Goal: Task Accomplishment & Management: Manage account settings

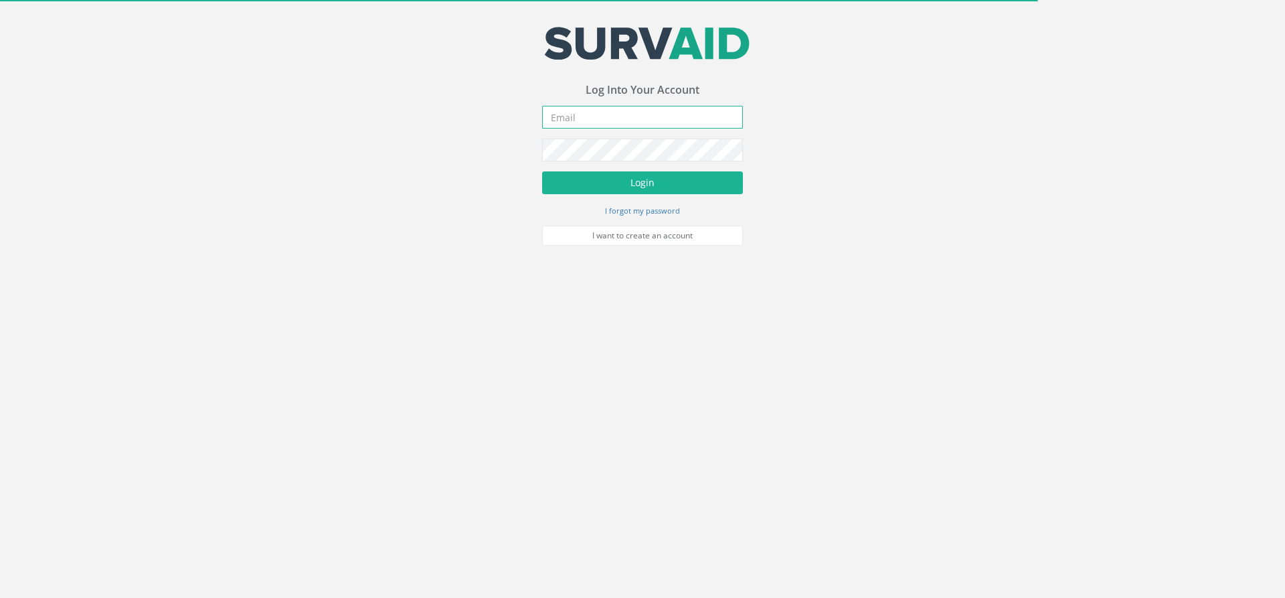
click at [634, 120] on input "email" at bounding box center [642, 117] width 201 height 23
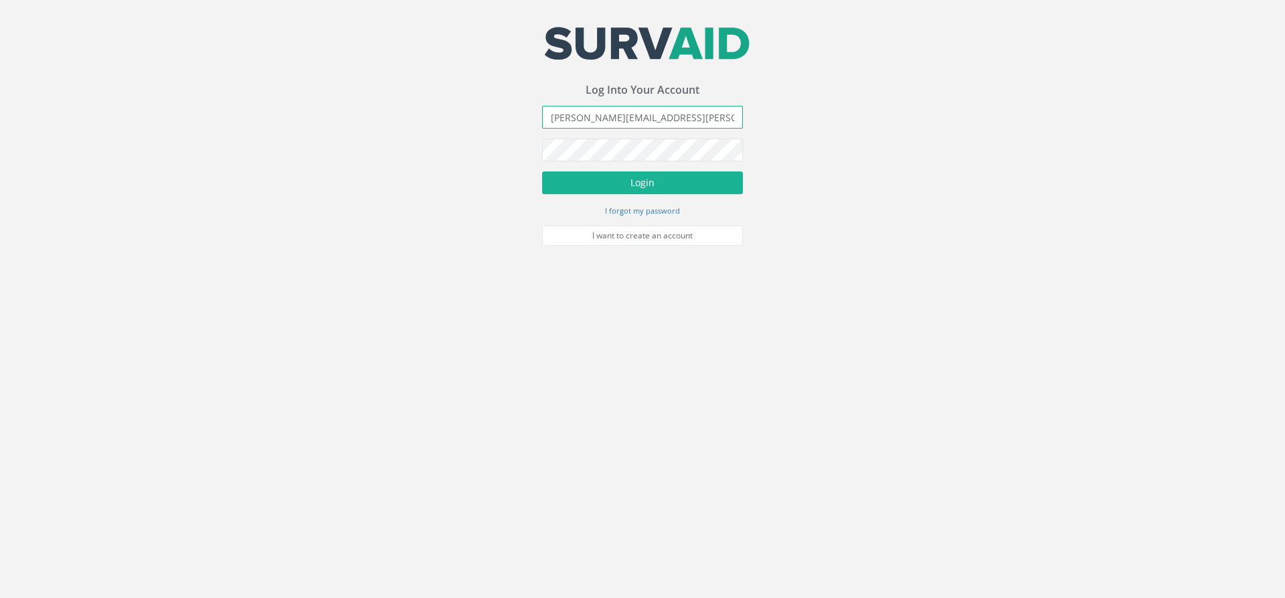
type input "[PERSON_NAME][EMAIL_ADDRESS][PERSON_NAME][DOMAIN_NAME]"
click at [660, 183] on button "Login" at bounding box center [642, 182] width 201 height 23
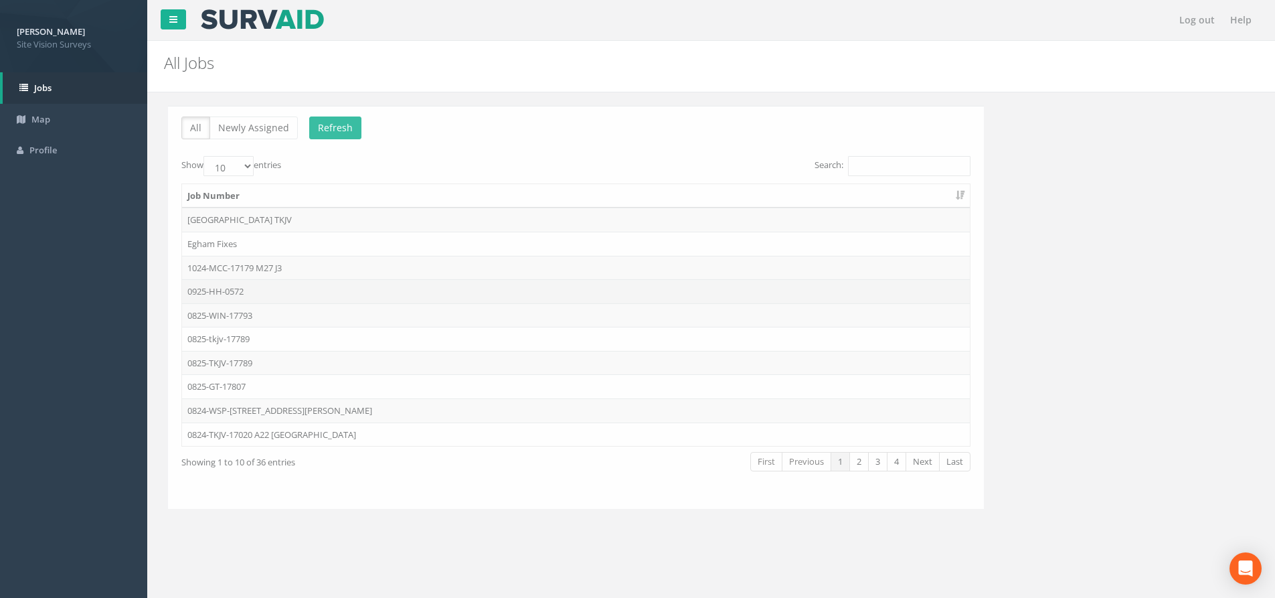
click at [215, 295] on td "0925-HH-0572" at bounding box center [572, 291] width 788 height 24
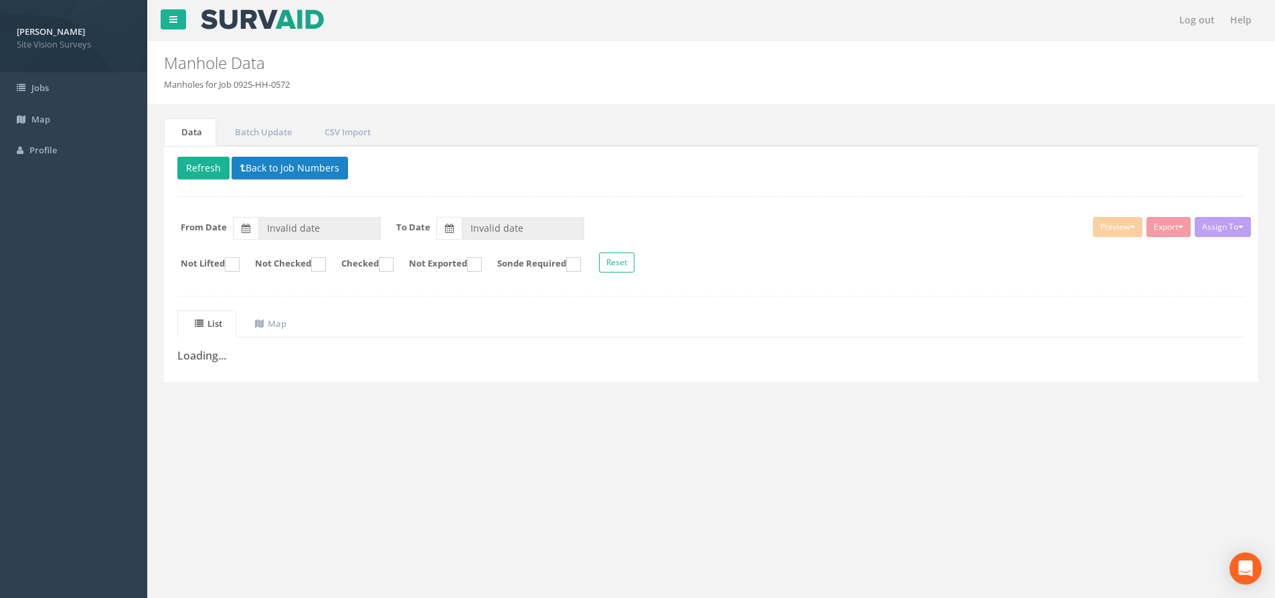
type input "[DATE]"
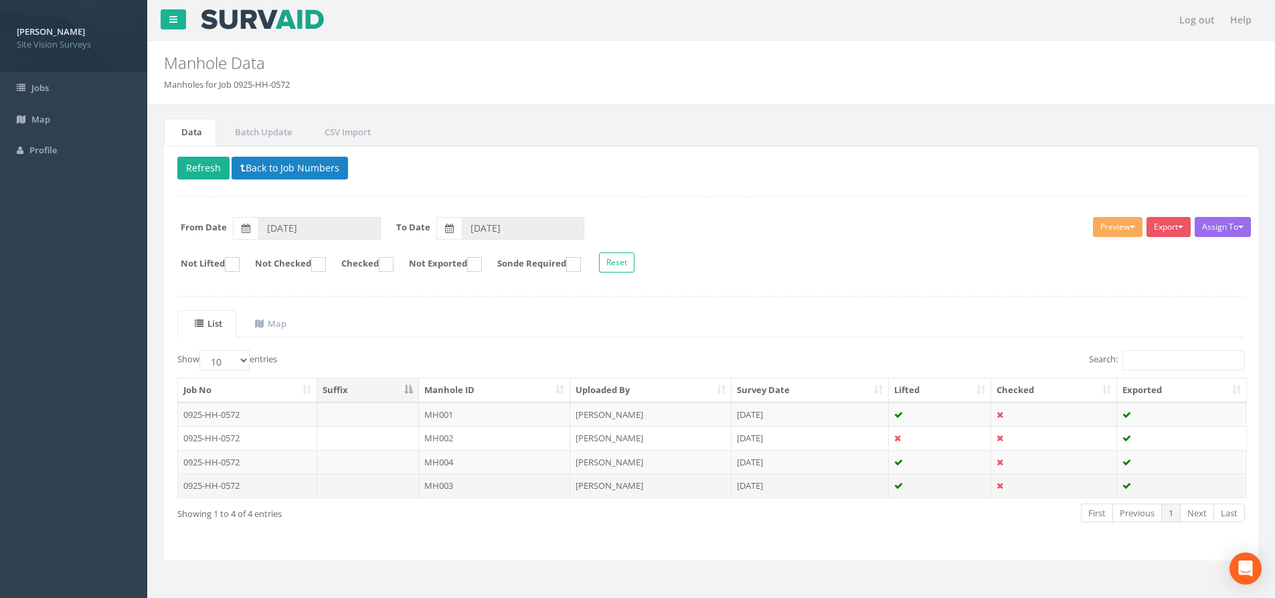
click at [408, 488] on td at bounding box center [368, 485] width 102 height 24
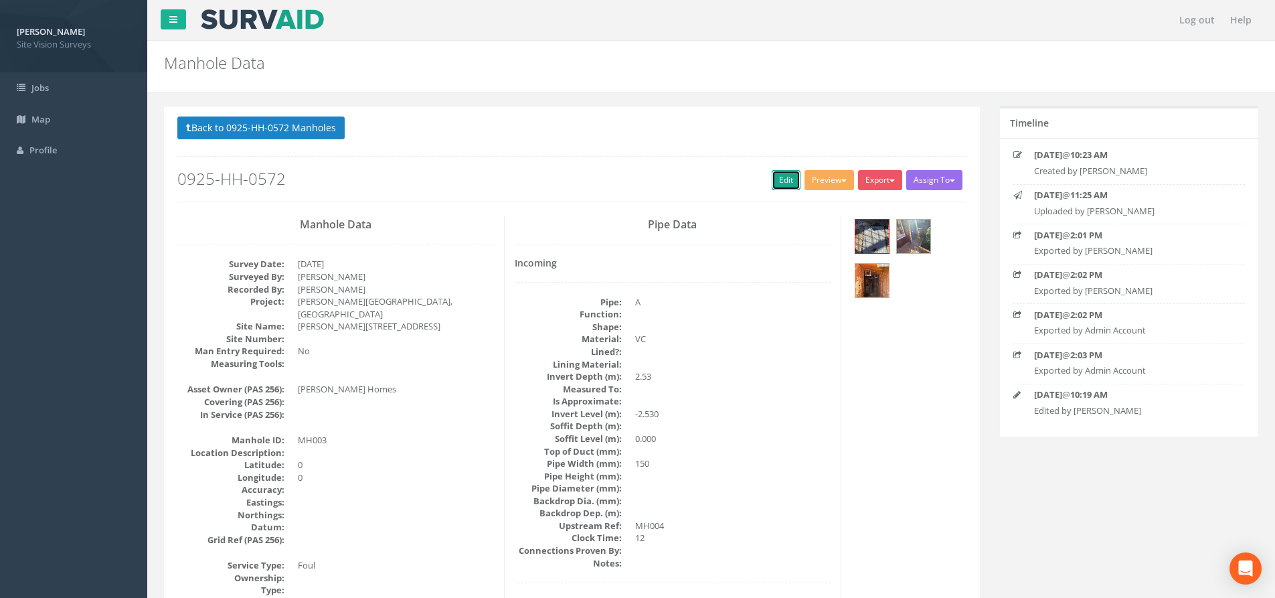
click at [776, 183] on link "Edit" at bounding box center [786, 180] width 29 height 20
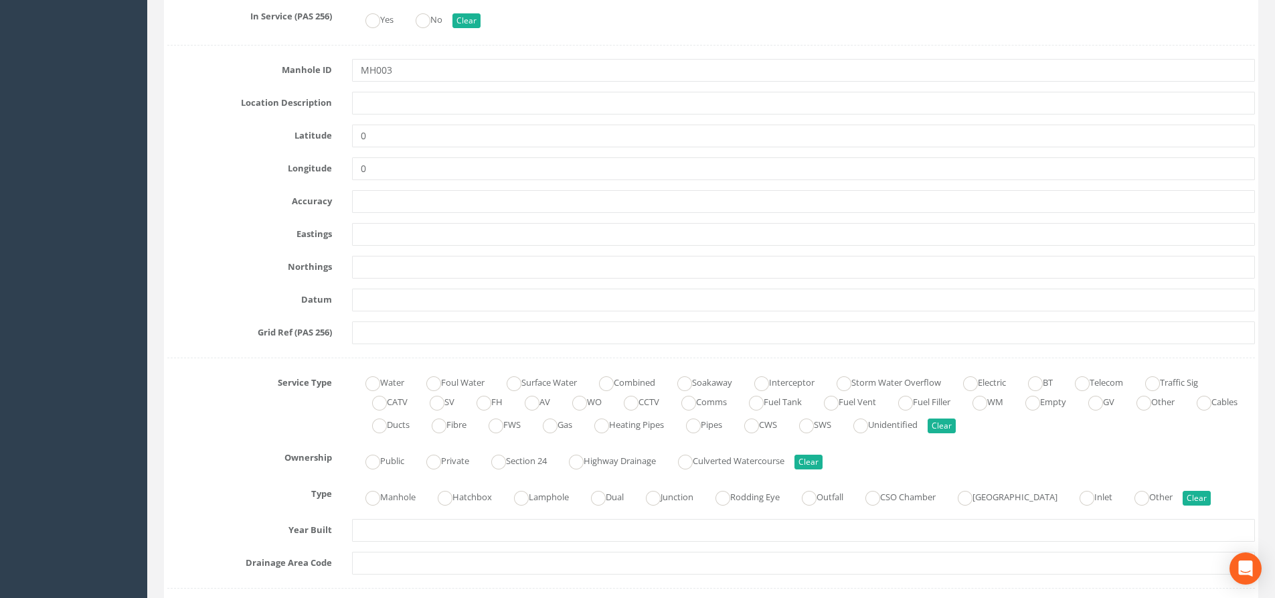
scroll to position [669, 0]
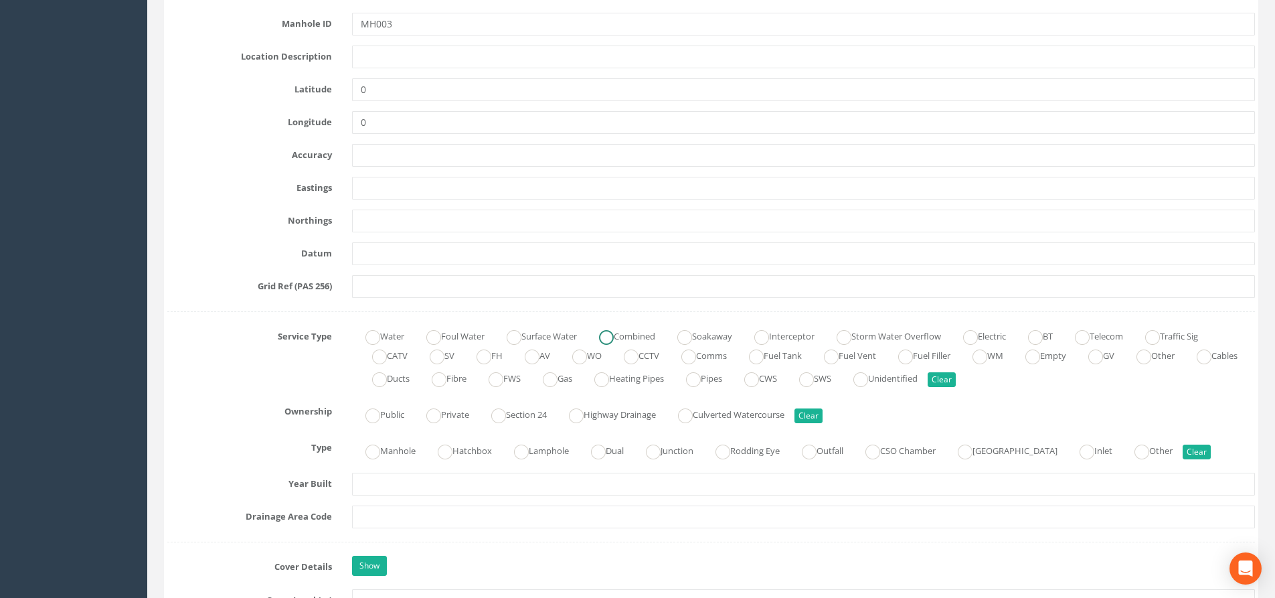
click at [613, 334] on ins at bounding box center [606, 337] width 15 height 15
radio input "true"
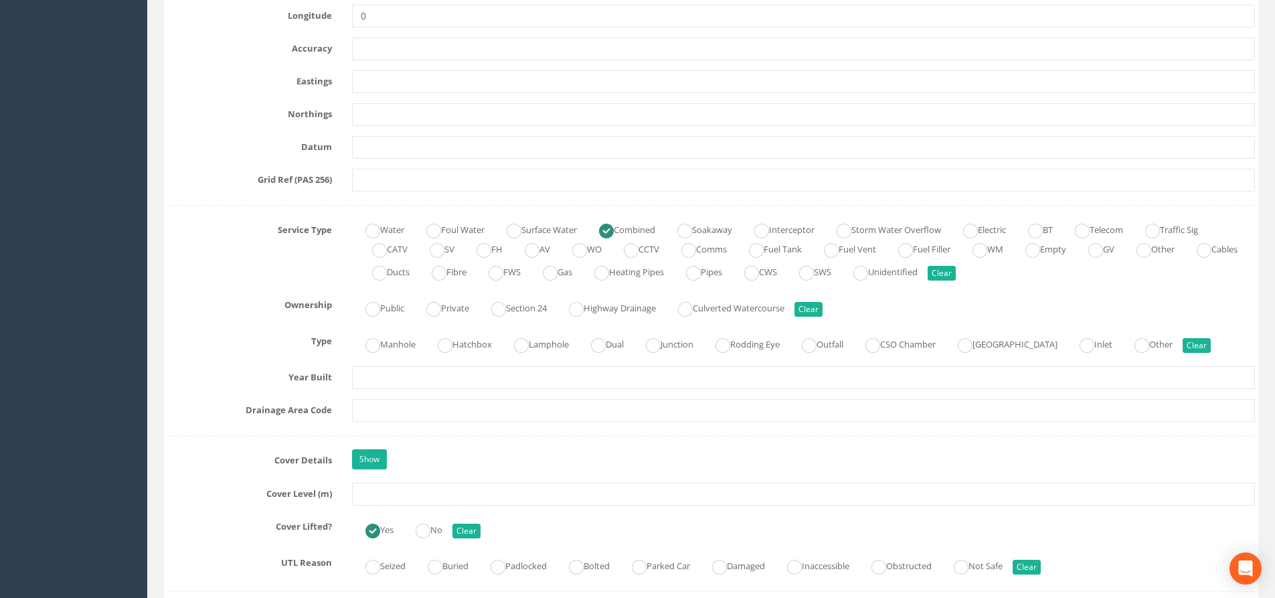
scroll to position [803, 0]
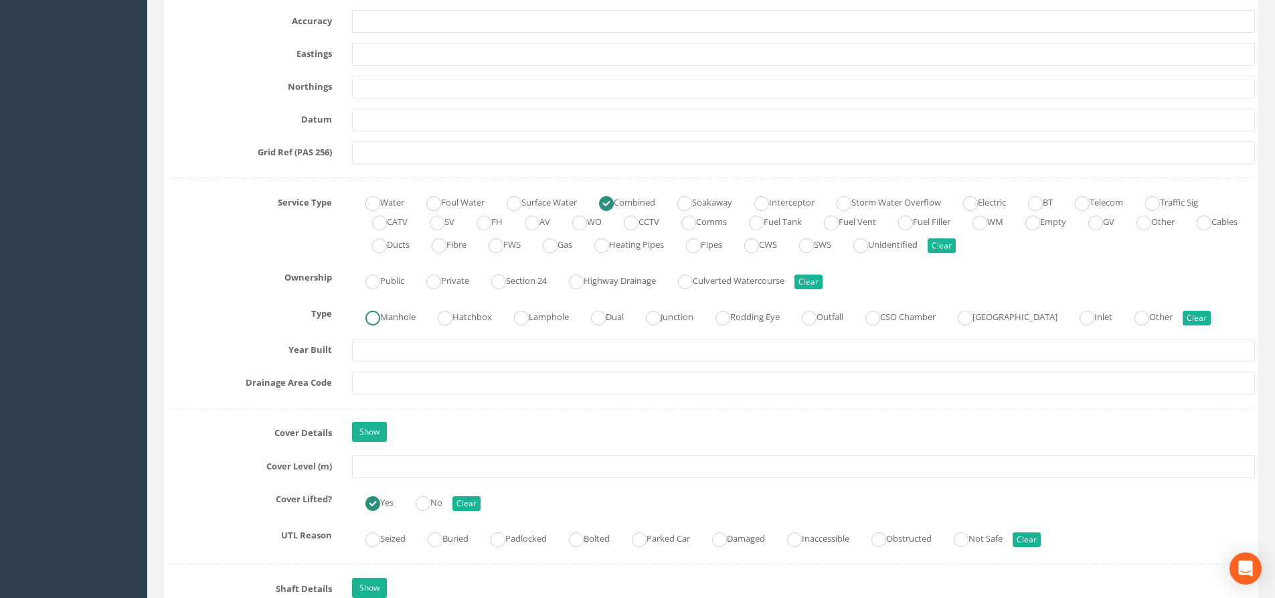
click at [384, 320] on label "Manhole" at bounding box center [384, 315] width 64 height 19
radio input "true"
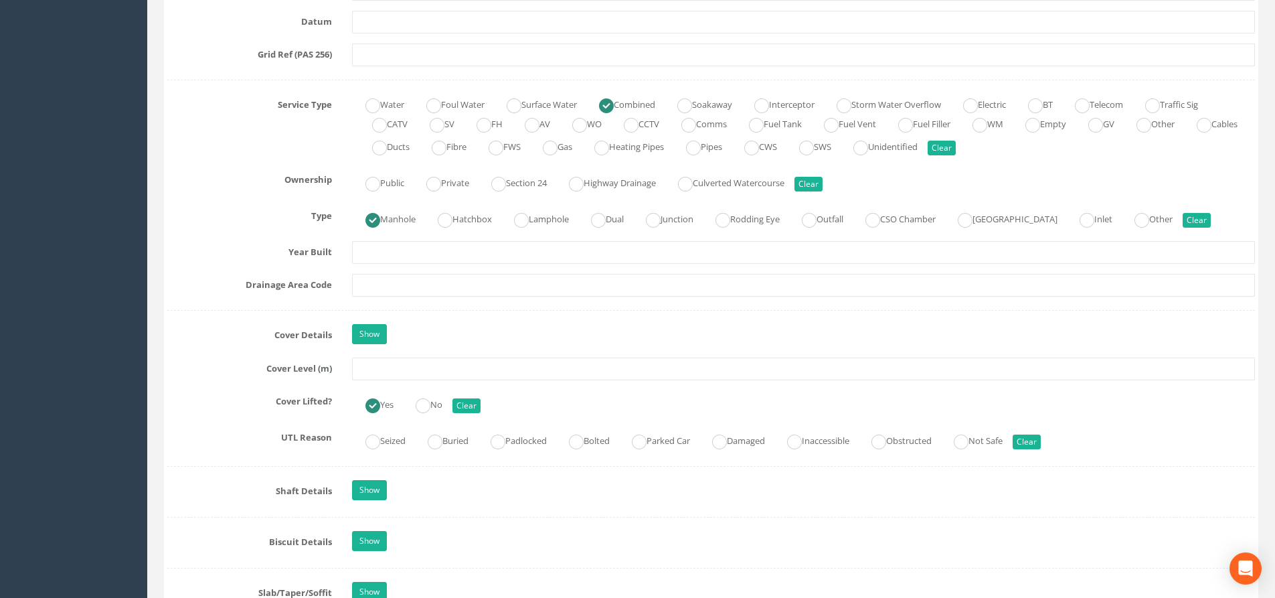
scroll to position [937, 0]
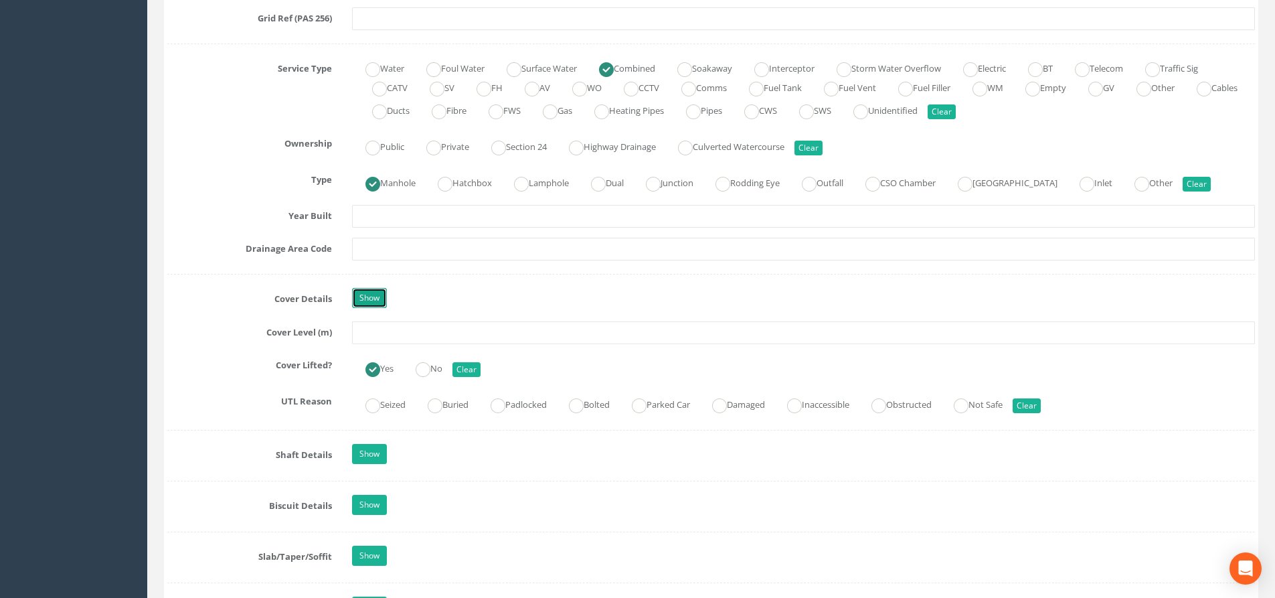
click at [374, 303] on link "Show" at bounding box center [369, 298] width 35 height 20
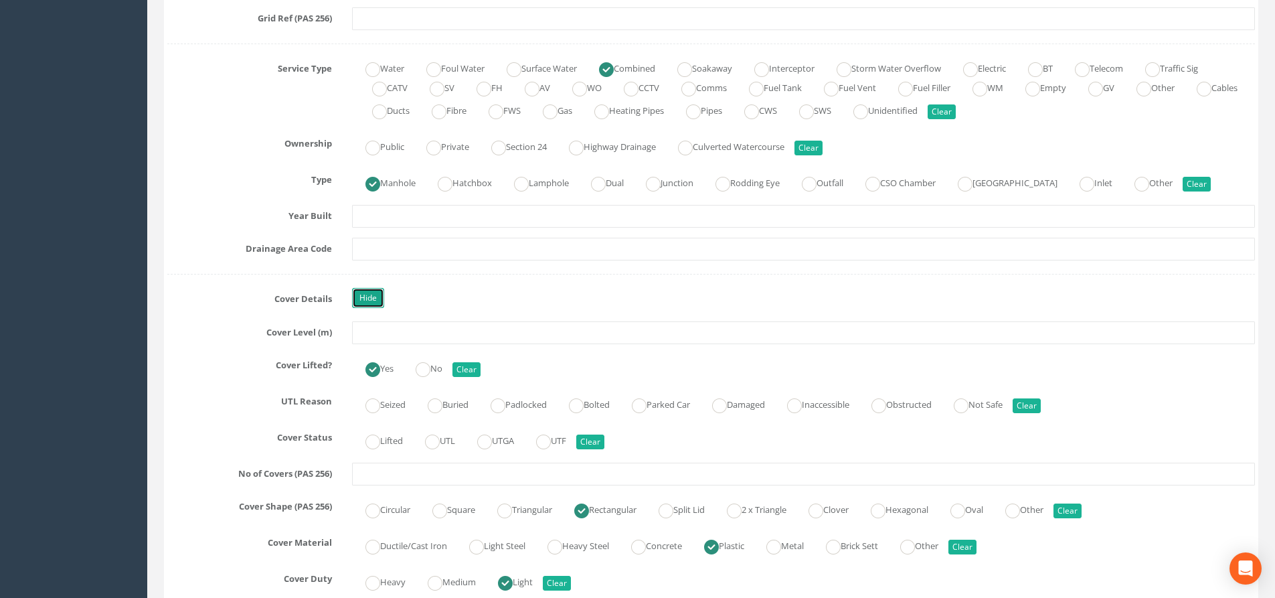
click at [374, 303] on link "Hide" at bounding box center [368, 298] width 32 height 20
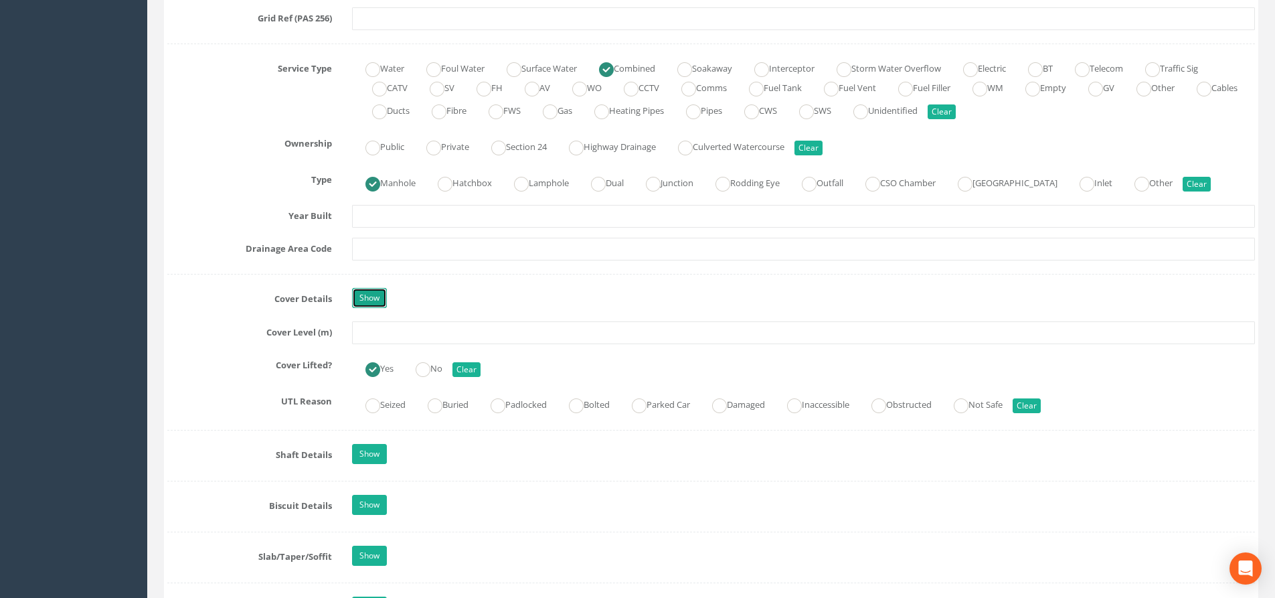
click at [374, 303] on link "Show" at bounding box center [369, 298] width 35 height 20
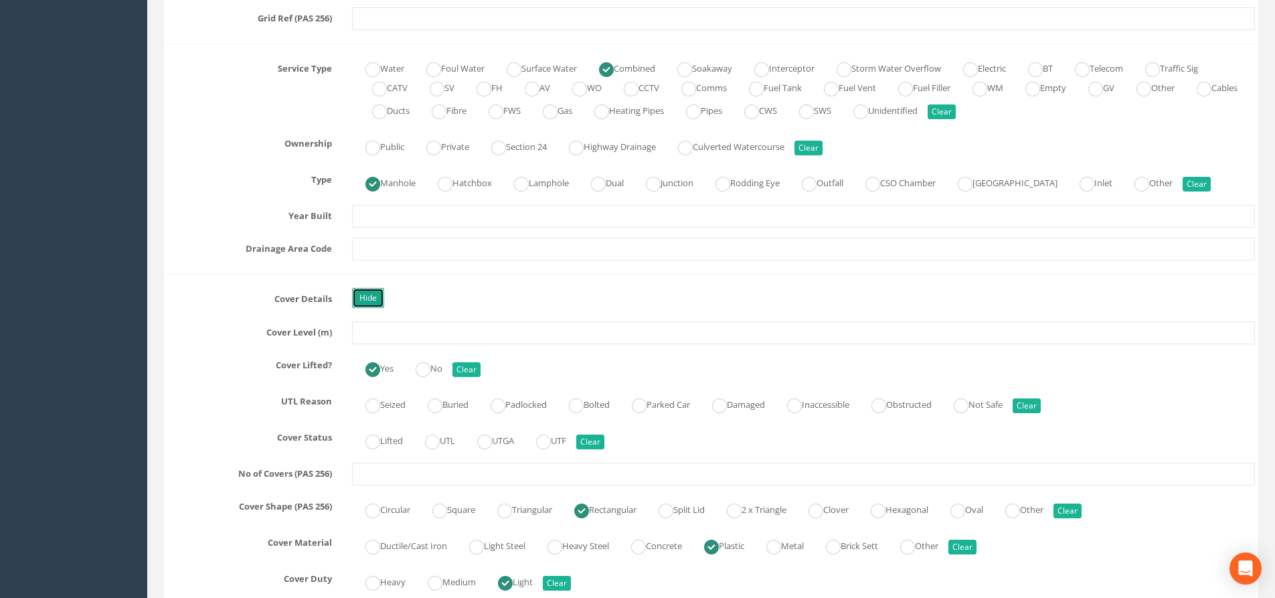
click at [378, 292] on link "Hide" at bounding box center [368, 298] width 32 height 20
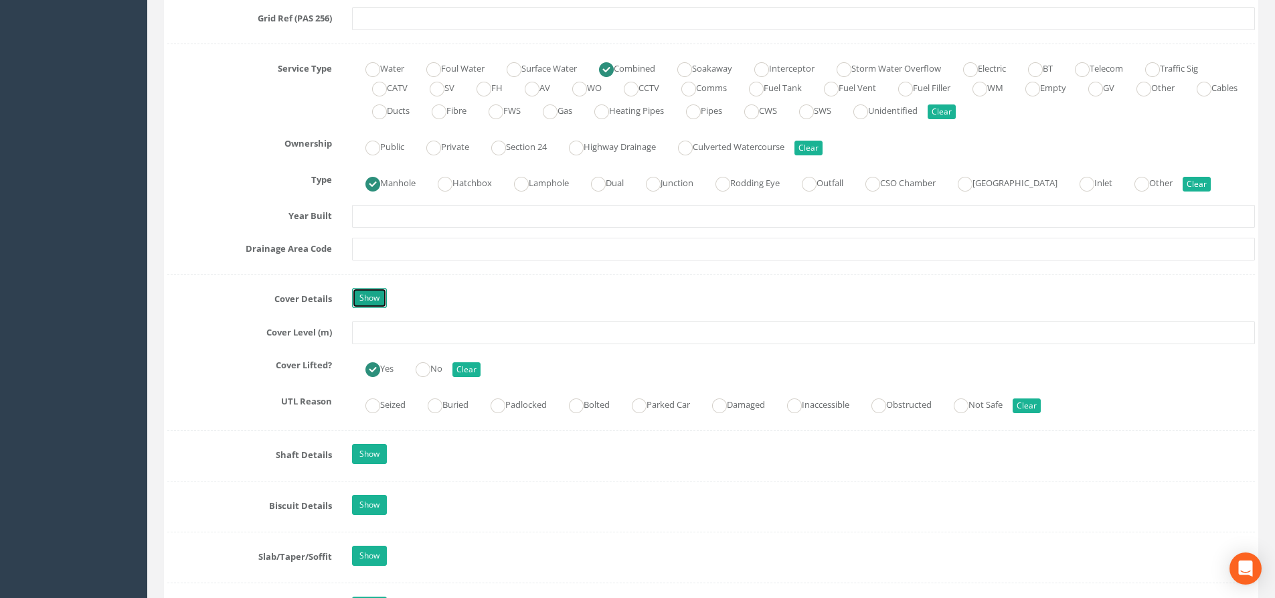
click at [361, 295] on link "Show" at bounding box center [369, 298] width 35 height 20
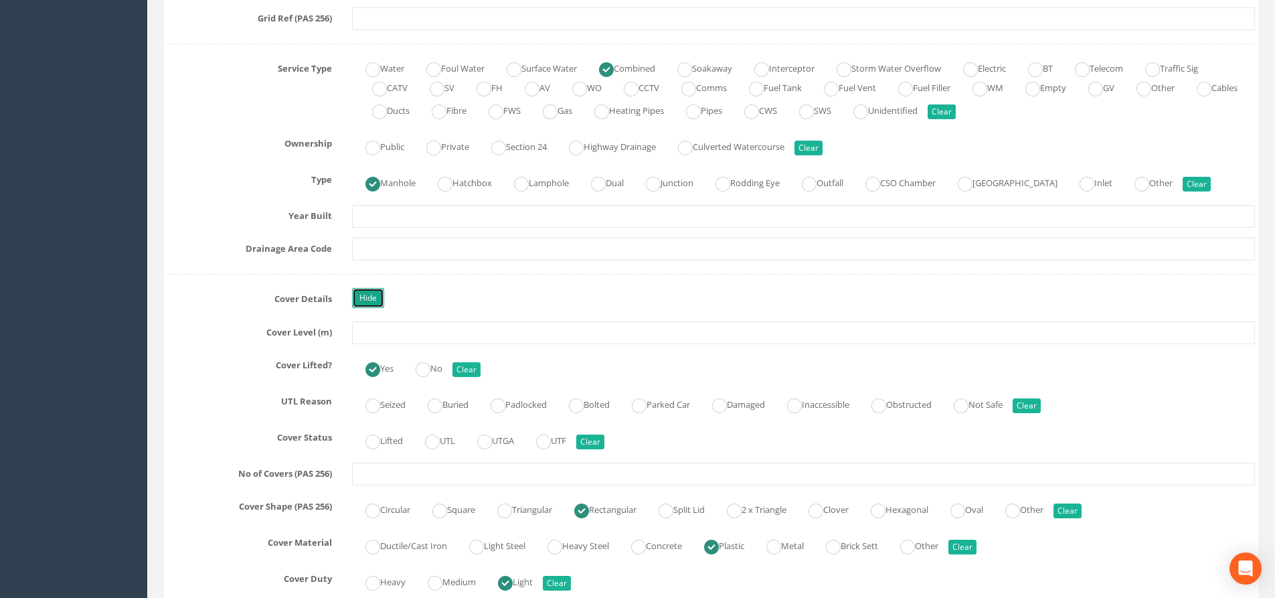
click at [361, 295] on link "Hide" at bounding box center [368, 298] width 32 height 20
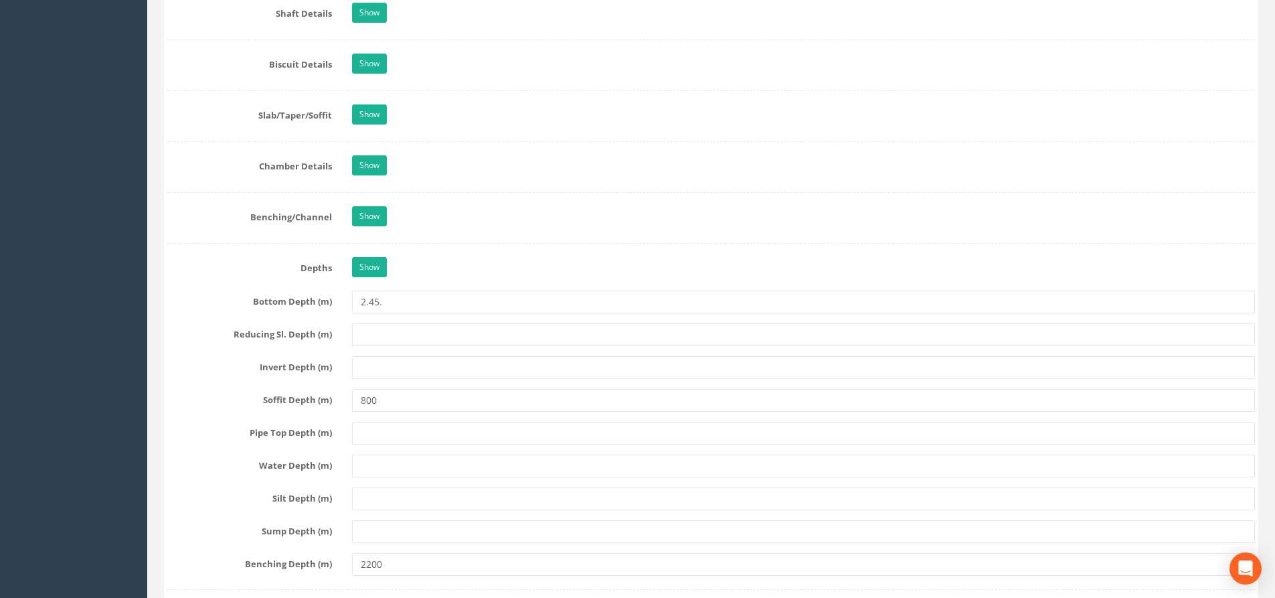
scroll to position [1406, 0]
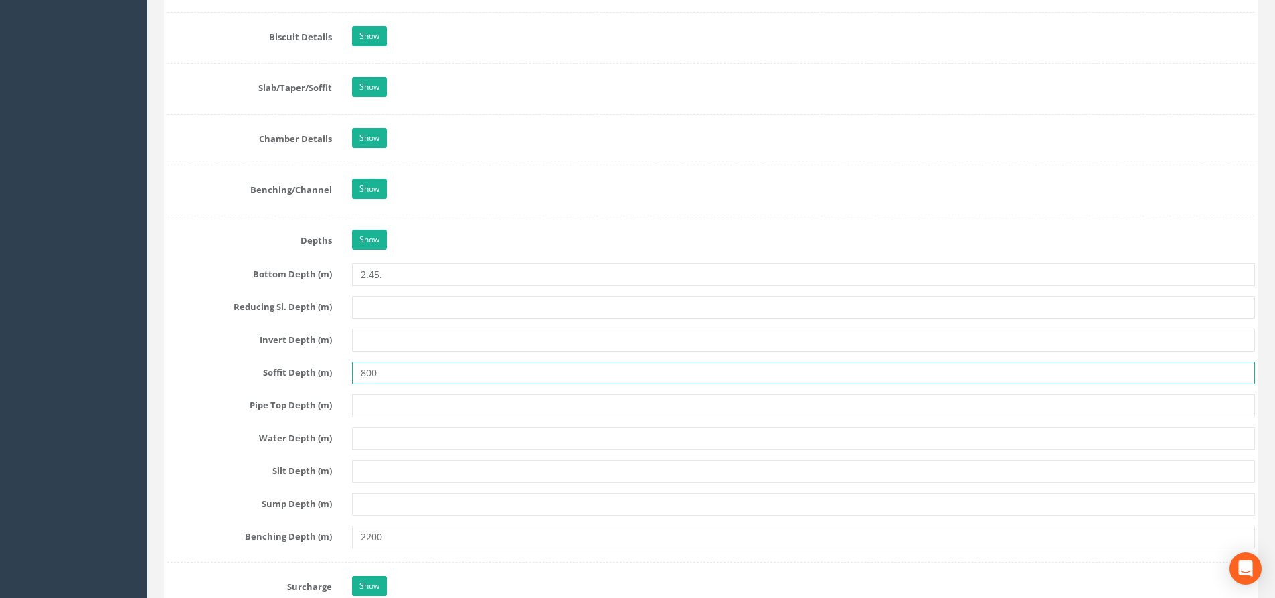
click at [373, 372] on input "800" at bounding box center [803, 373] width 903 height 23
click at [386, 372] on input "800" at bounding box center [803, 373] width 903 height 23
type input "8"
type input "0.80"
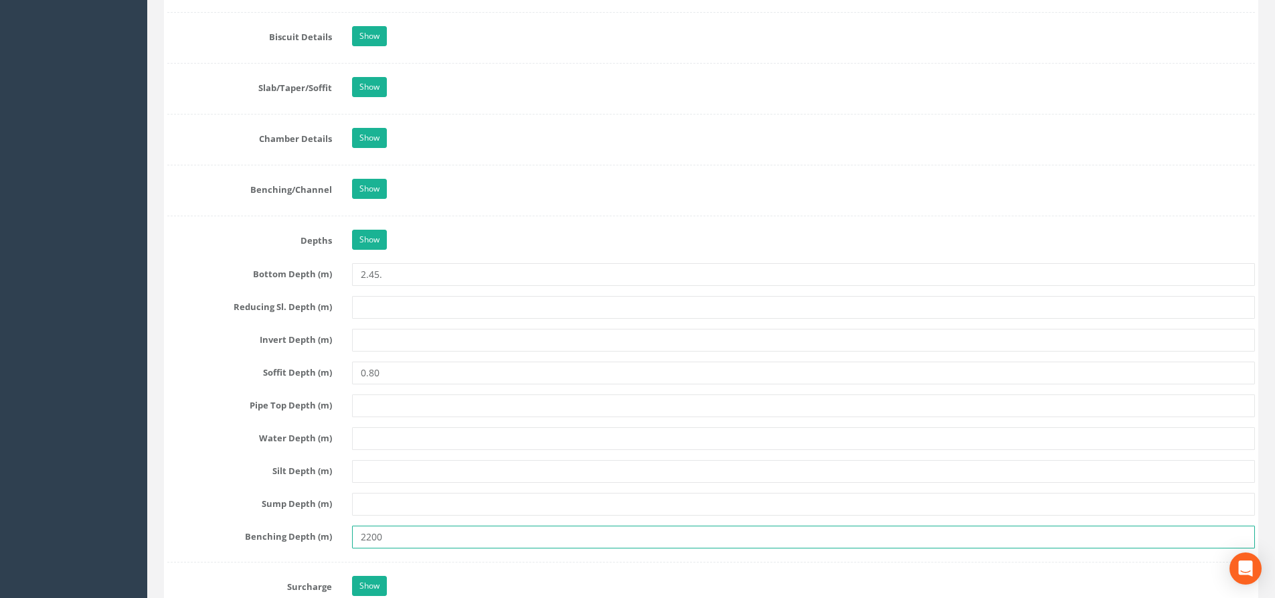
click at [366, 536] on input "2200" at bounding box center [803, 537] width 903 height 23
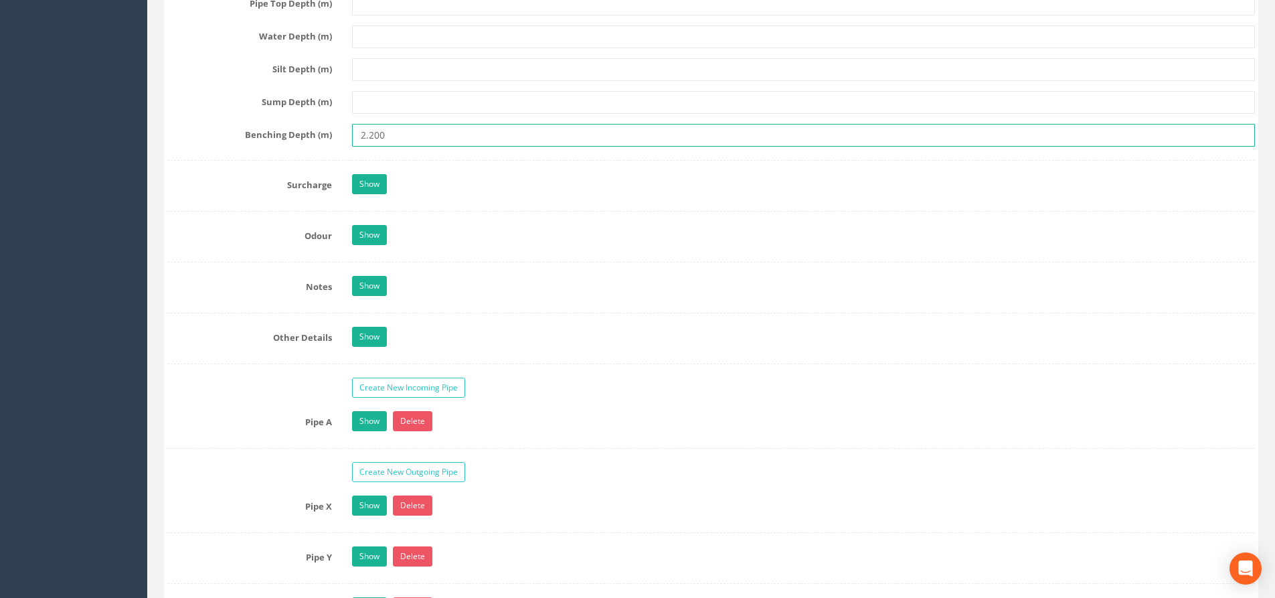
scroll to position [1875, 0]
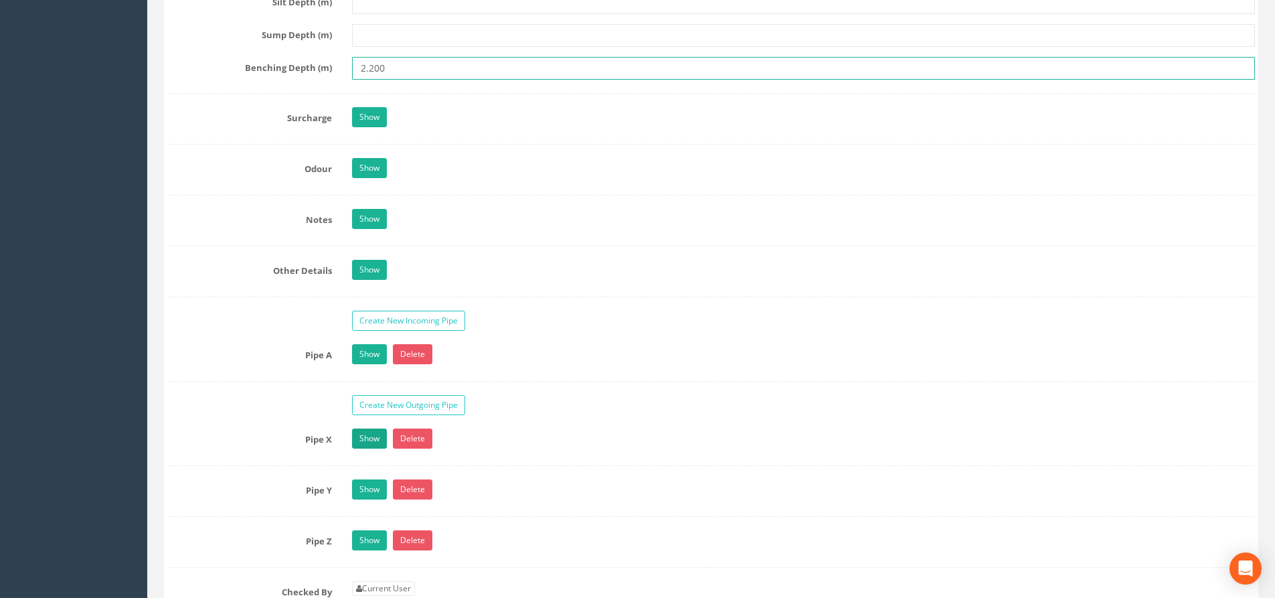
type input "2.200"
click at [373, 440] on link "Show" at bounding box center [369, 438] width 35 height 20
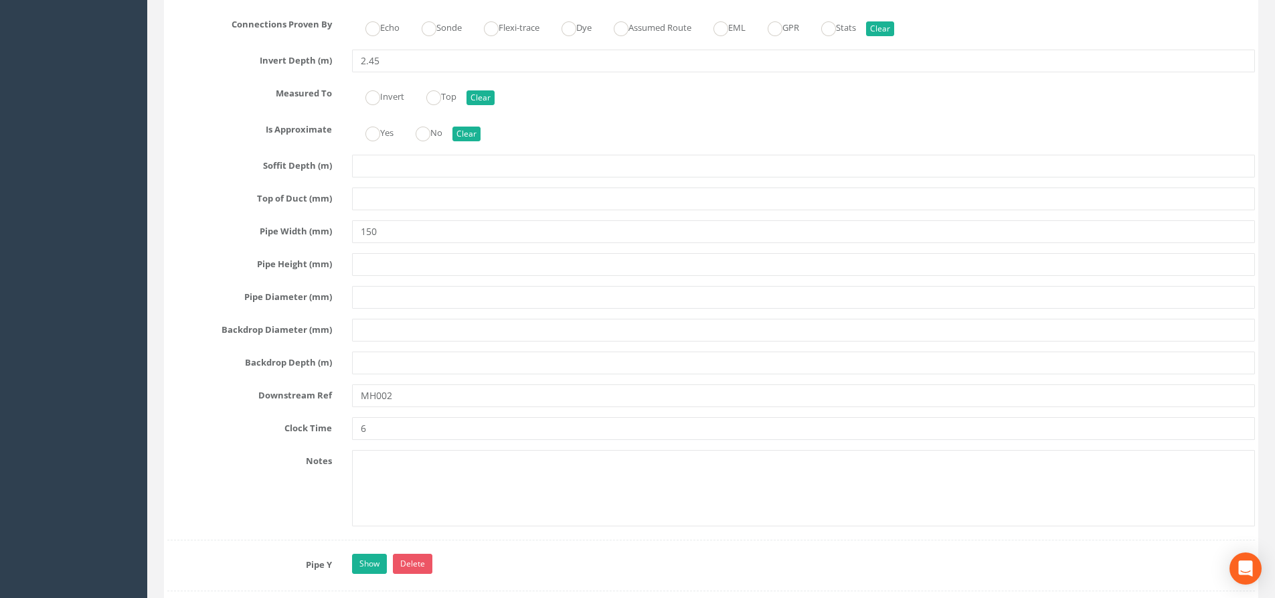
scroll to position [2544, 0]
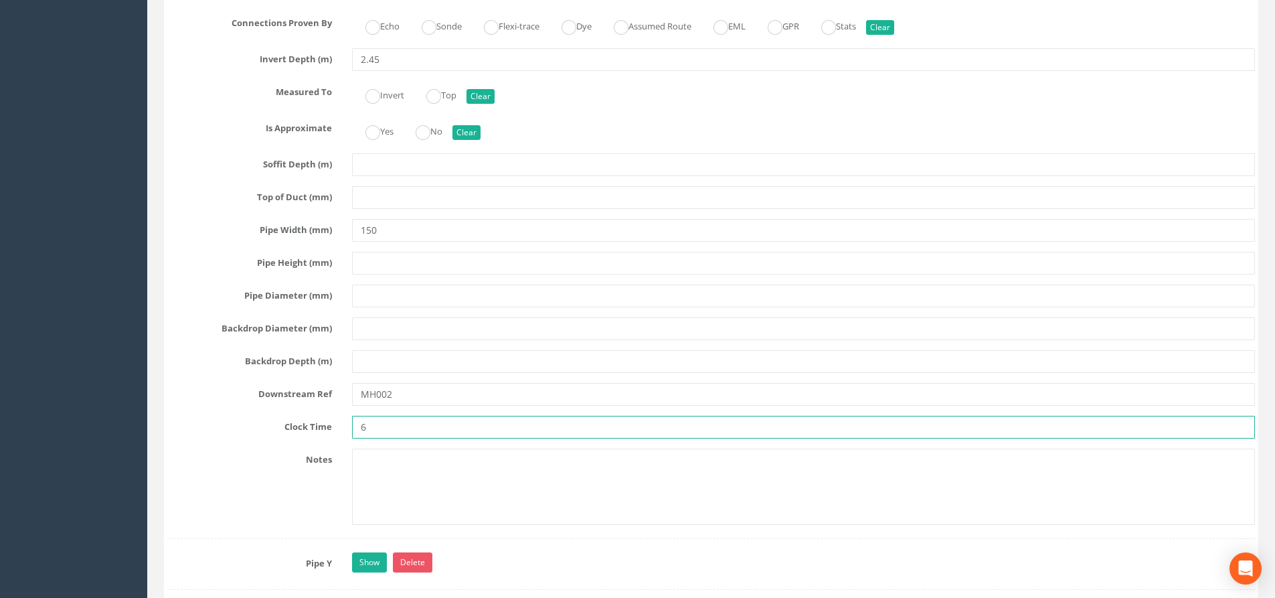
click at [376, 431] on input "6" at bounding box center [803, 427] width 903 height 23
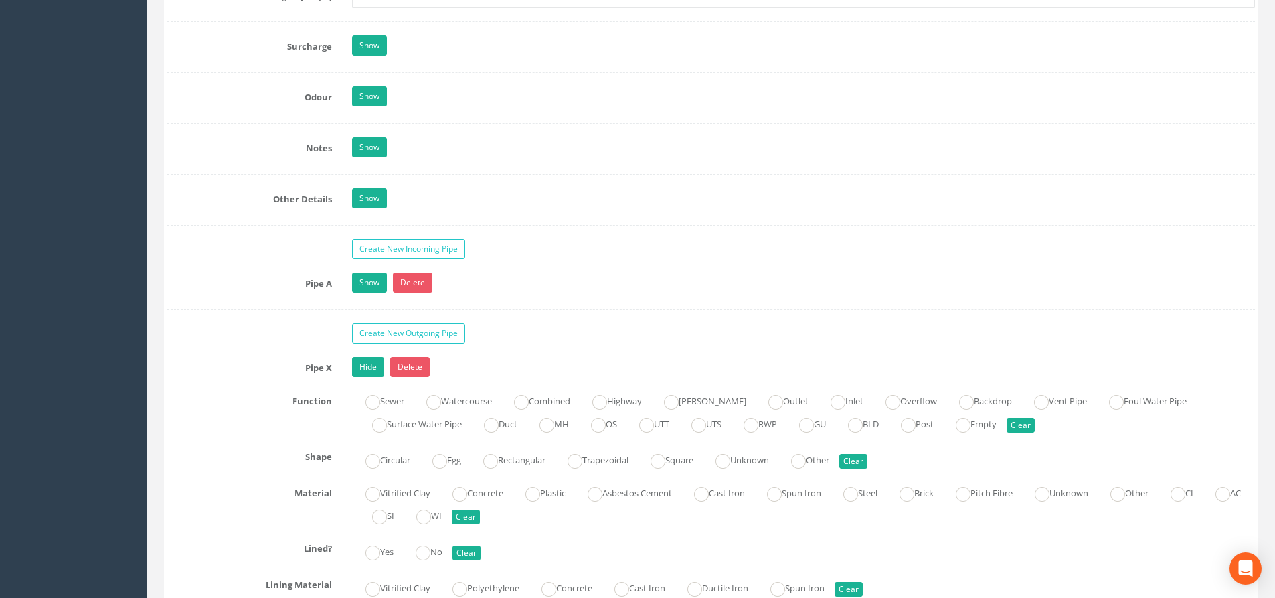
scroll to position [1941, 0]
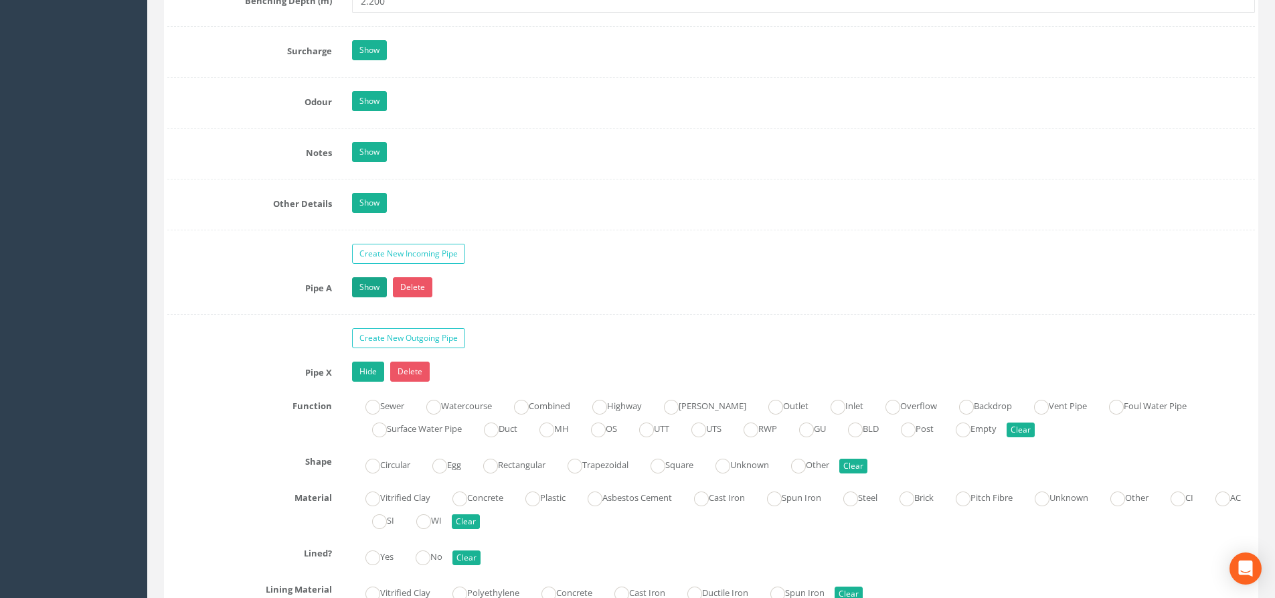
type input "12"
click at [362, 287] on link "Show" at bounding box center [369, 287] width 35 height 20
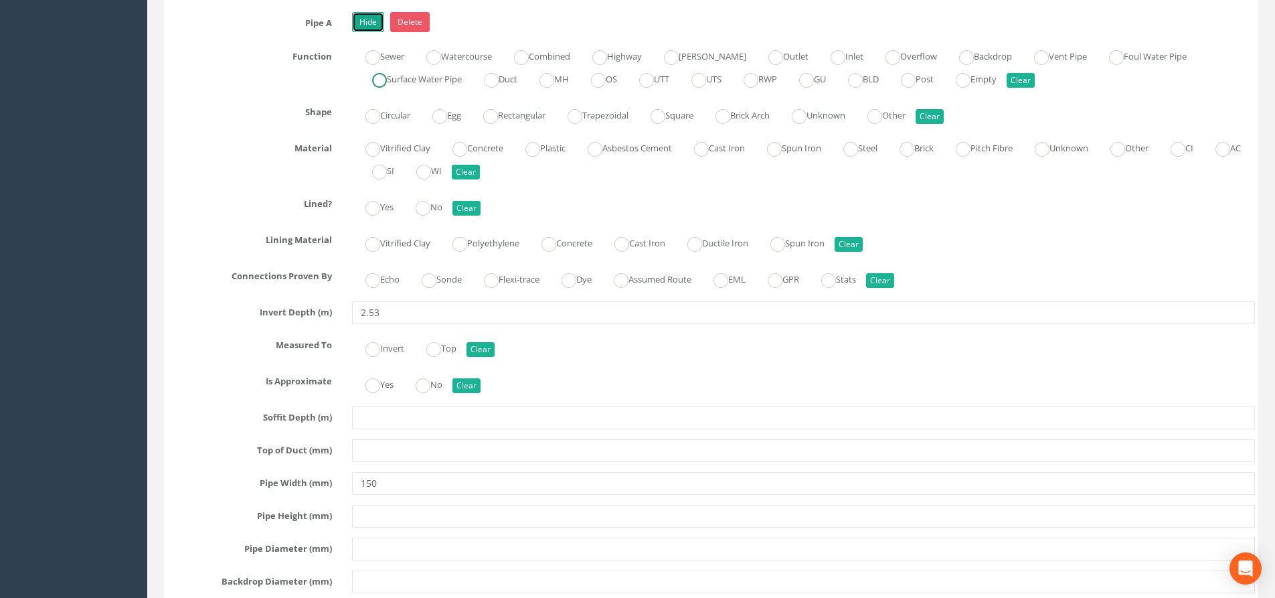
scroll to position [2209, 0]
click at [357, 16] on link "Hide" at bounding box center [368, 19] width 32 height 20
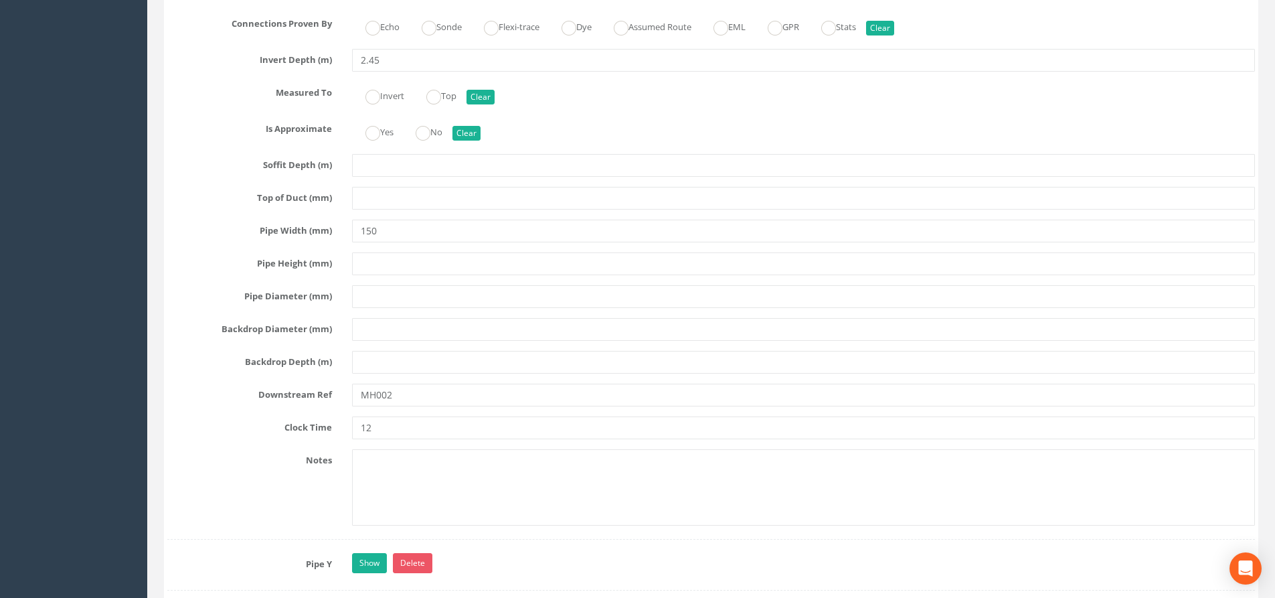
scroll to position [2544, 0]
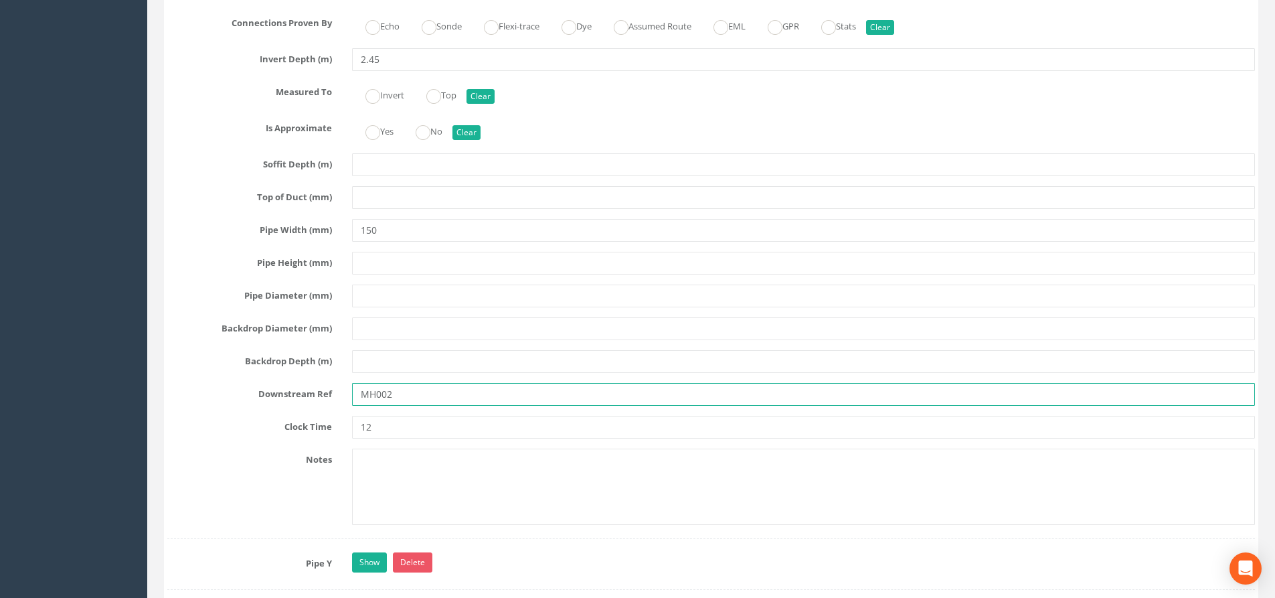
click at [408, 398] on input "MH002" at bounding box center [803, 394] width 903 height 23
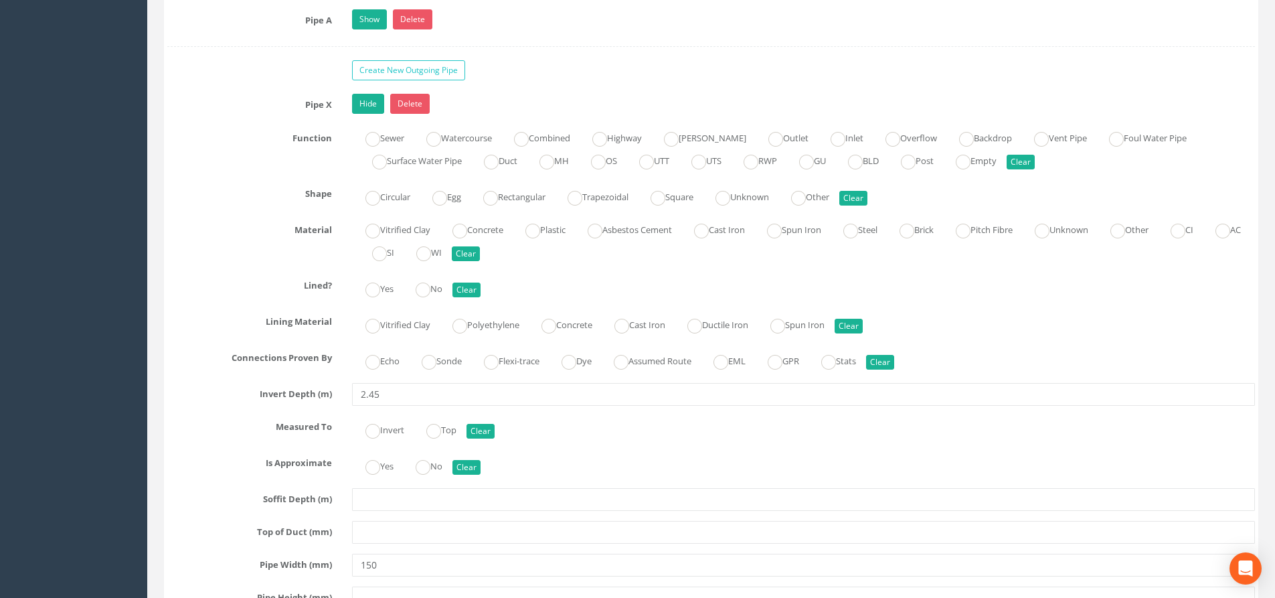
scroll to position [2142, 0]
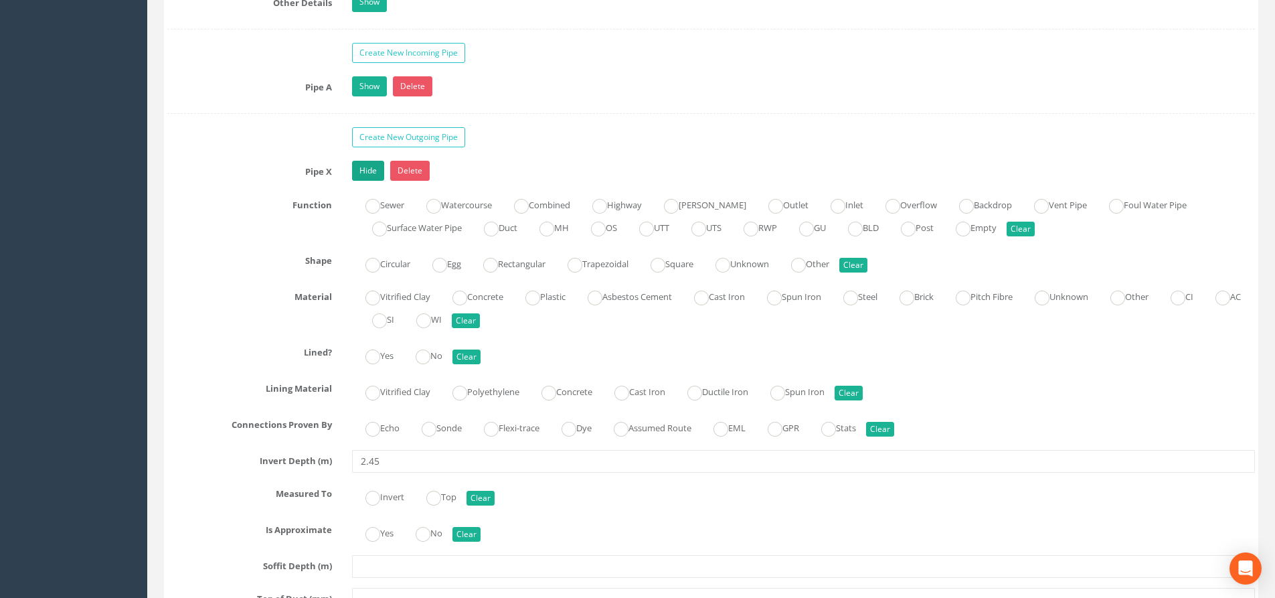
type input "MH006"
click at [378, 170] on link "Hide" at bounding box center [368, 171] width 32 height 20
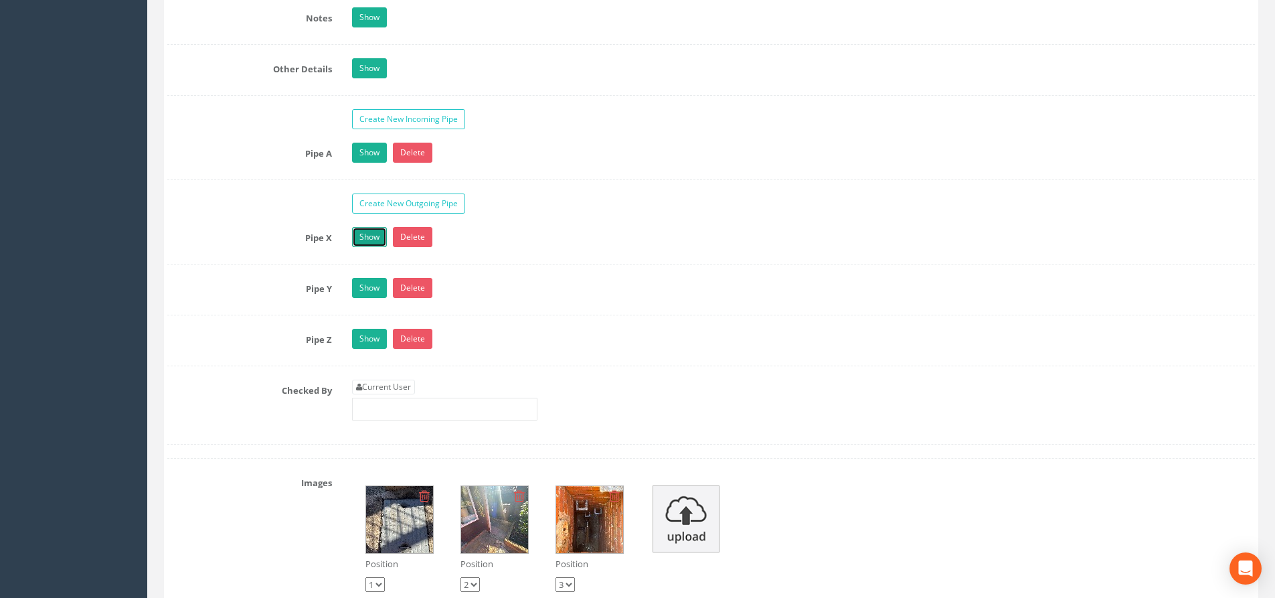
scroll to position [2075, 0]
click at [368, 251] on div "Pipe X Show Delete Function Sewer Watercourse Combined Highway [PERSON_NAME] Ou…" at bounding box center [711, 246] width 1088 height 37
click at [374, 240] on link "Show" at bounding box center [369, 238] width 35 height 20
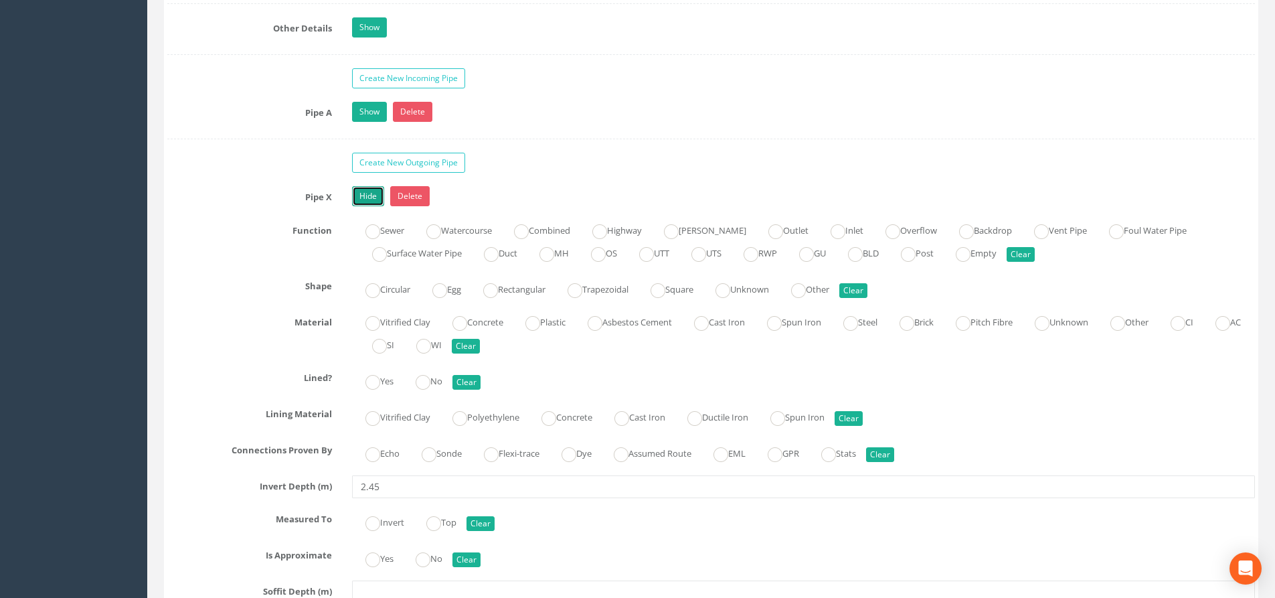
scroll to position [2343, 0]
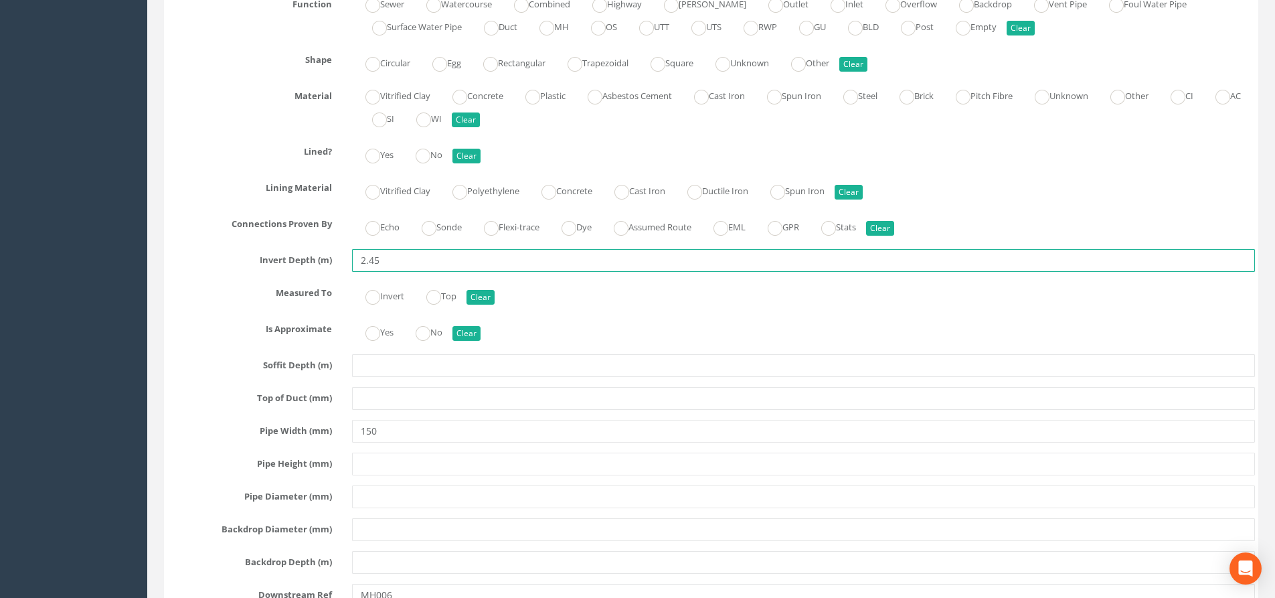
click at [381, 255] on input "2.45" at bounding box center [803, 260] width 903 height 23
type input "2.53"
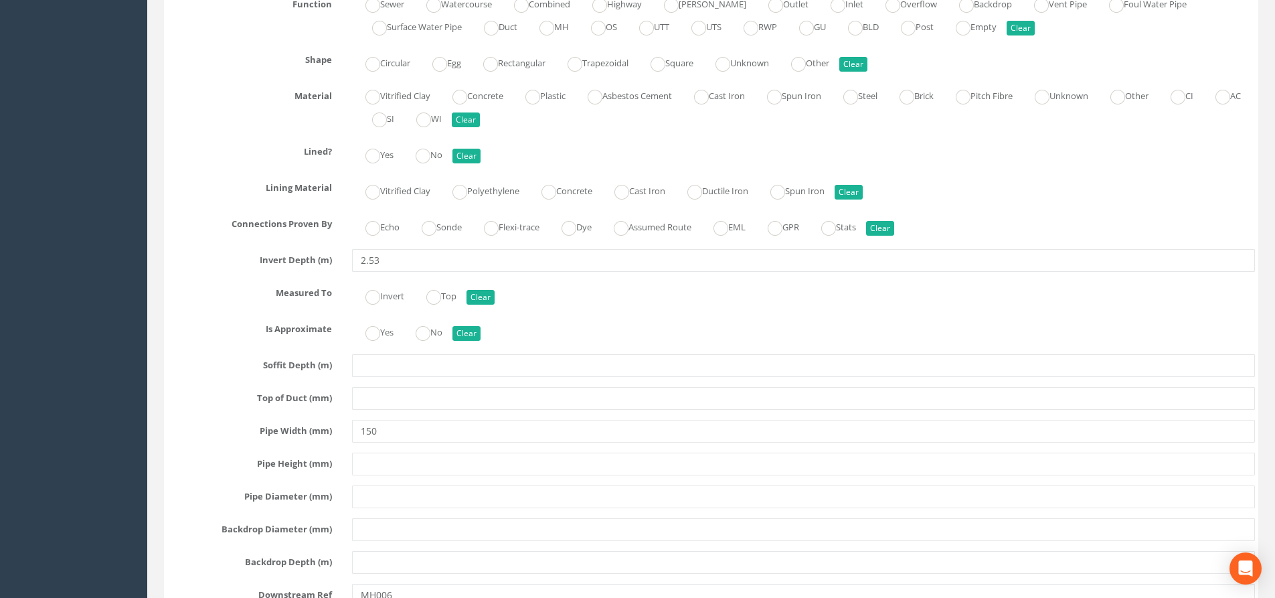
click at [624, 348] on div "Pipe X Hide Delete Function Sewer Watercourse Combined Highway [PERSON_NAME] Ou…" at bounding box center [711, 350] width 1088 height 780
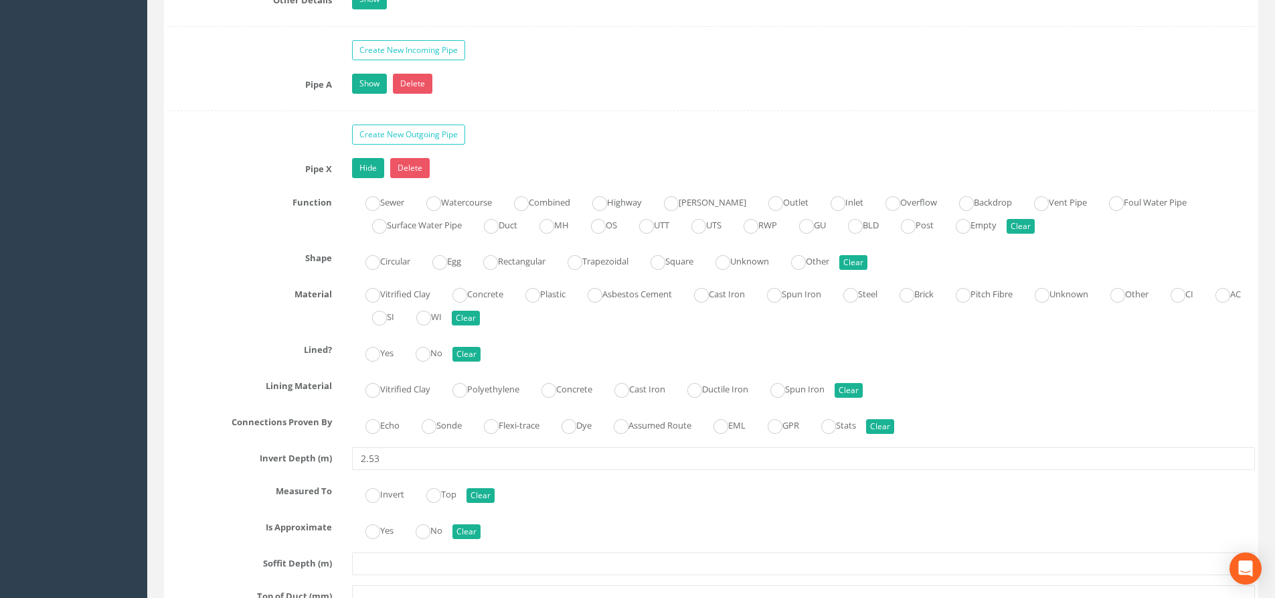
scroll to position [2142, 0]
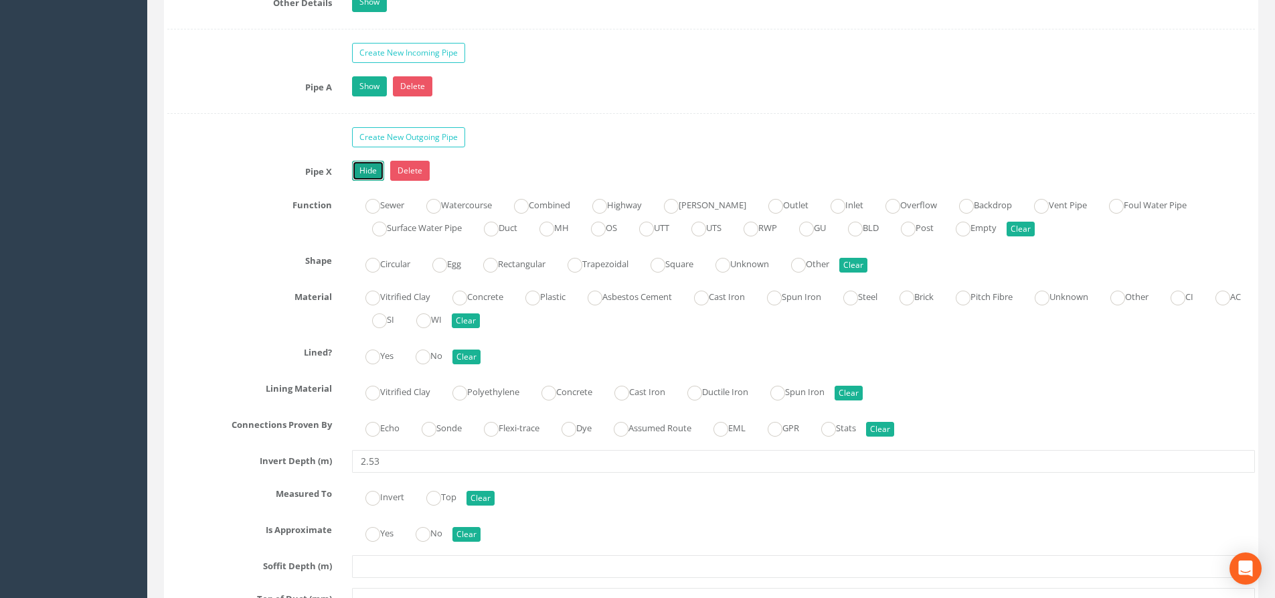
click at [366, 169] on link "Hide" at bounding box center [368, 171] width 32 height 20
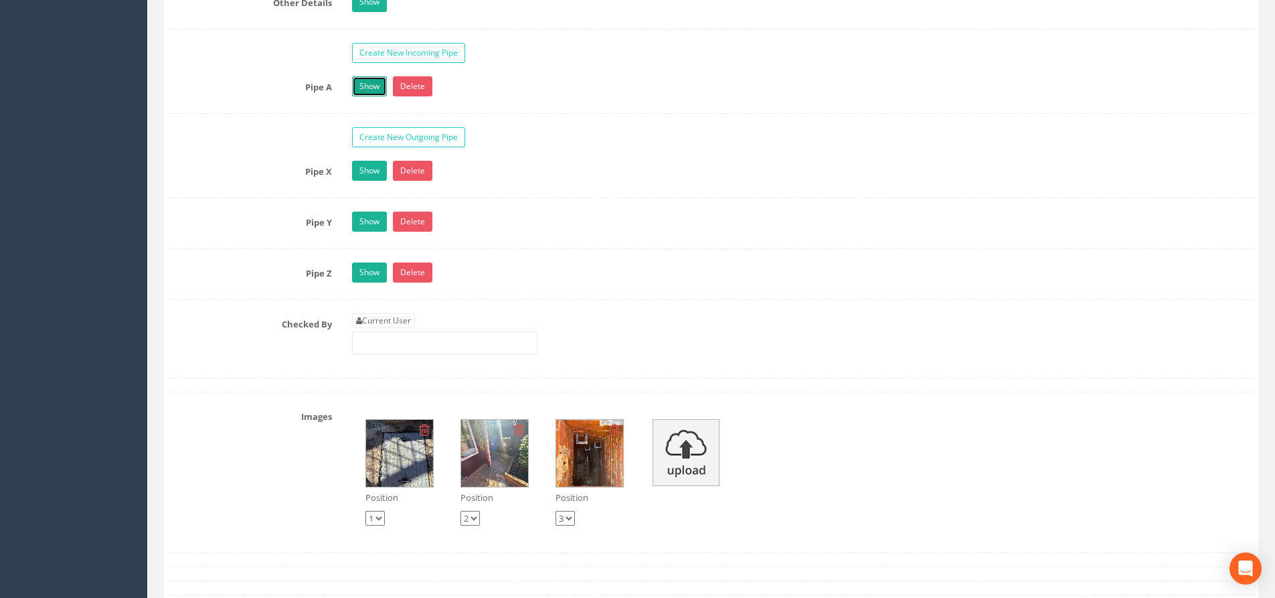
click at [359, 82] on link "Show" at bounding box center [369, 86] width 35 height 20
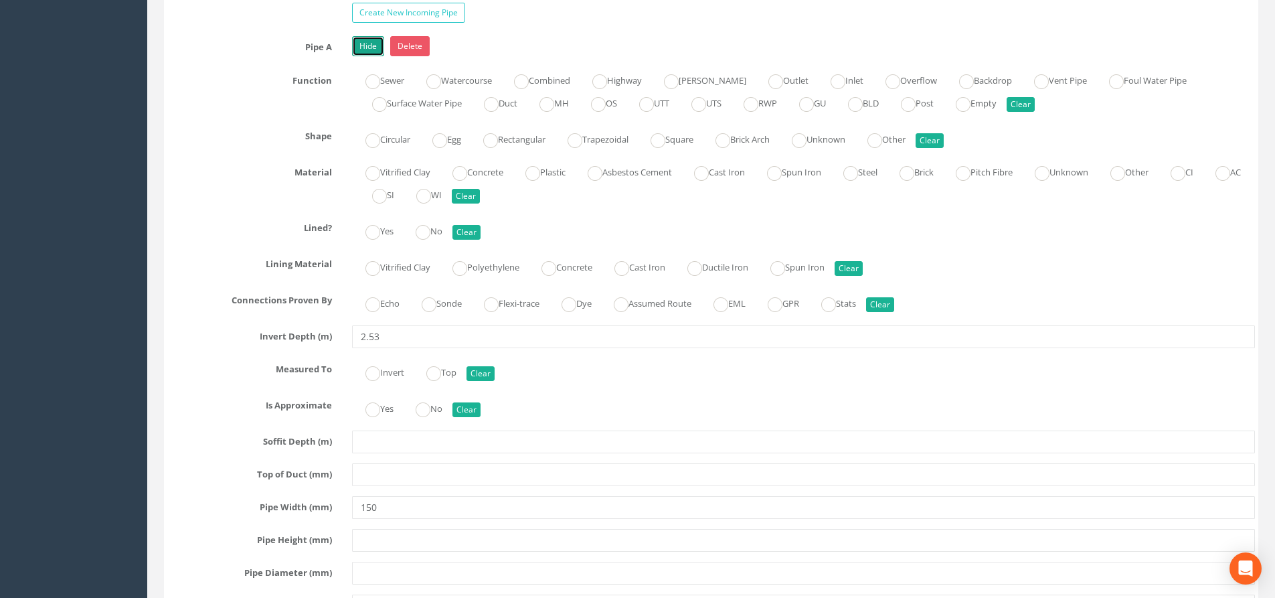
scroll to position [2209, 0]
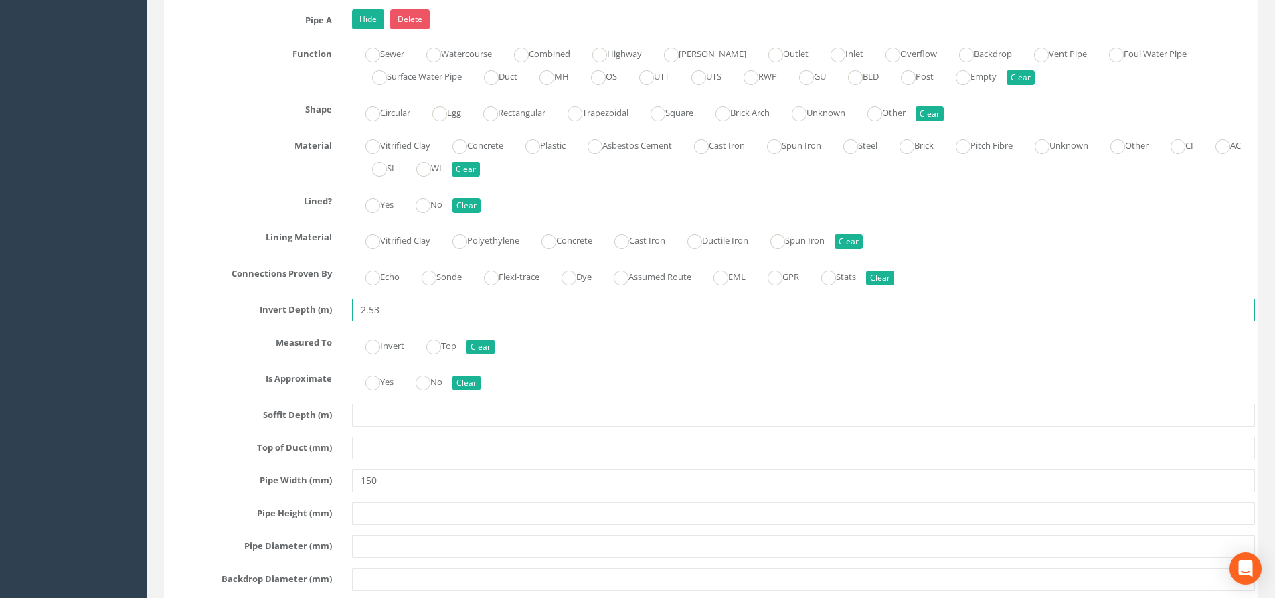
click at [401, 307] on input "2.53" at bounding box center [803, 310] width 903 height 23
type input "2.45"
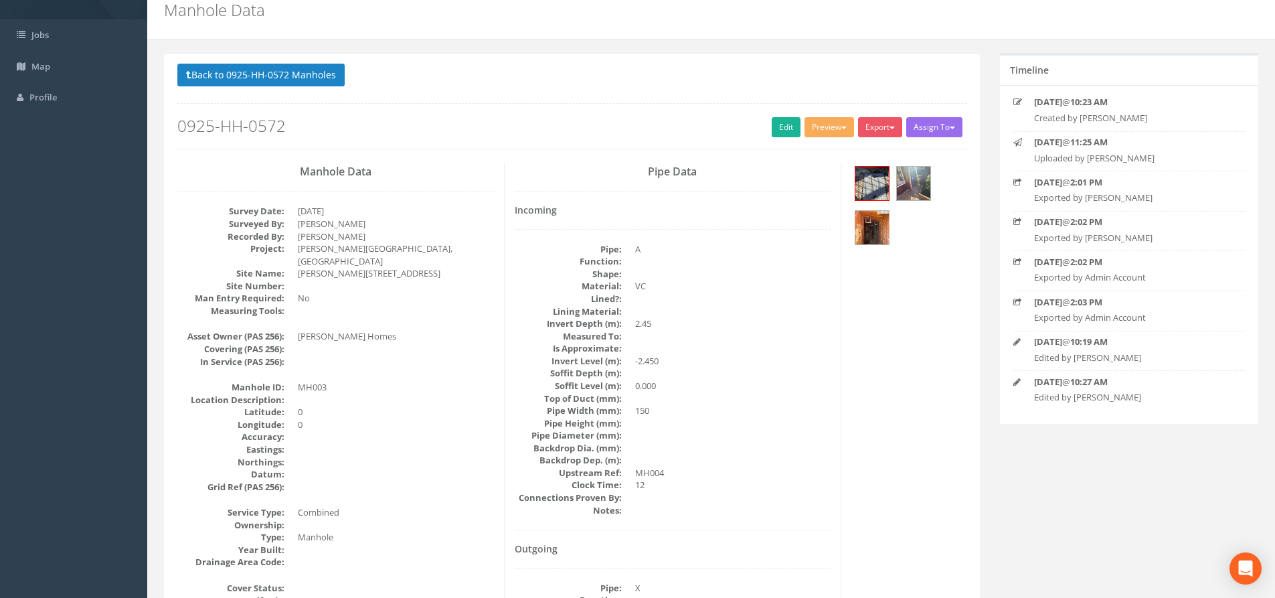
scroll to position [0, 0]
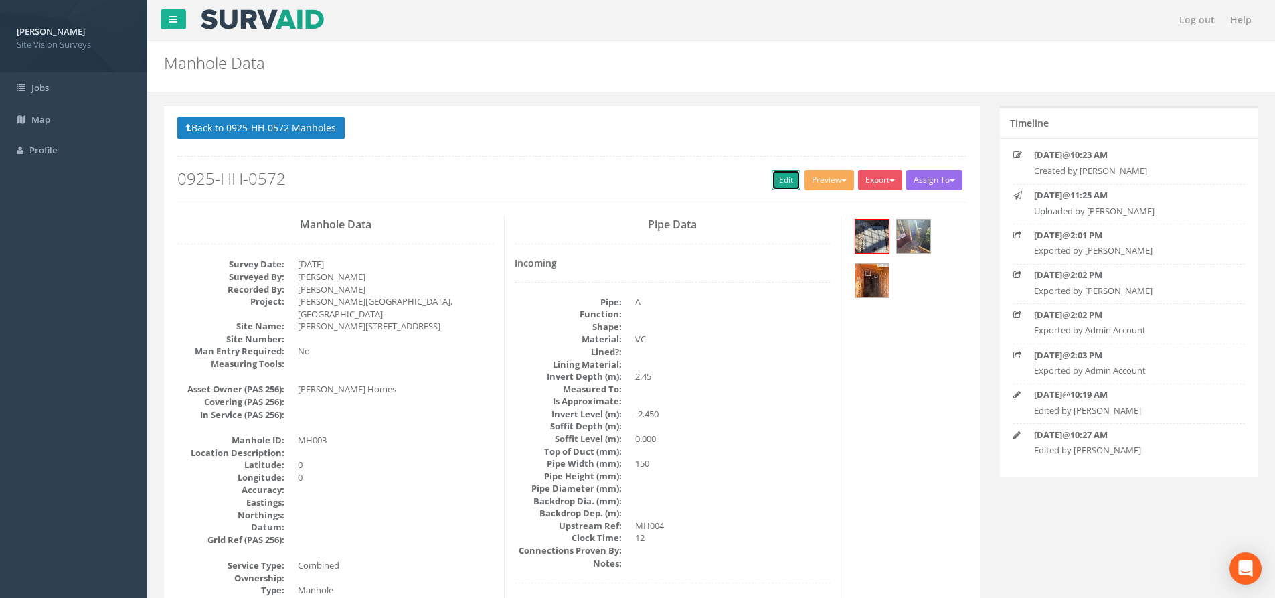
click at [786, 183] on link "Edit" at bounding box center [786, 180] width 29 height 20
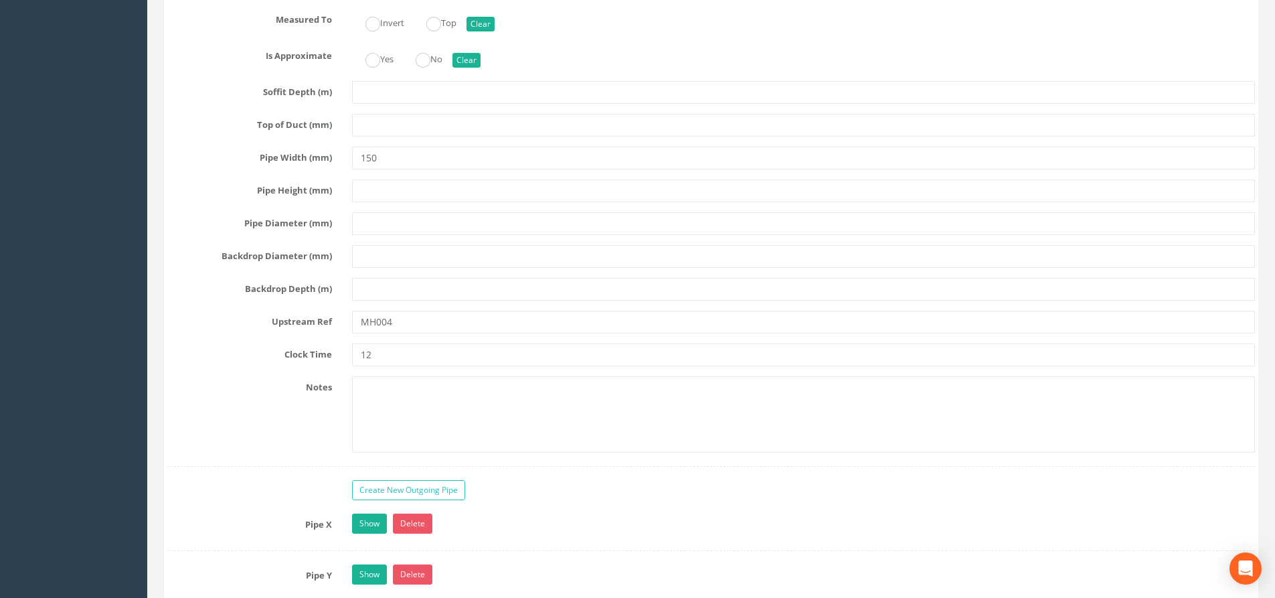
scroll to position [2544, 0]
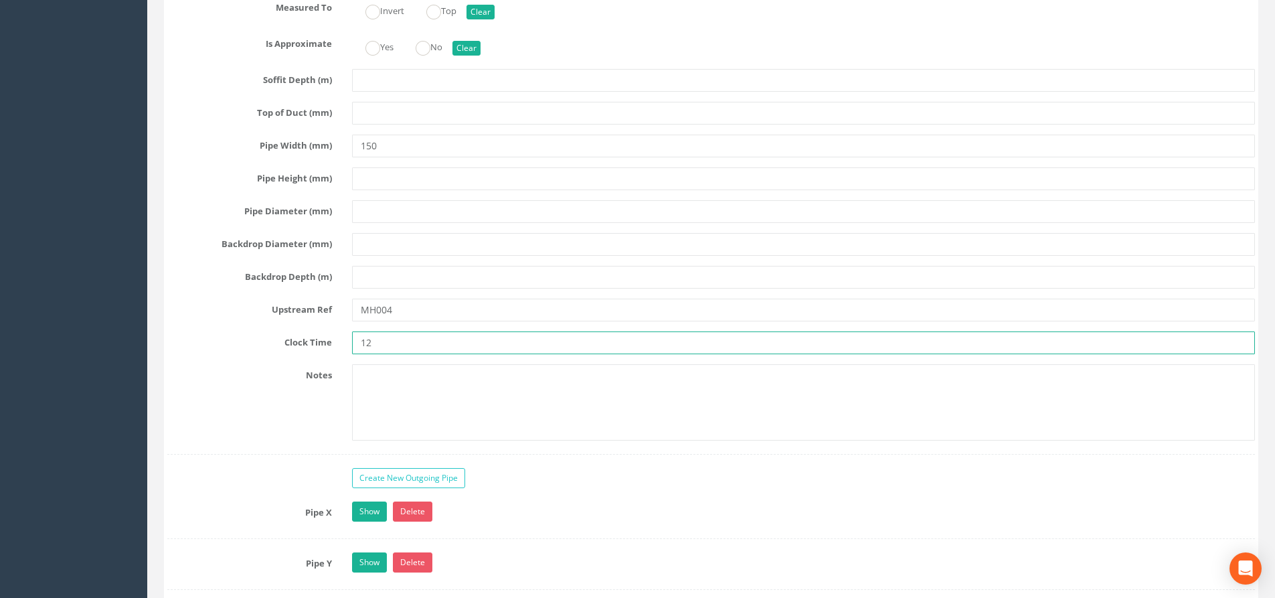
click at [380, 345] on input "12" at bounding box center [803, 342] width 903 height 23
type input "1"
type input "3"
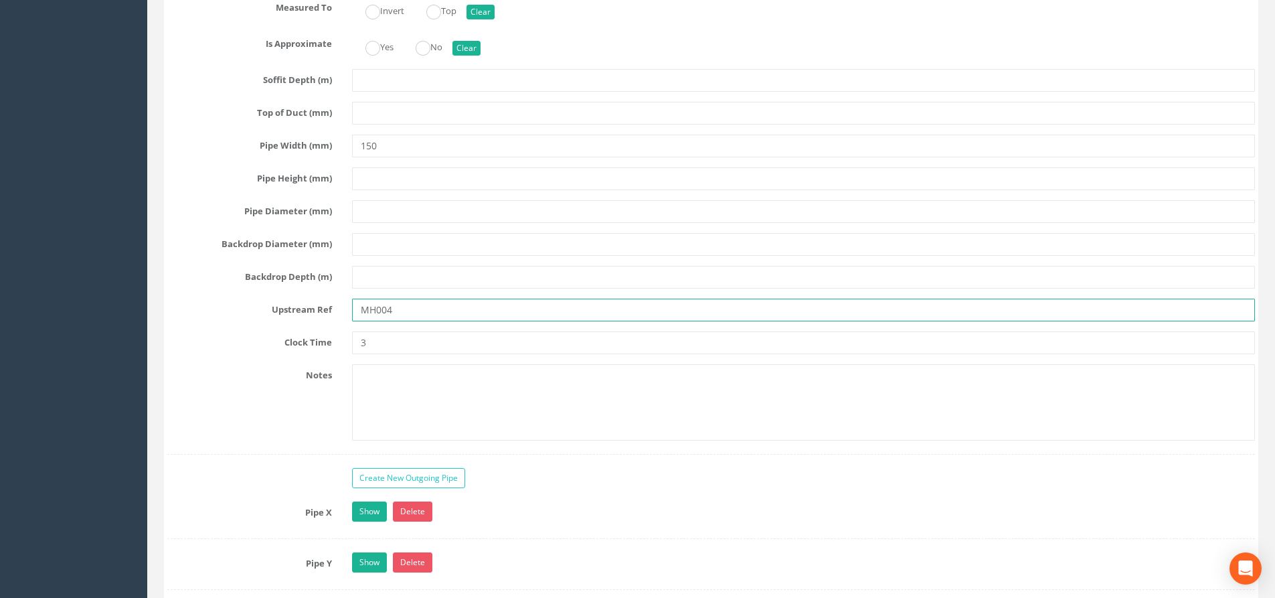
click at [412, 308] on input "MH004" at bounding box center [803, 310] width 903 height 23
type input "M"
type input "s"
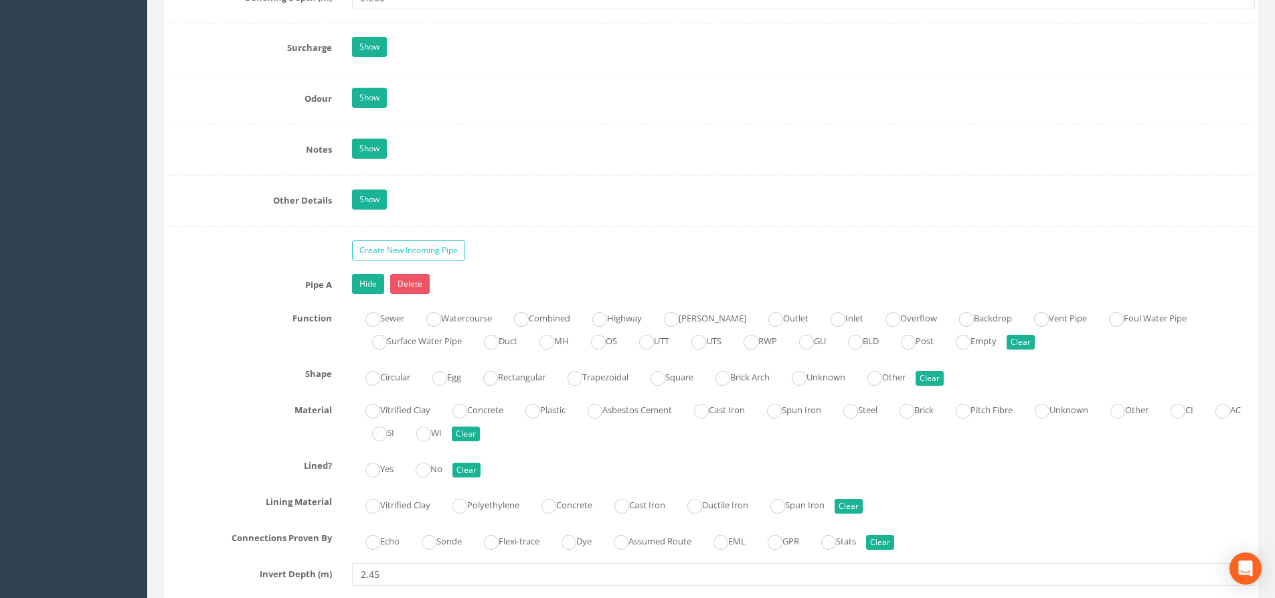
scroll to position [1941, 0]
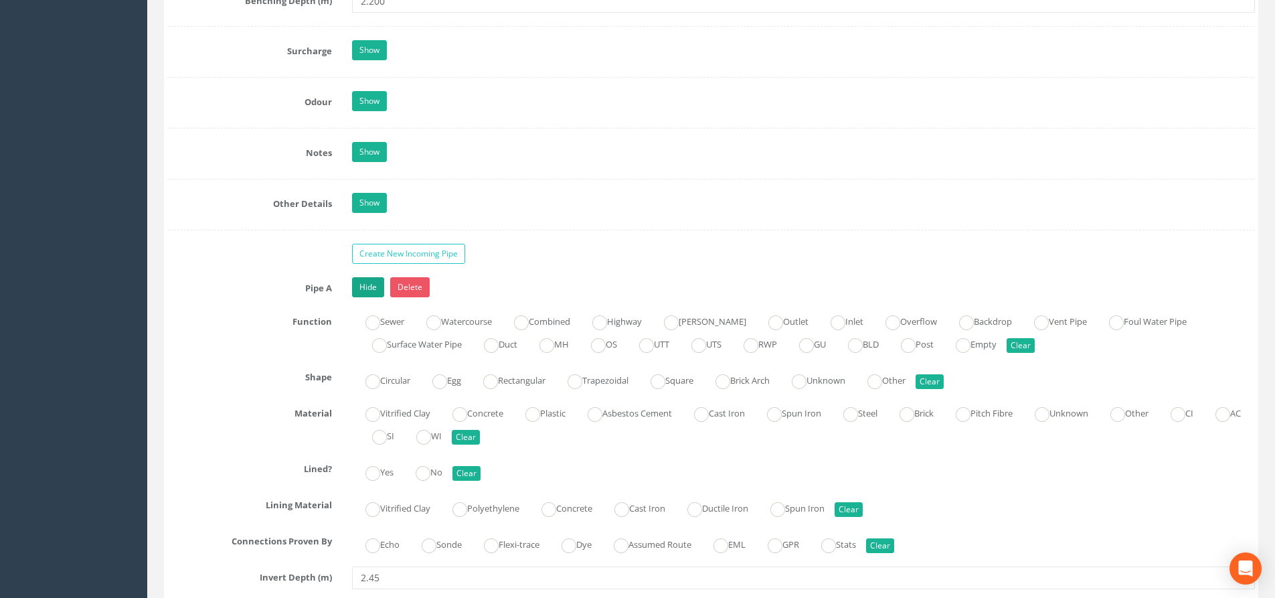
type input "Soil Pipe"
click at [360, 284] on link "Hide" at bounding box center [368, 287] width 32 height 20
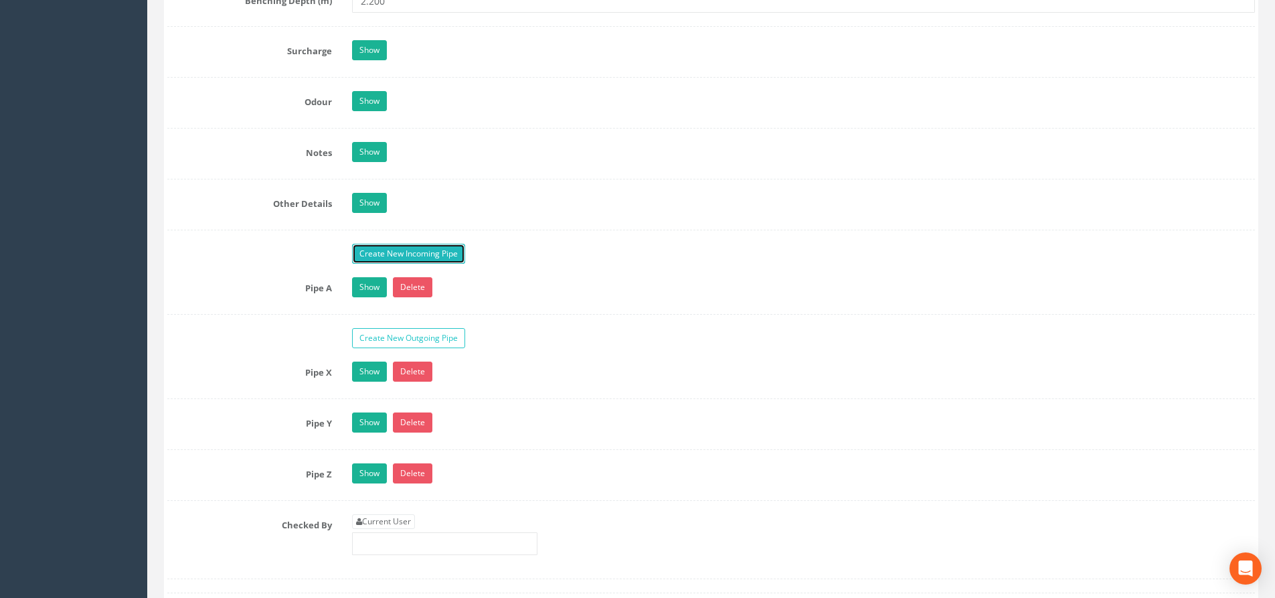
click at [457, 256] on link "Create New Incoming Pipe" at bounding box center [408, 254] width 113 height 20
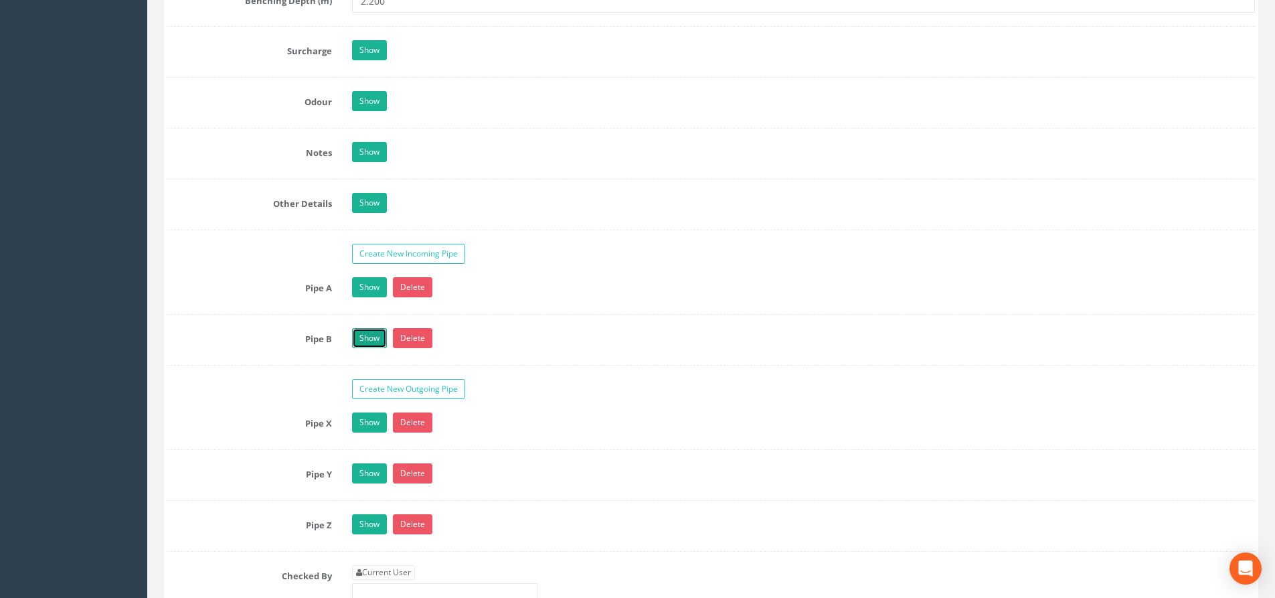
click at [371, 344] on link "Show" at bounding box center [369, 338] width 35 height 20
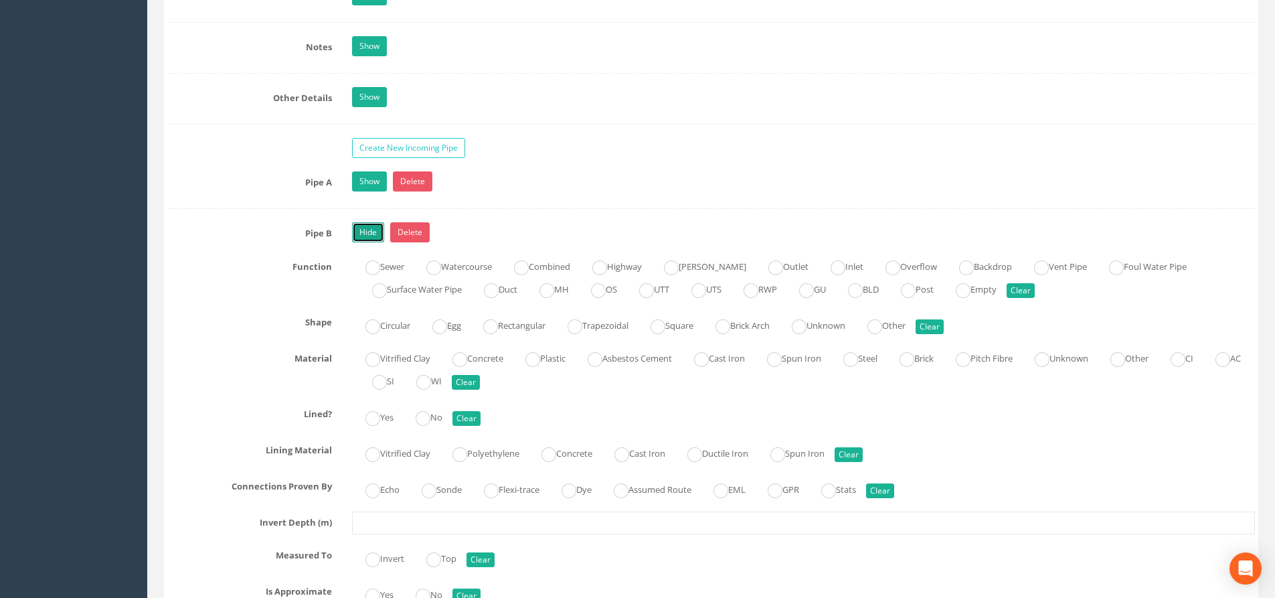
scroll to position [2075, 0]
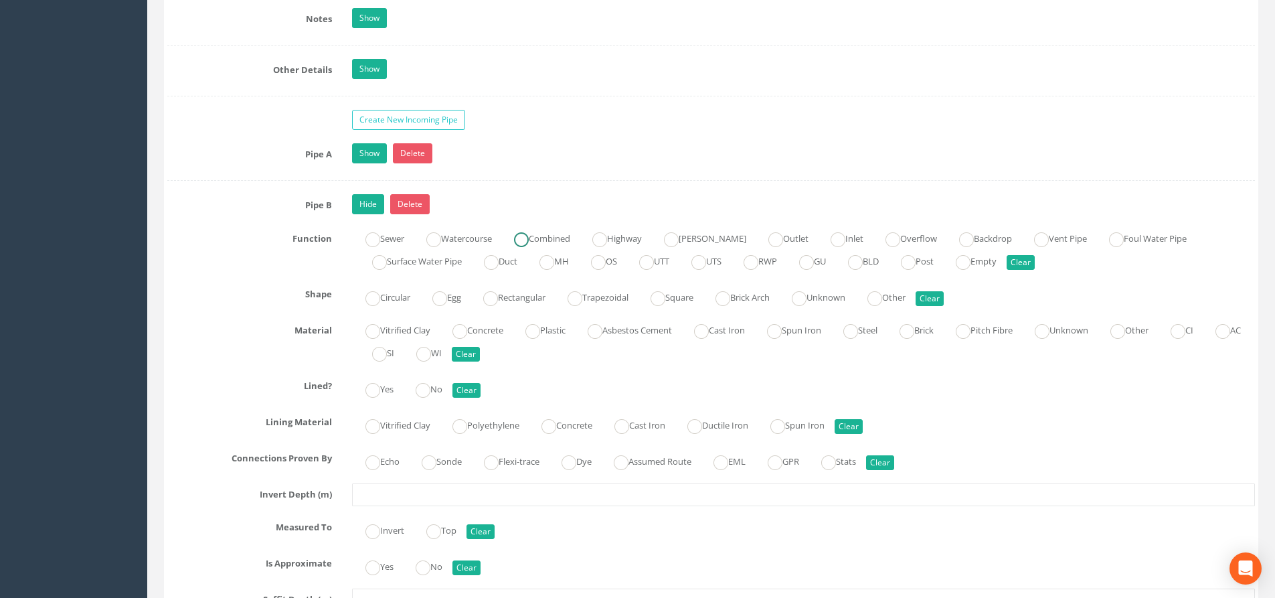
click at [555, 235] on label "Combined" at bounding box center [536, 237] width 70 height 19
radio input "true"
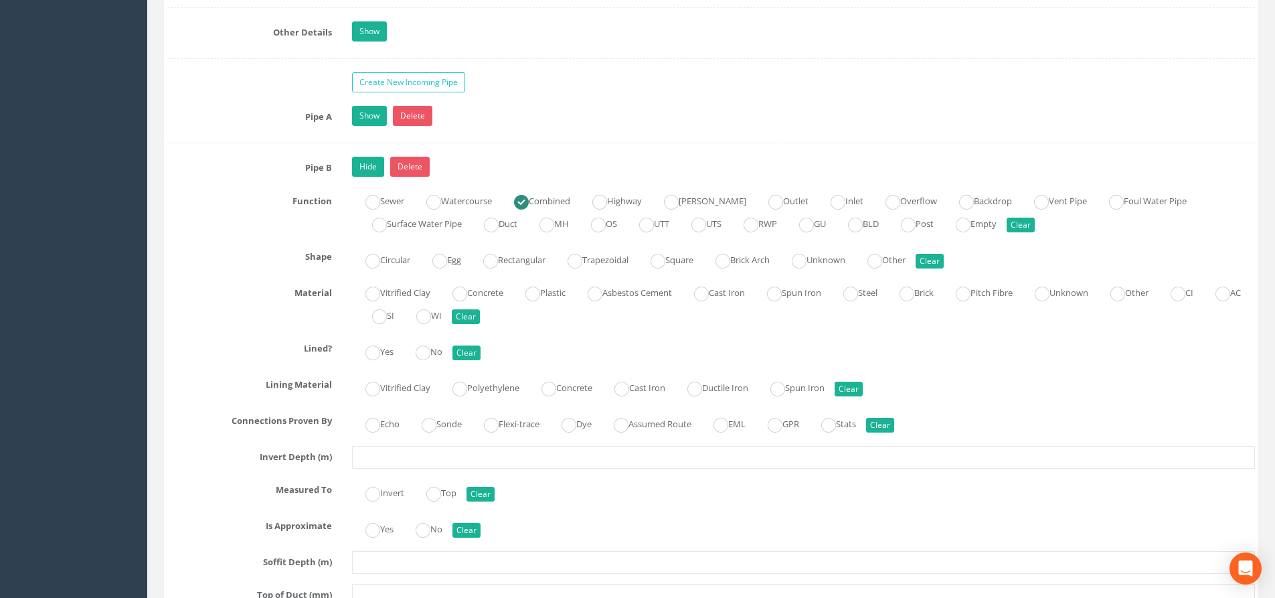
scroll to position [2142, 0]
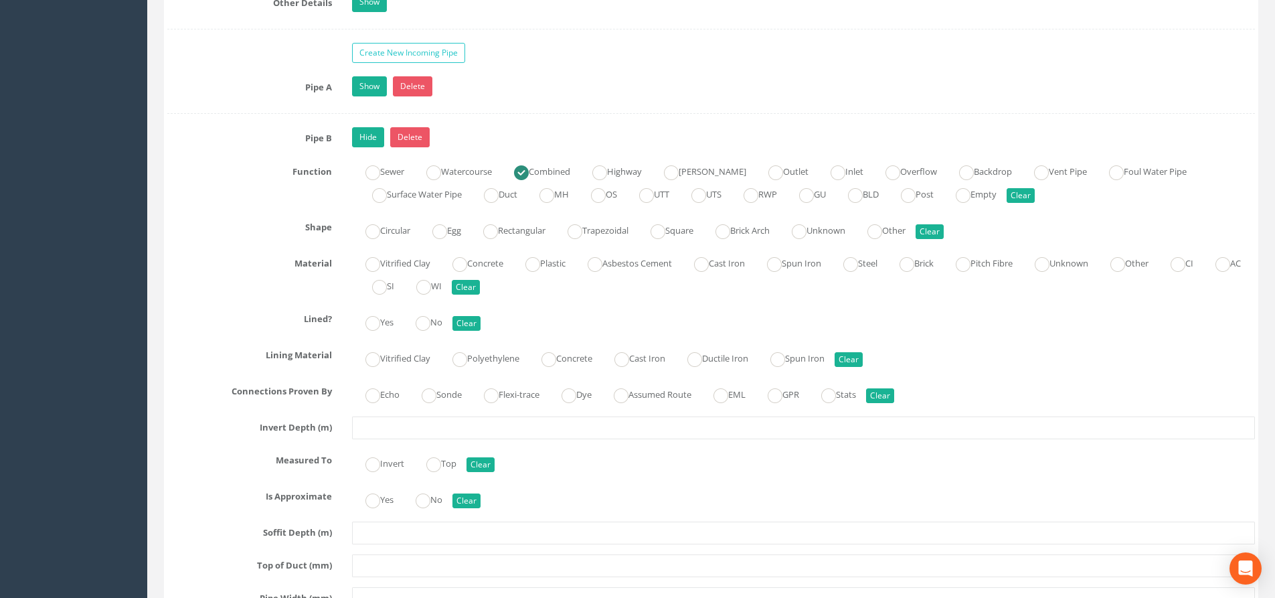
click at [433, 357] on div "Vitrified Clay Polyethylene Concrete Cast Iron Ductile Iron Spun Iron Clear" at bounding box center [803, 357] width 923 height 26
click at [387, 358] on label "Vitrified Clay" at bounding box center [391, 356] width 78 height 19
radio input "true"
click at [420, 266] on label "Vitrified Clay" at bounding box center [391, 261] width 78 height 19
radio input "true"
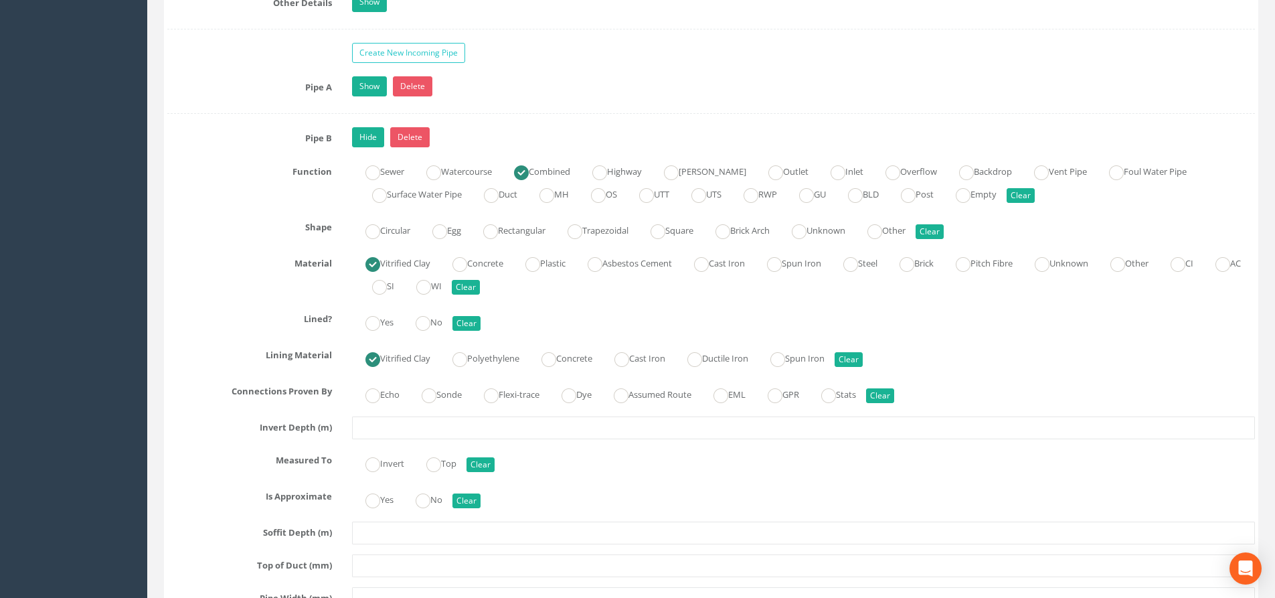
click at [372, 358] on ins at bounding box center [373, 359] width 15 height 15
click at [392, 231] on label "Circular" at bounding box center [381, 229] width 58 height 19
radio input "true"
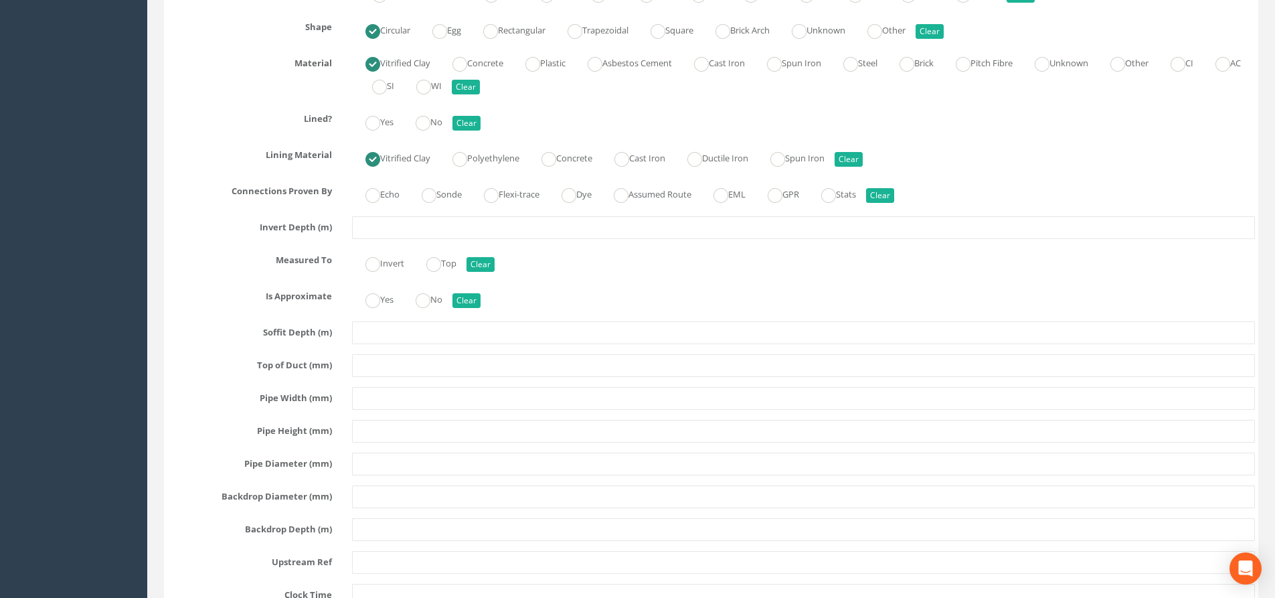
scroll to position [2343, 0]
click at [397, 222] on input "text" at bounding box center [803, 227] width 903 height 23
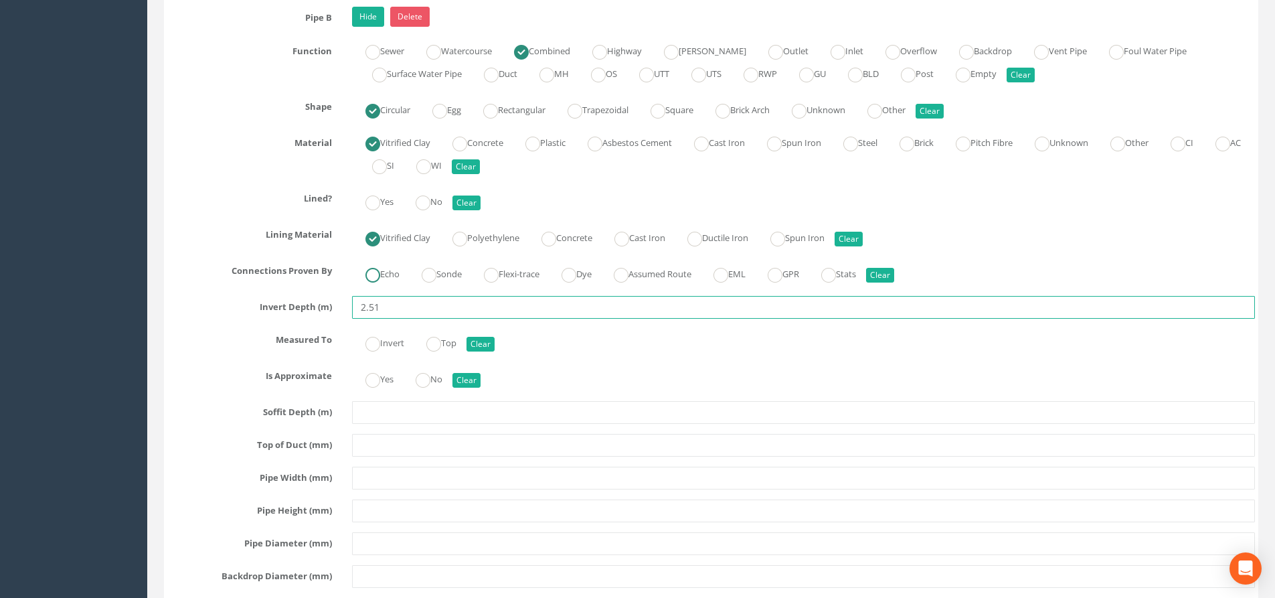
scroll to position [2209, 0]
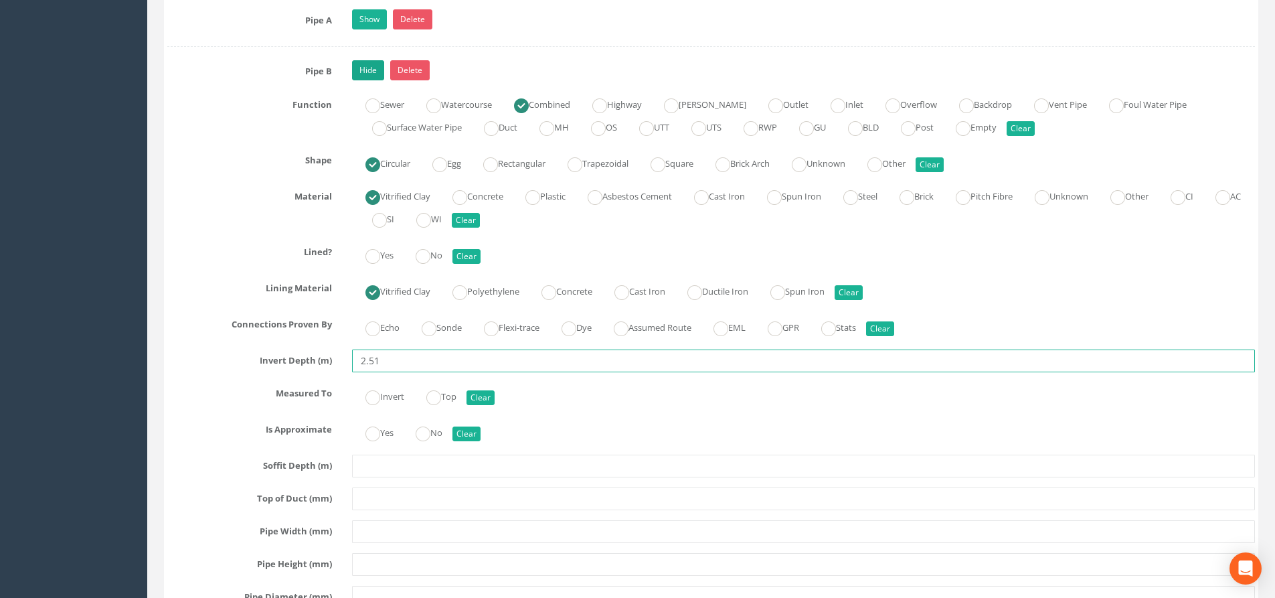
type input "2.51"
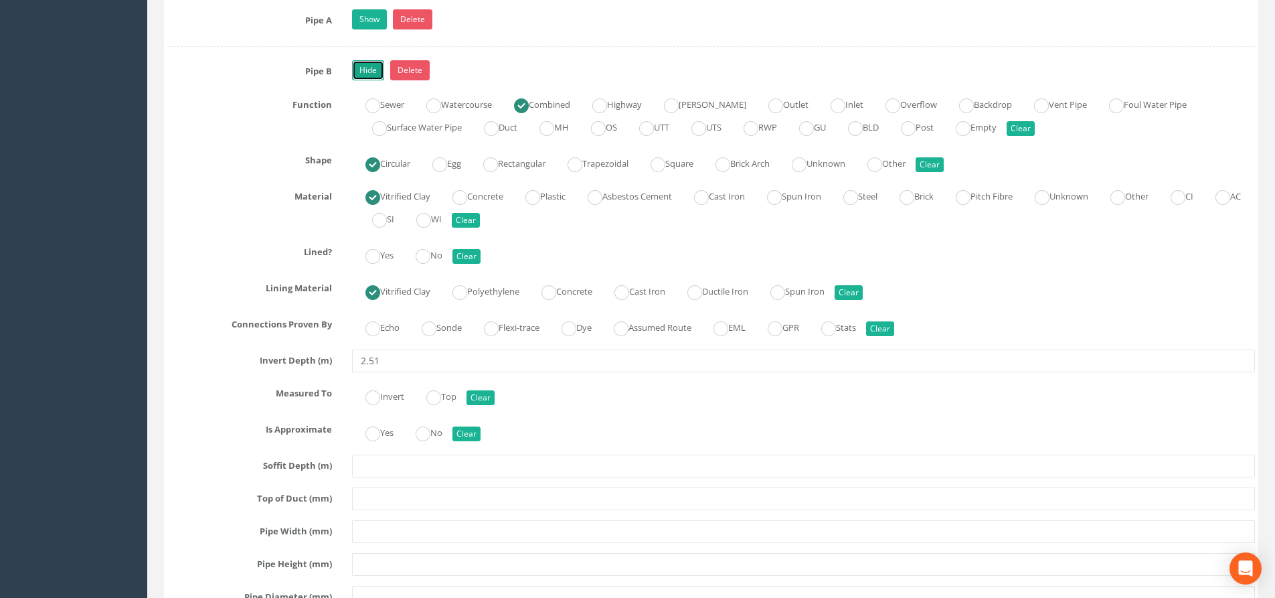
click at [372, 72] on link "Hide" at bounding box center [368, 70] width 32 height 20
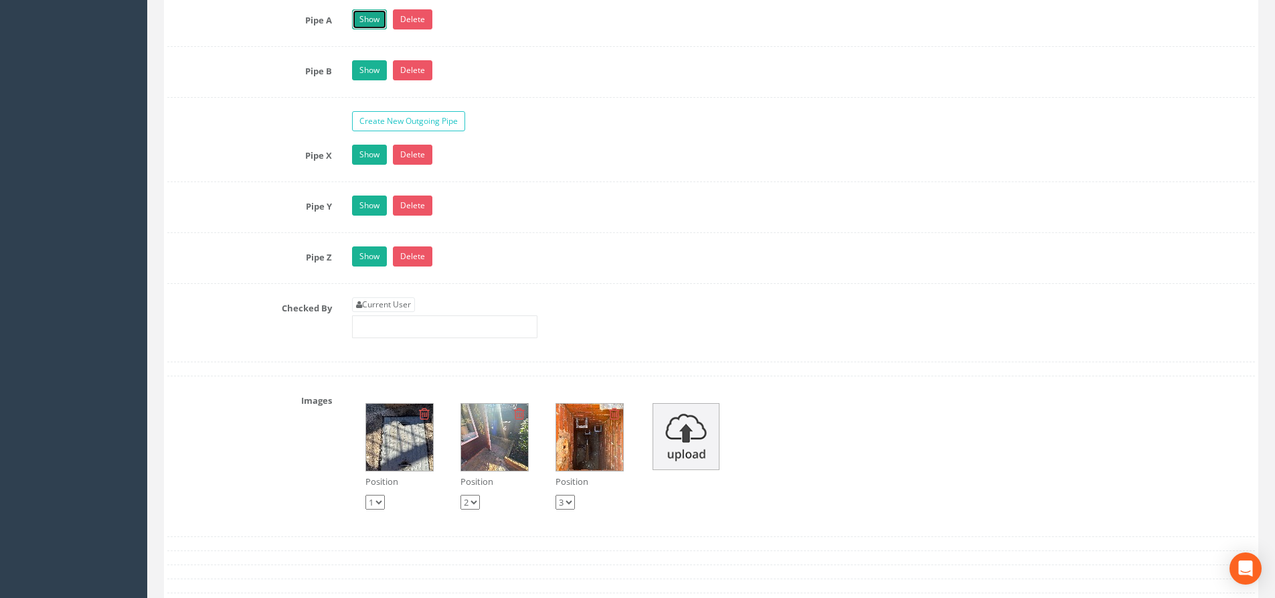
click at [379, 21] on link "Show" at bounding box center [369, 19] width 35 height 20
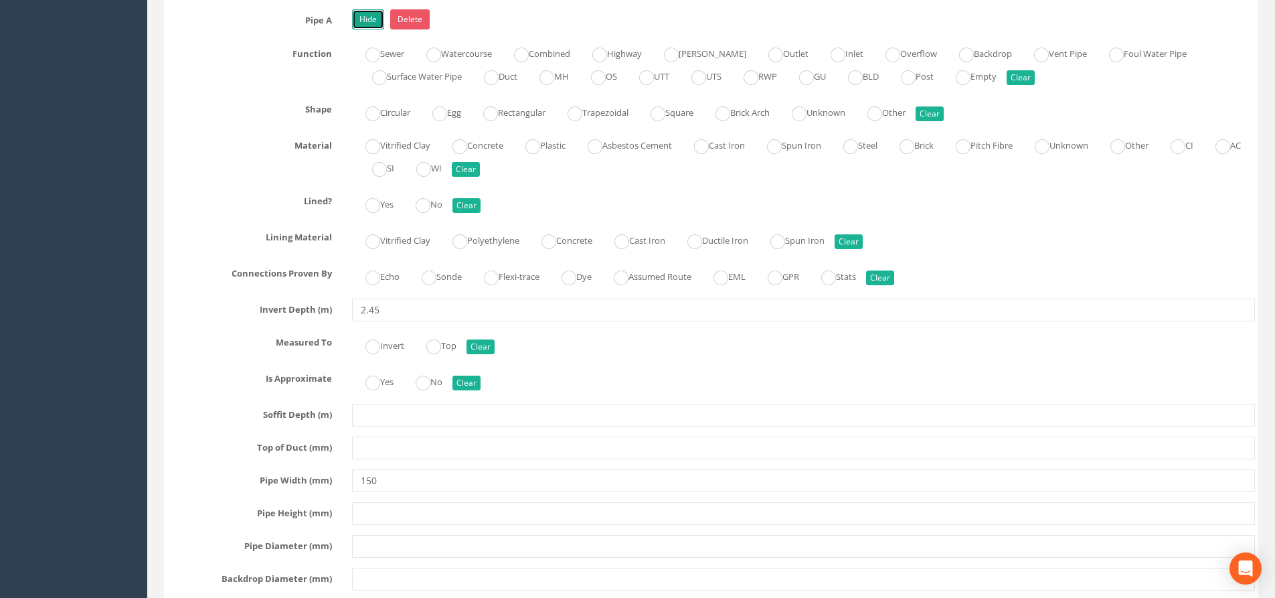
click at [372, 15] on link "Hide" at bounding box center [368, 19] width 32 height 20
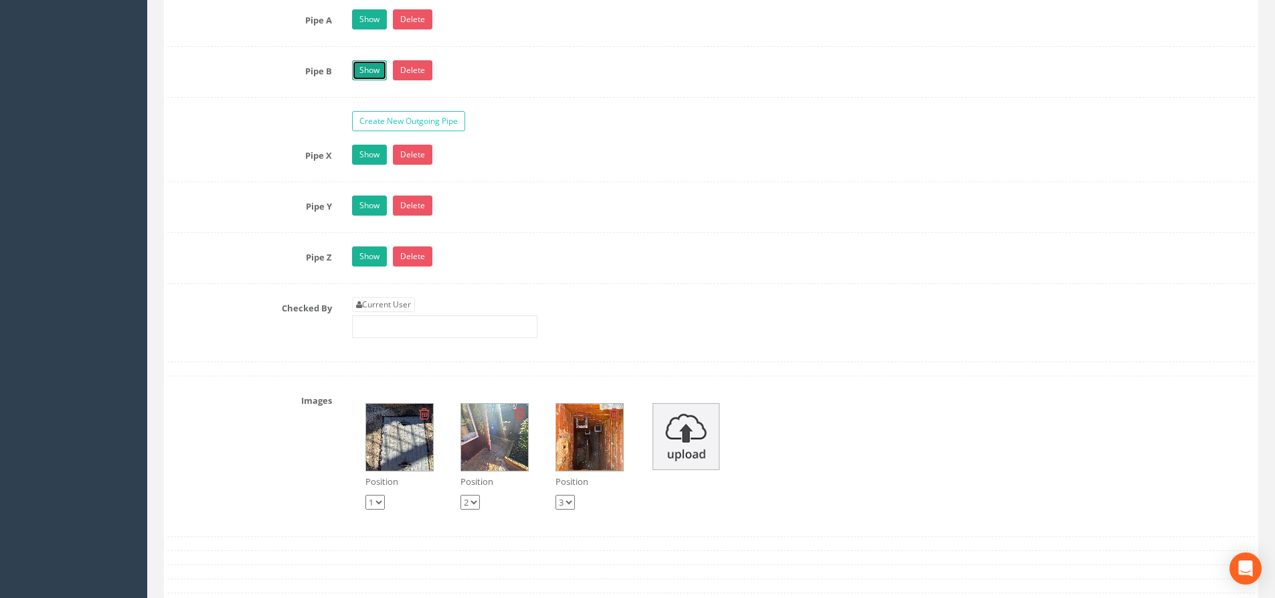
click at [376, 70] on link "Show" at bounding box center [369, 70] width 35 height 20
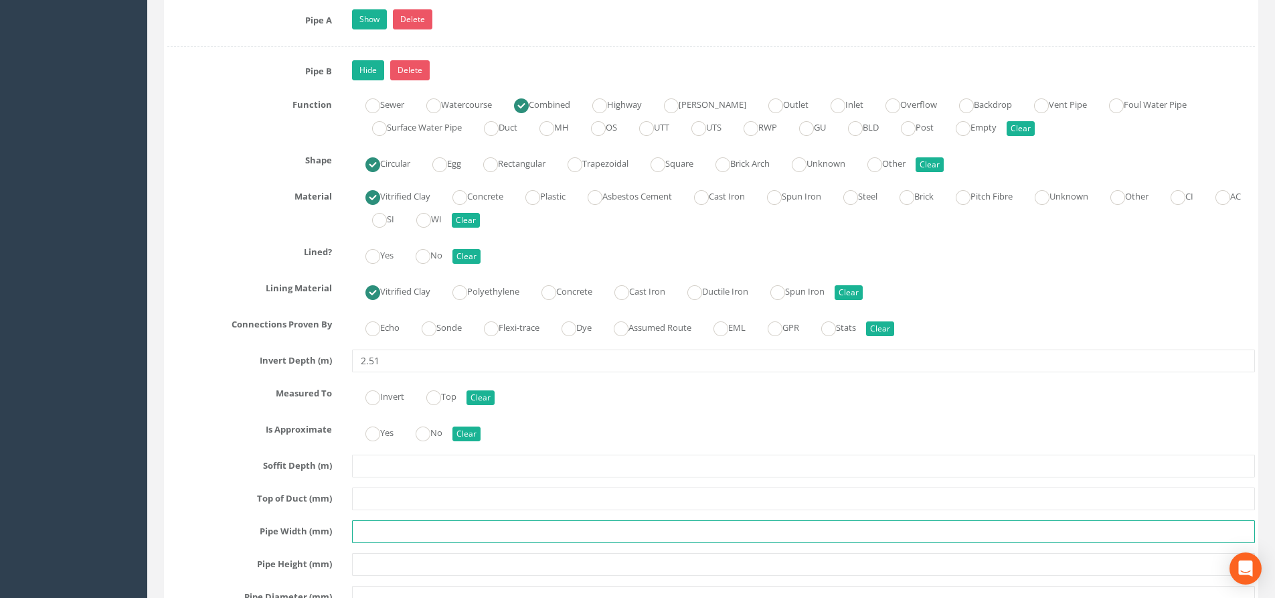
click at [372, 538] on input "text" at bounding box center [803, 531] width 903 height 23
type input "150"
click at [365, 62] on link "Hide" at bounding box center [368, 70] width 32 height 20
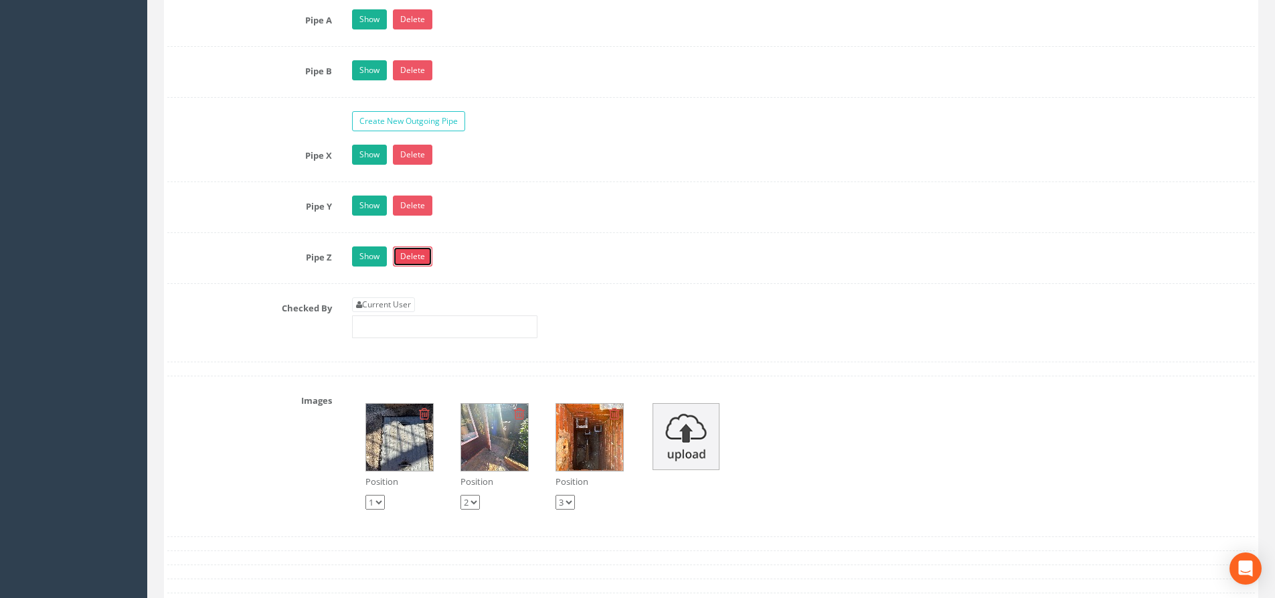
click at [413, 257] on link "Delete" at bounding box center [412, 256] width 39 height 20
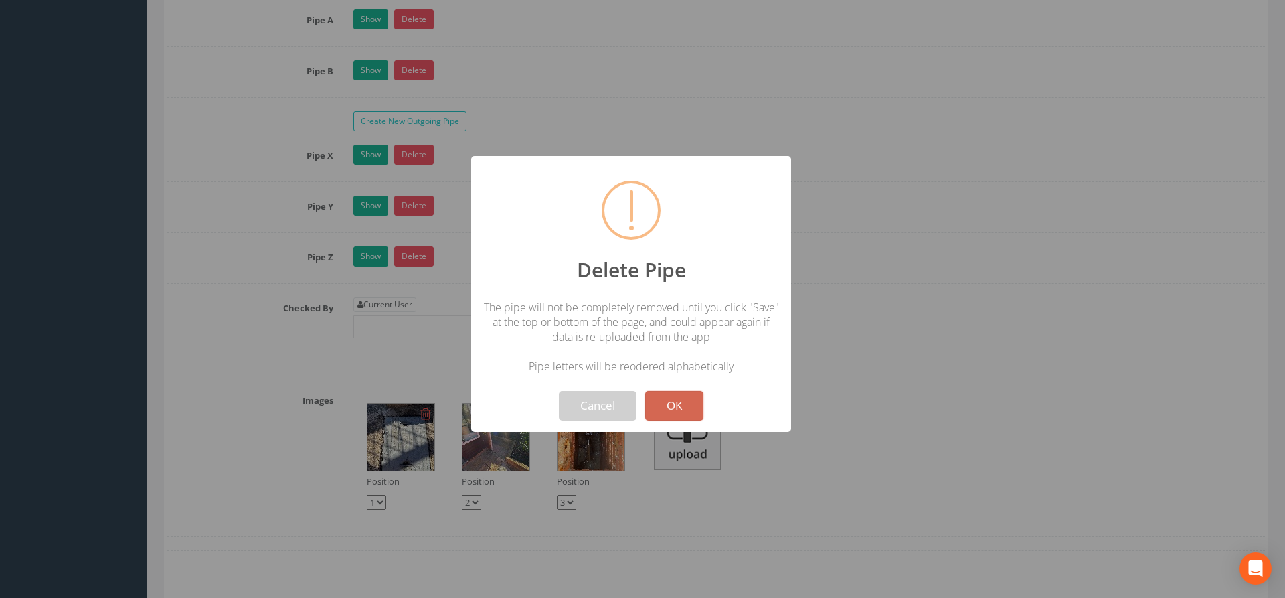
click at [680, 404] on button "OK" at bounding box center [674, 405] width 58 height 29
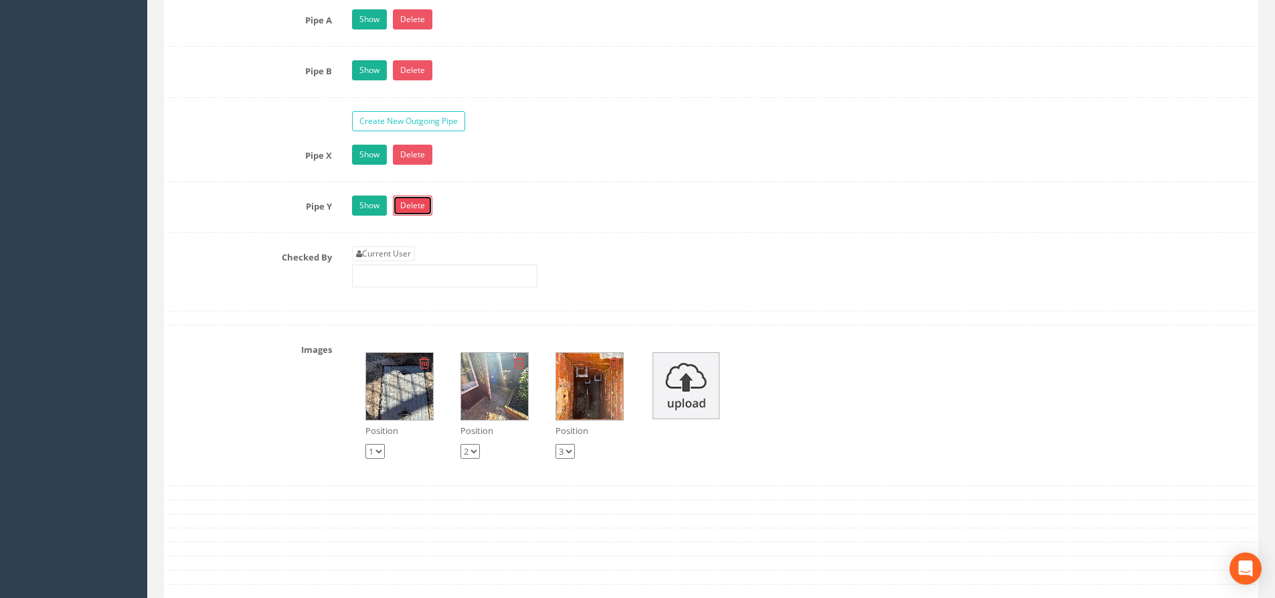
click at [402, 205] on link "Delete" at bounding box center [412, 205] width 39 height 20
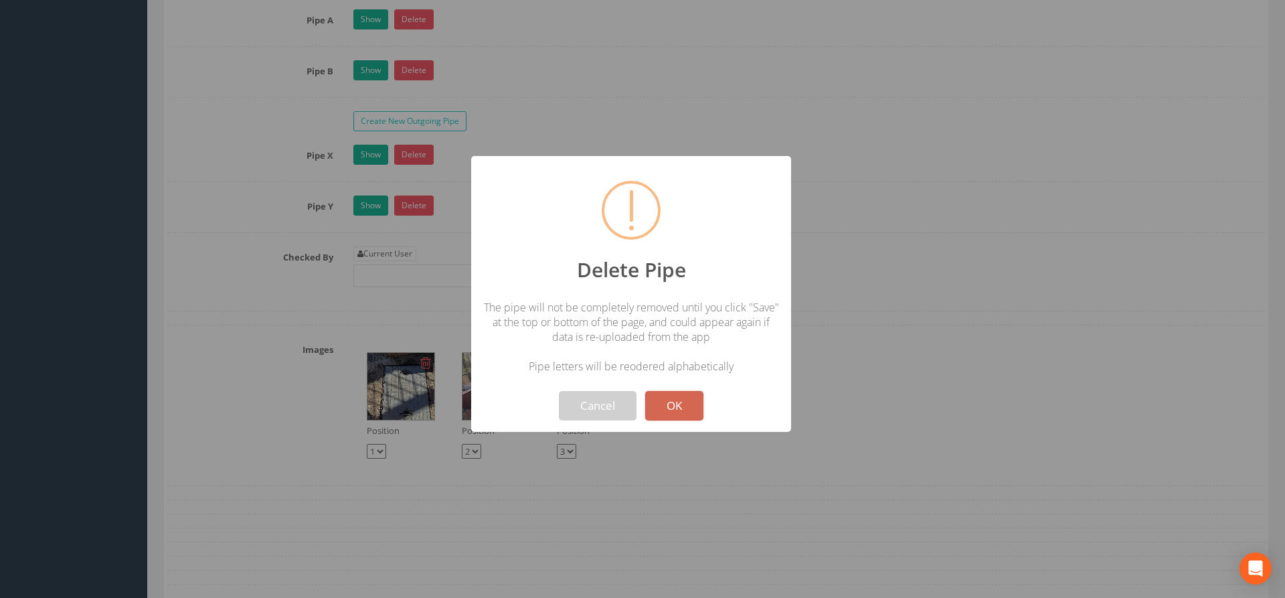
click at [665, 400] on button "OK" at bounding box center [674, 405] width 58 height 29
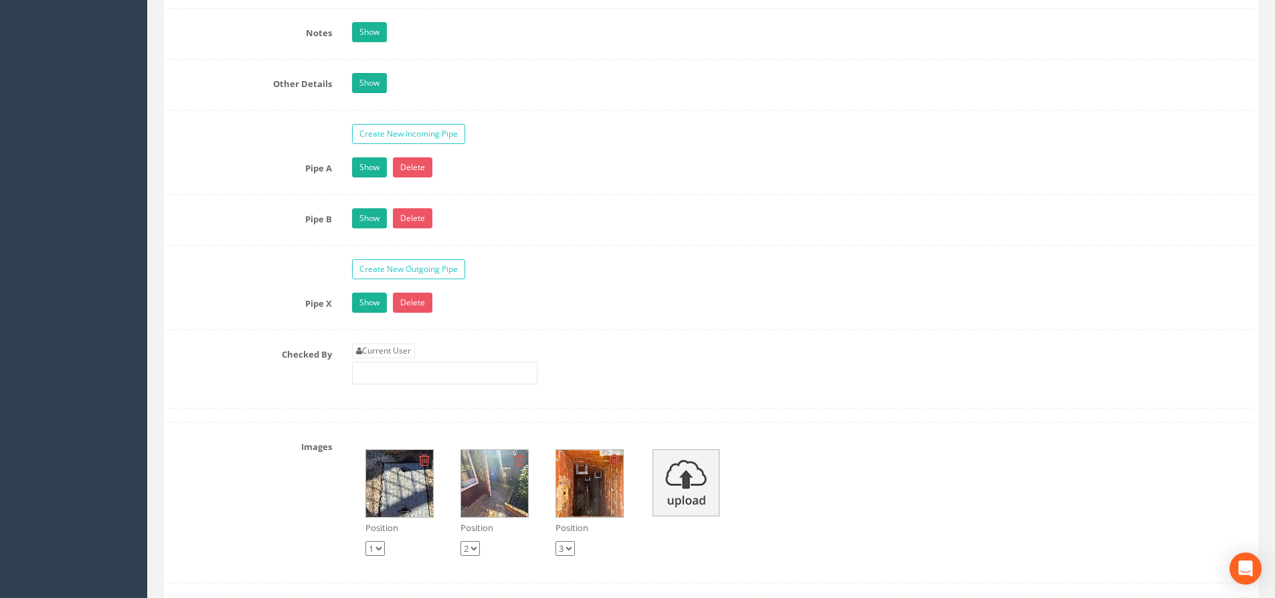
scroll to position [2075, 0]
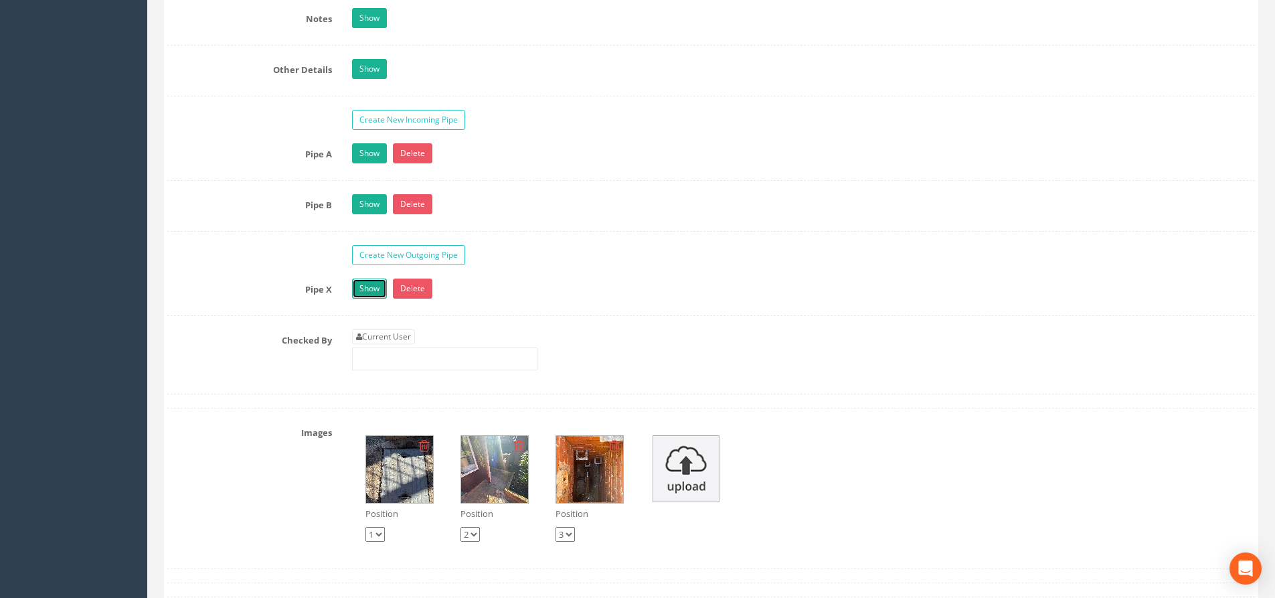
click at [384, 289] on link "Show" at bounding box center [369, 289] width 35 height 20
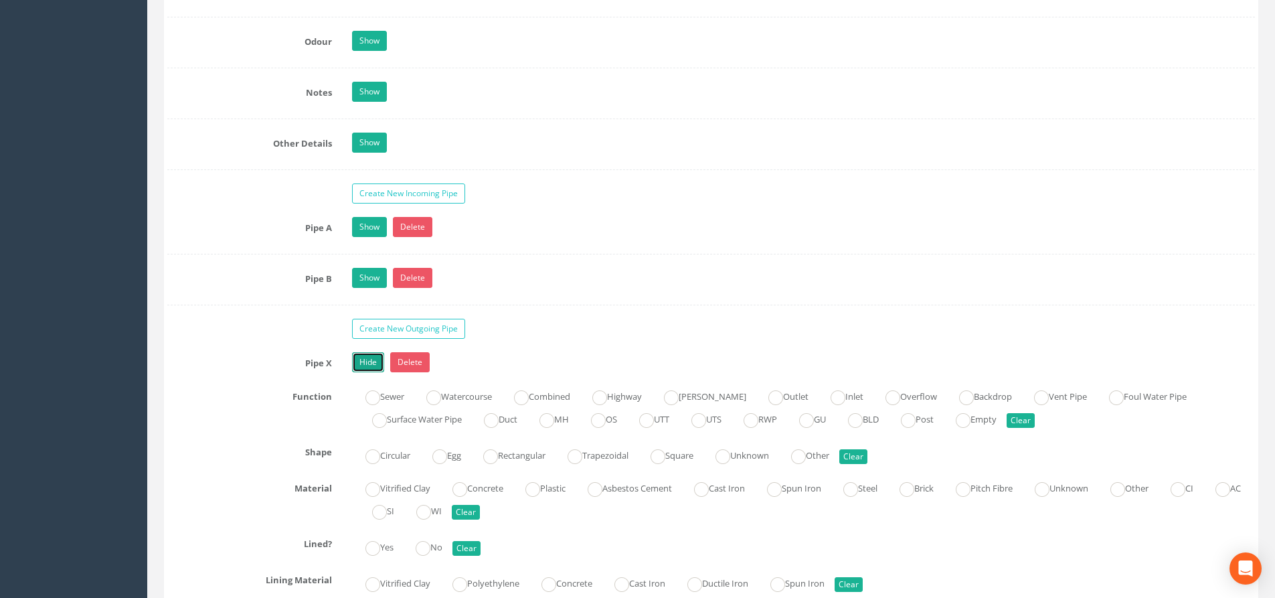
scroll to position [1941, 0]
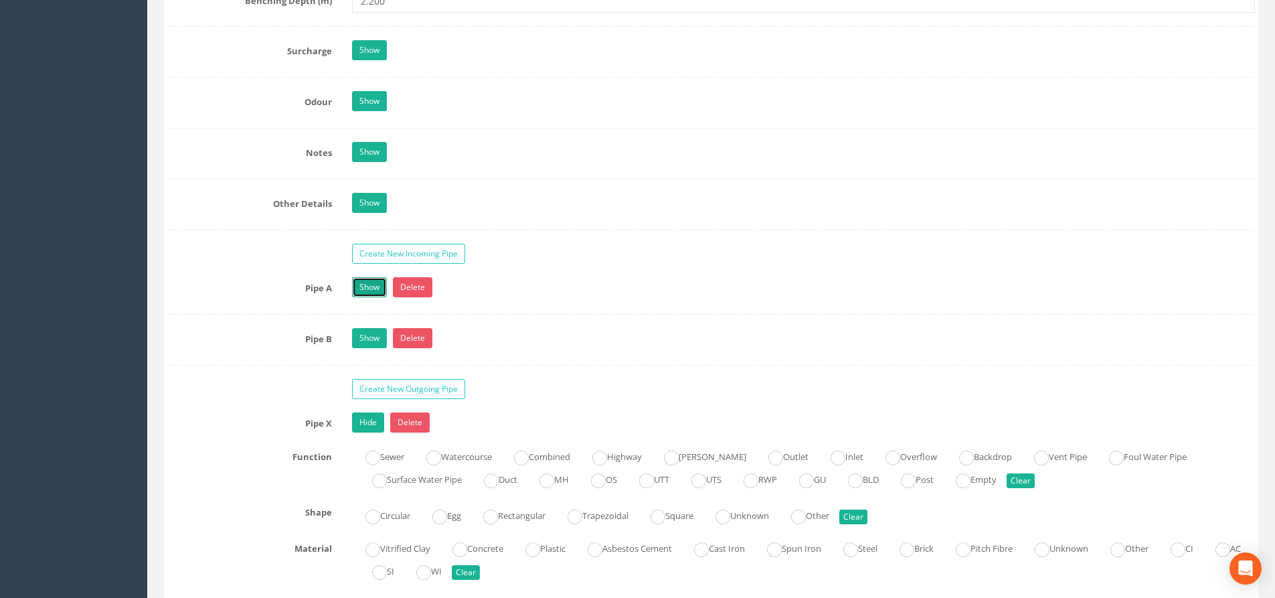
click at [362, 290] on link "Show" at bounding box center [369, 287] width 35 height 20
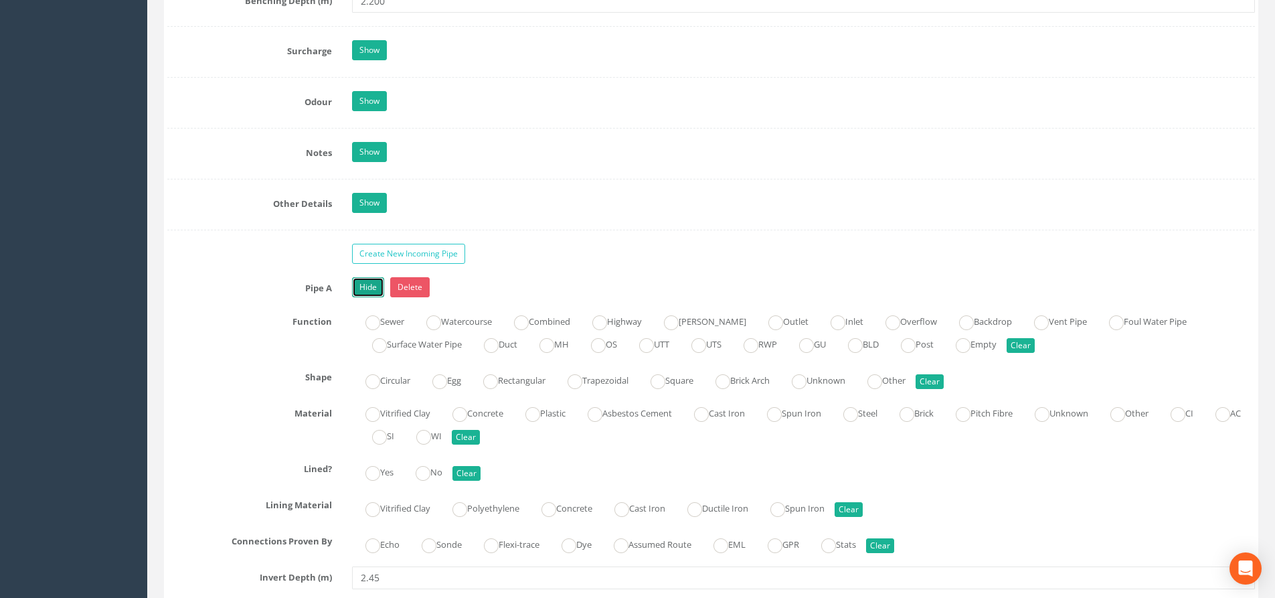
click at [368, 285] on link "Hide" at bounding box center [368, 287] width 32 height 20
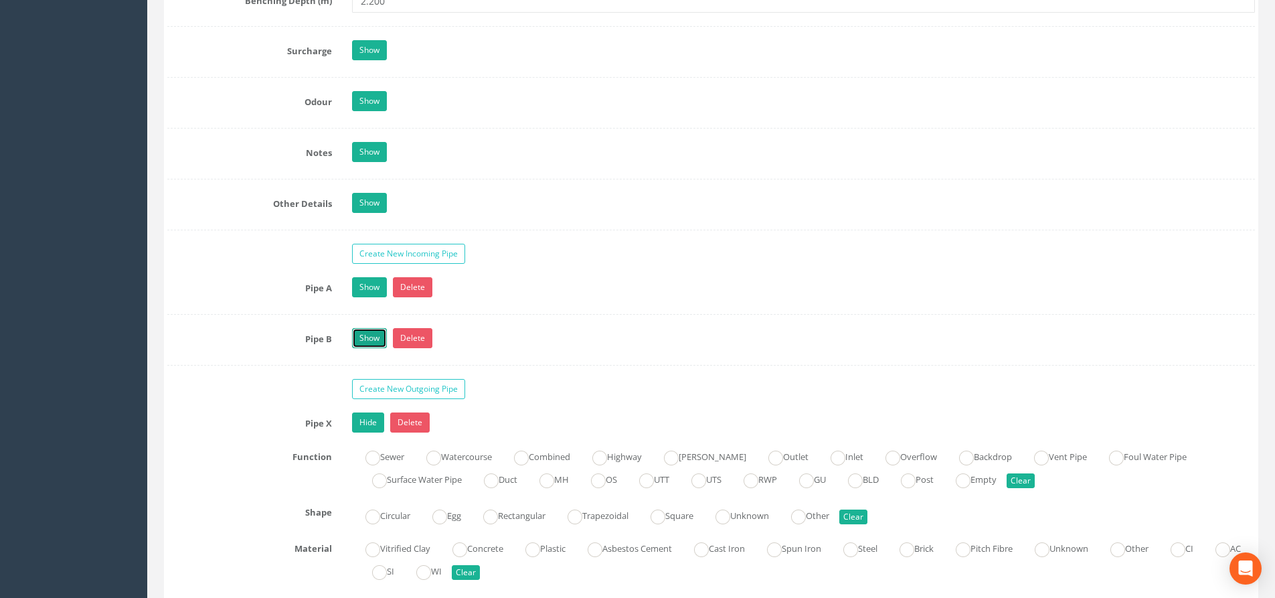
click at [368, 339] on link "Show" at bounding box center [369, 338] width 35 height 20
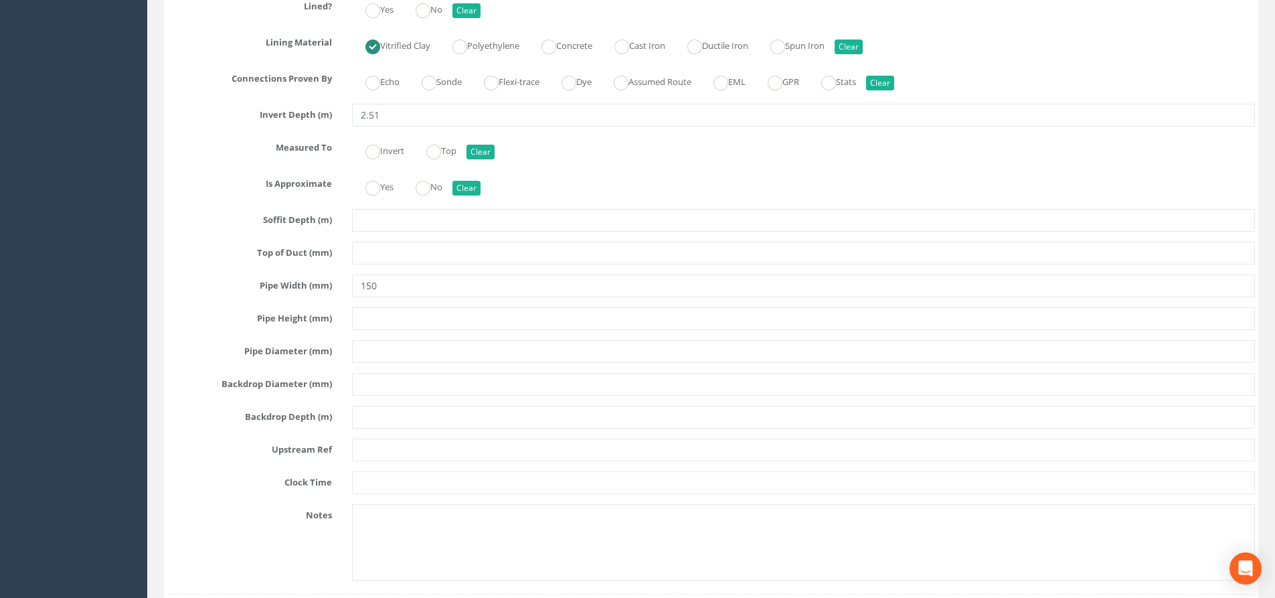
scroll to position [2477, 0]
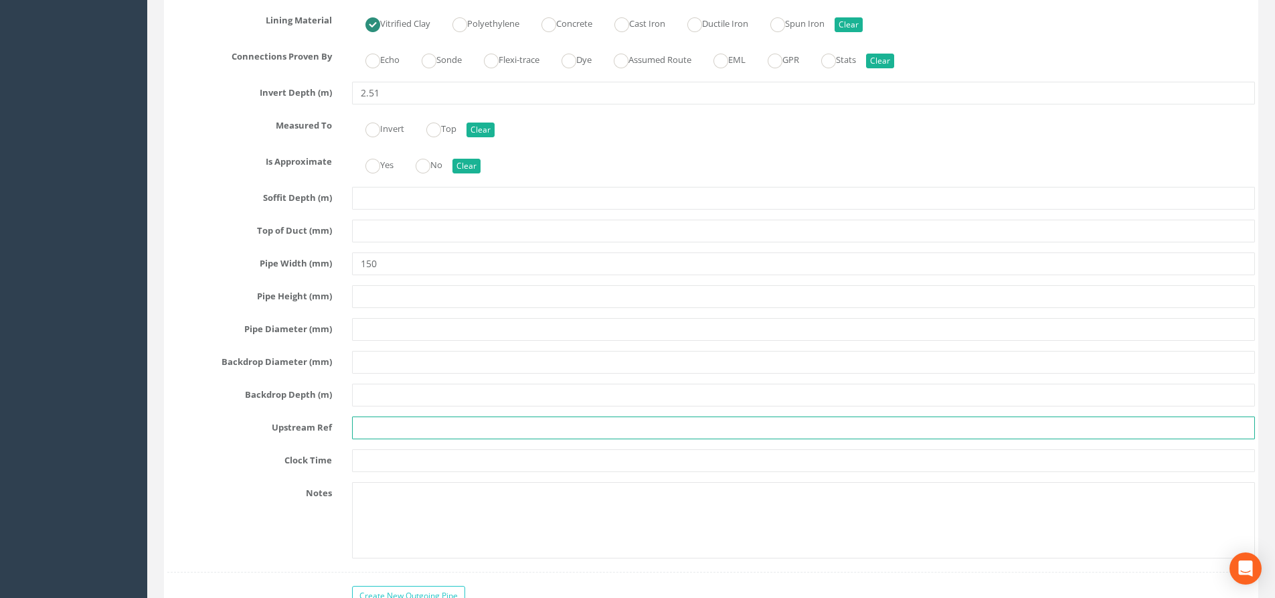
click at [366, 424] on input "text" at bounding box center [803, 427] width 903 height 23
type input "m"
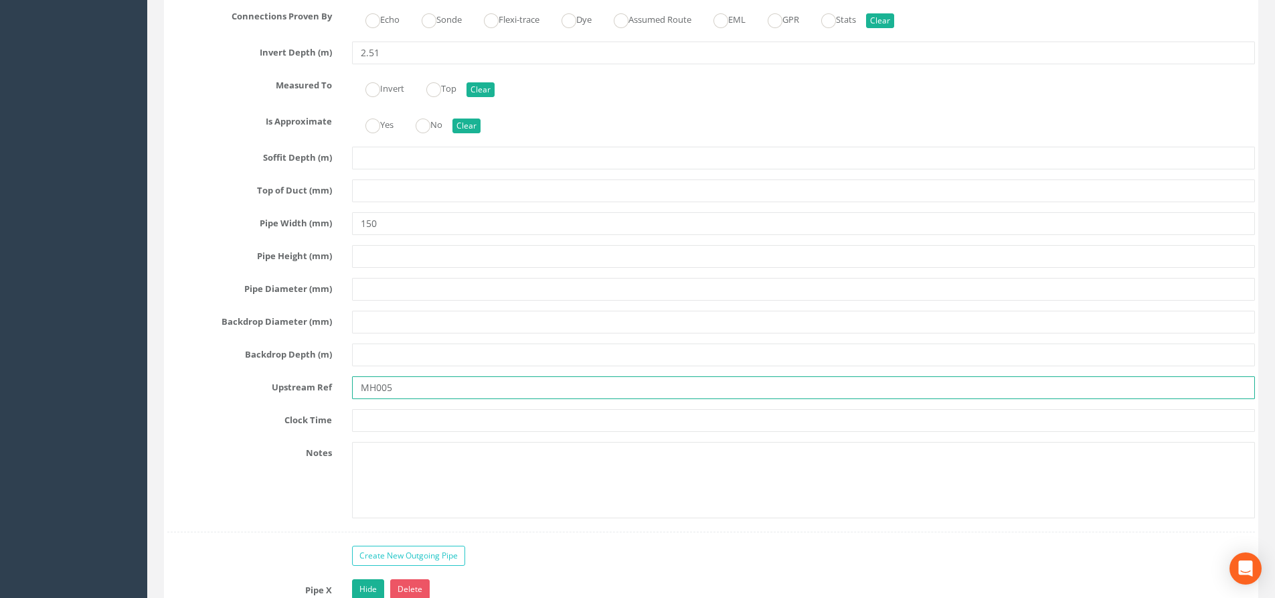
scroll to position [2611, 0]
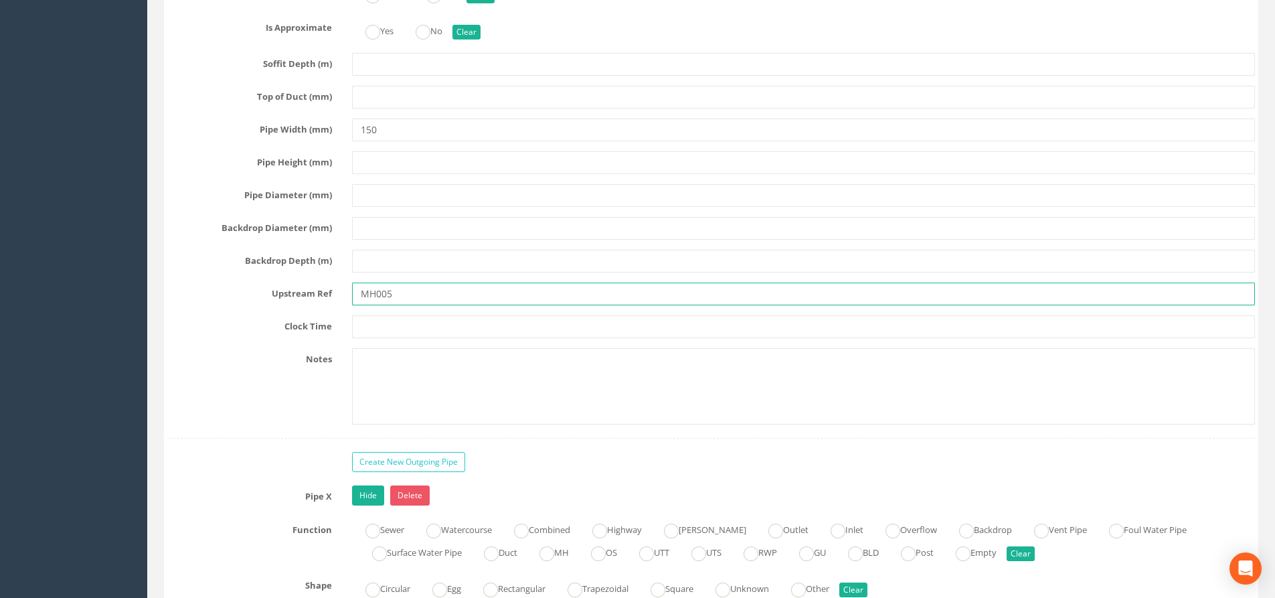
type input "MH005"
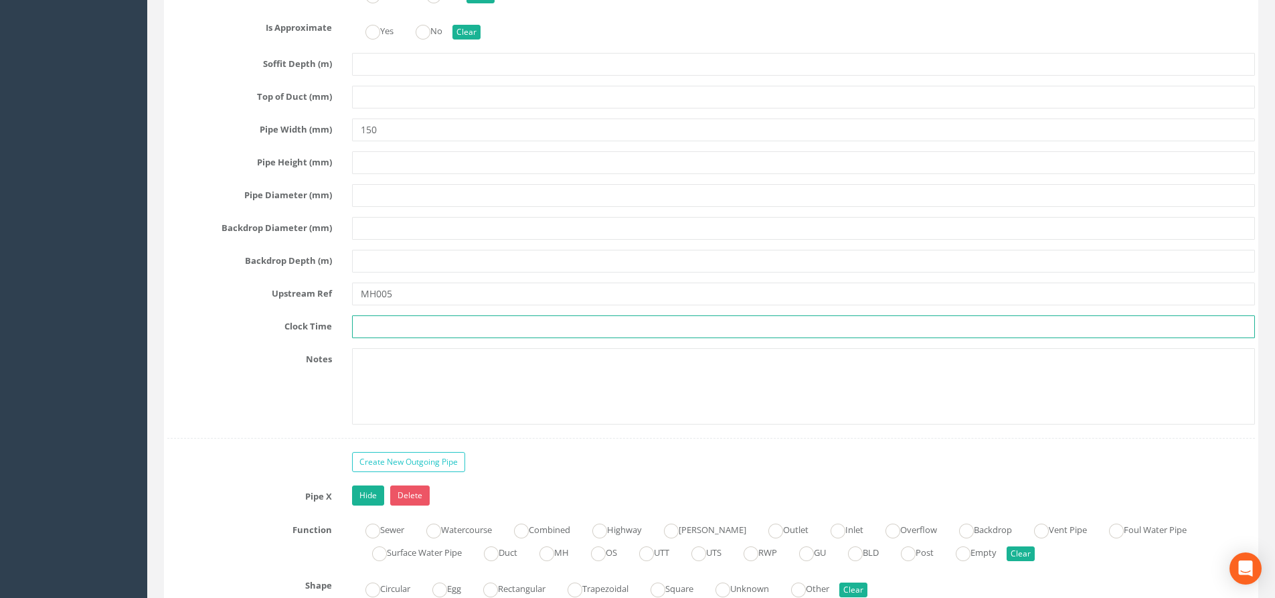
click at [379, 325] on input "text" at bounding box center [803, 326] width 903 height 23
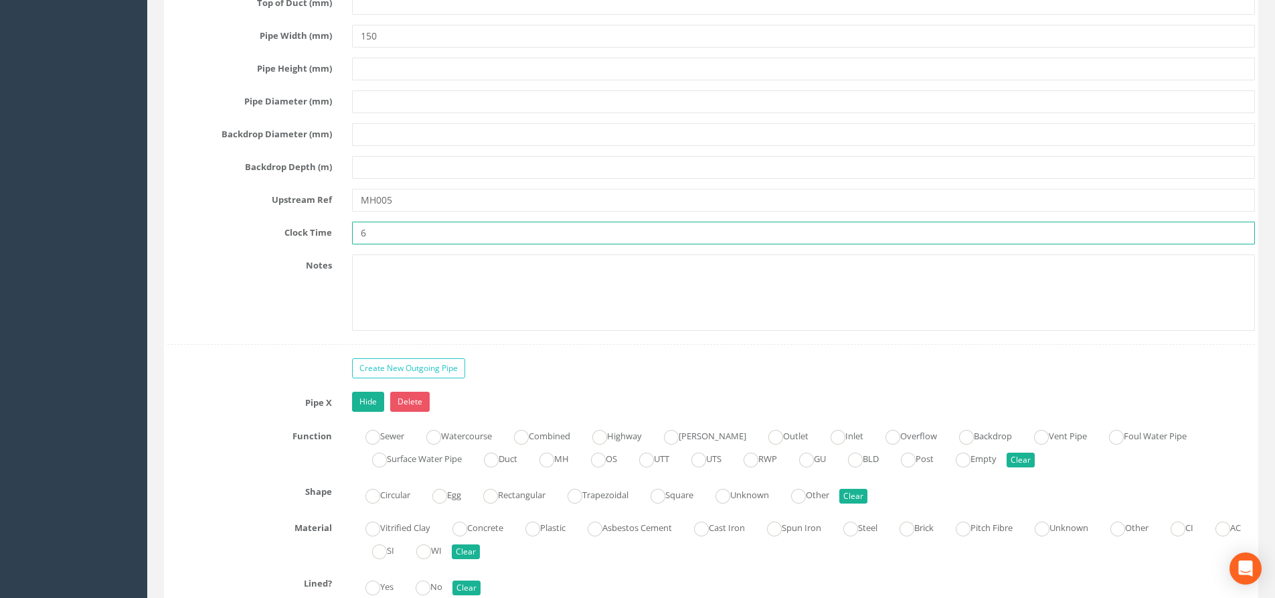
scroll to position [2745, 0]
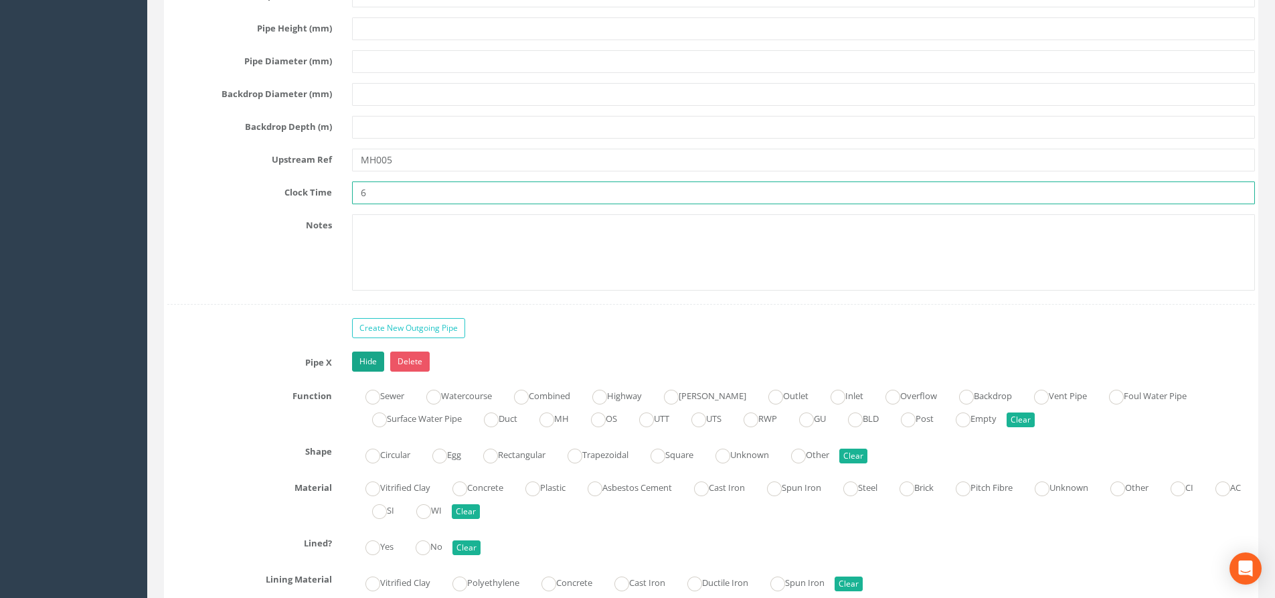
type input "6"
click at [363, 363] on link "Hide" at bounding box center [368, 361] width 32 height 20
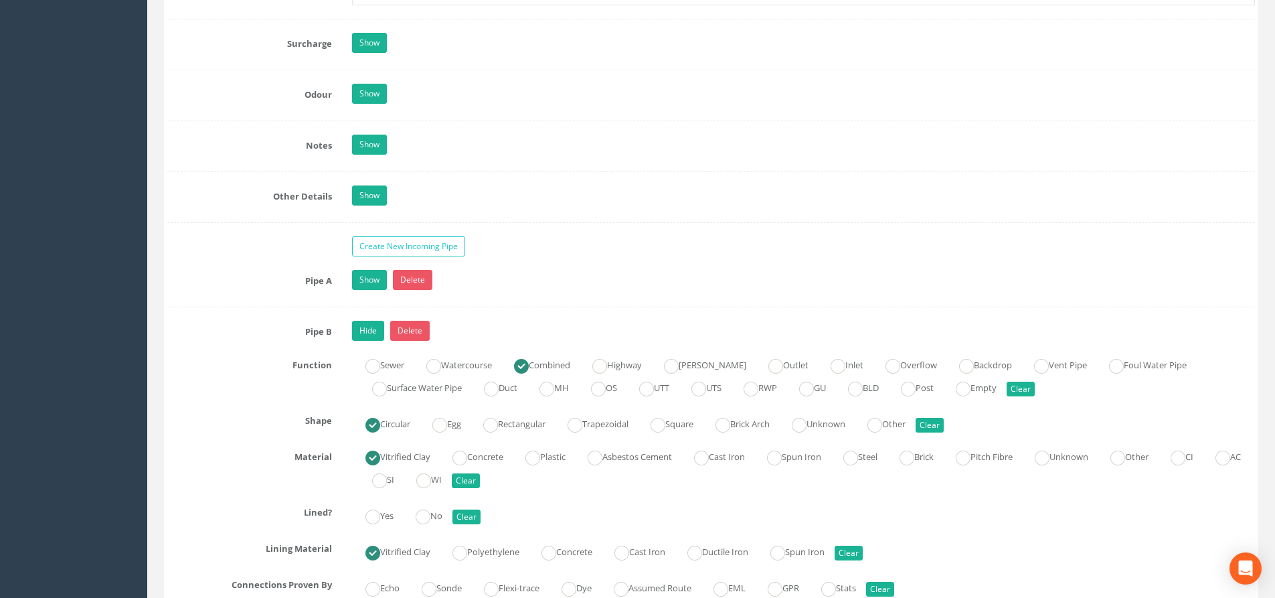
scroll to position [1941, 0]
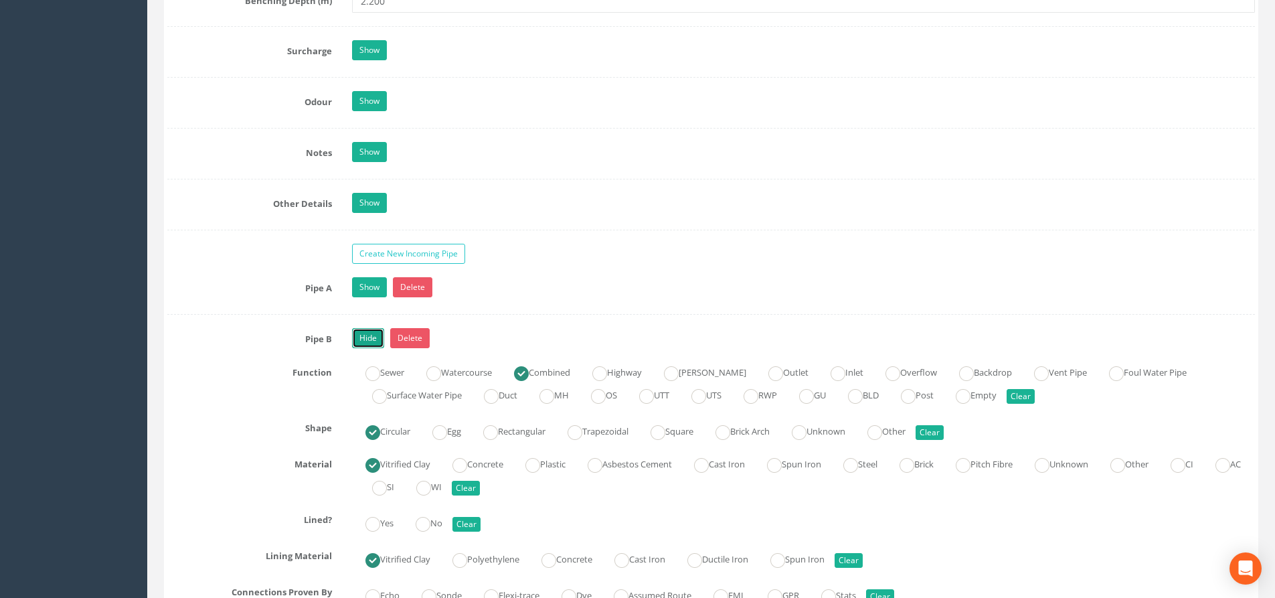
click at [367, 340] on link "Hide" at bounding box center [368, 338] width 32 height 20
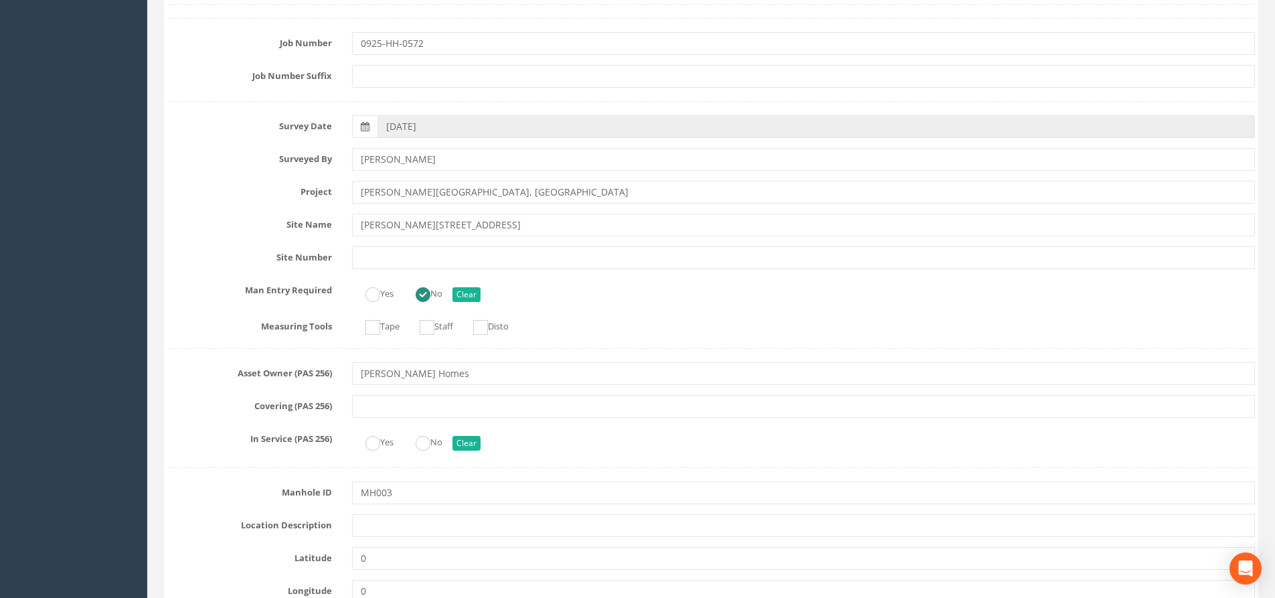
scroll to position [0, 0]
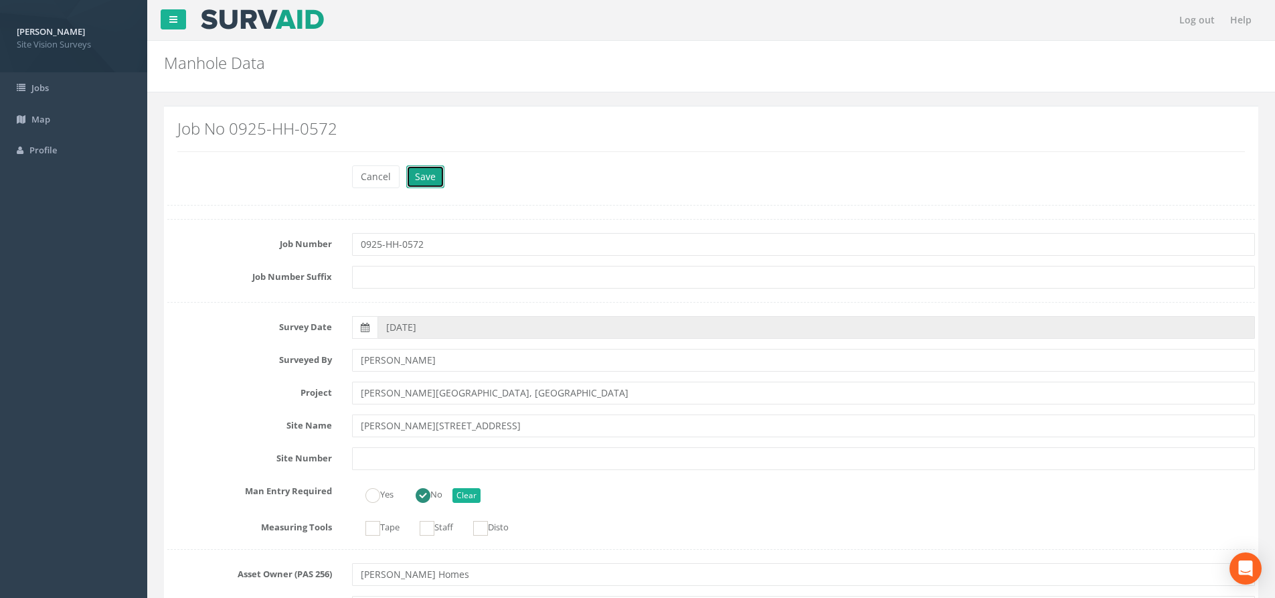
click at [434, 181] on button "Save" at bounding box center [425, 176] width 38 height 23
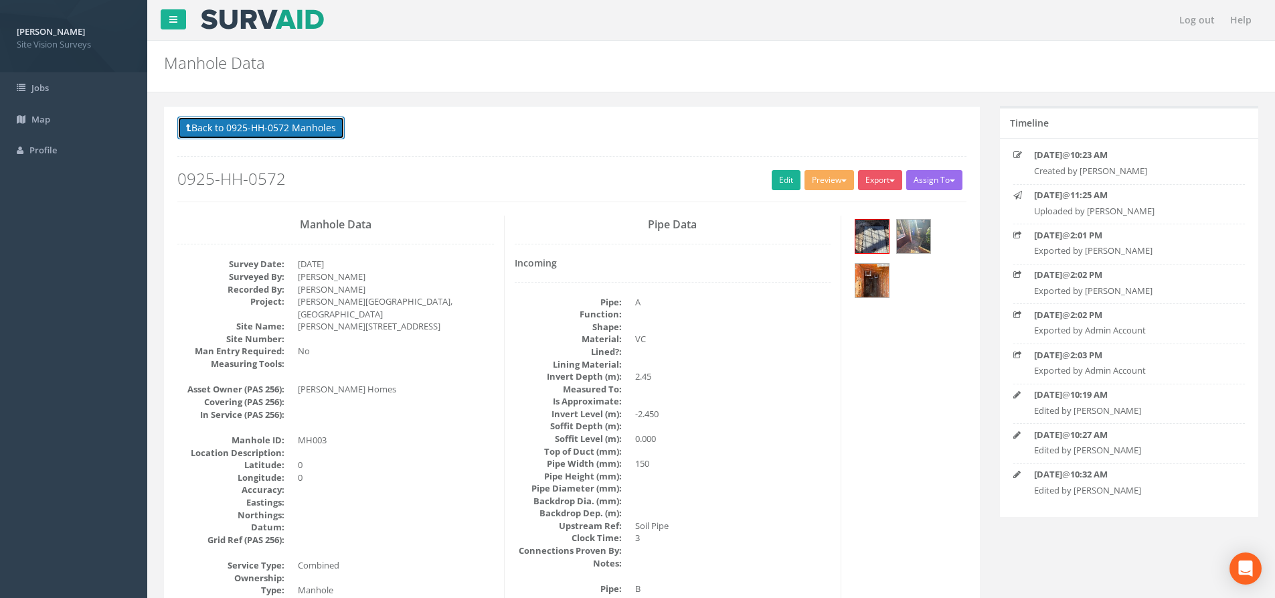
click at [274, 132] on button "Back to 0925-HH-0572 Manholes" at bounding box center [260, 127] width 167 height 23
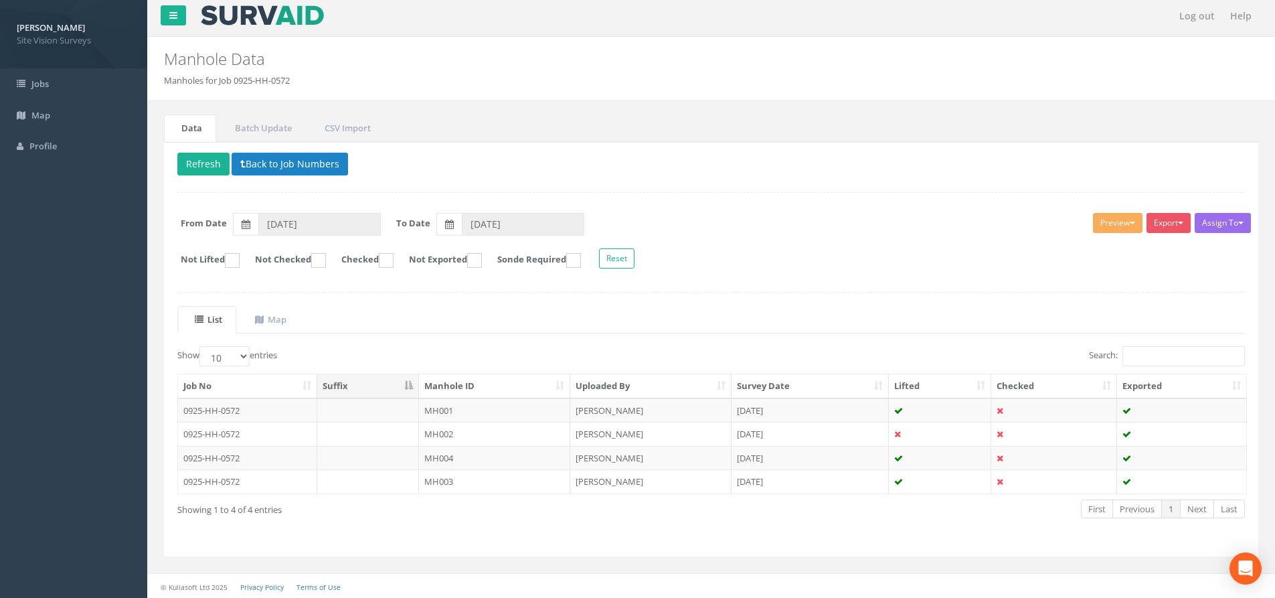
scroll to position [6, 0]
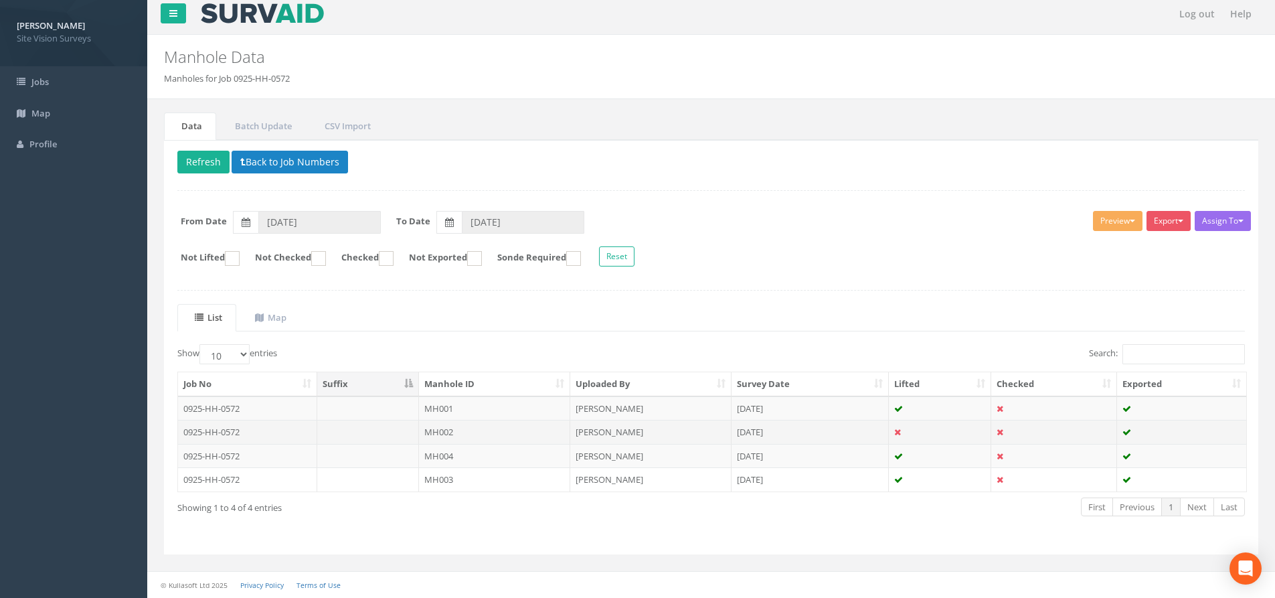
click at [257, 430] on td "0925-HH-0572" at bounding box center [247, 432] width 139 height 24
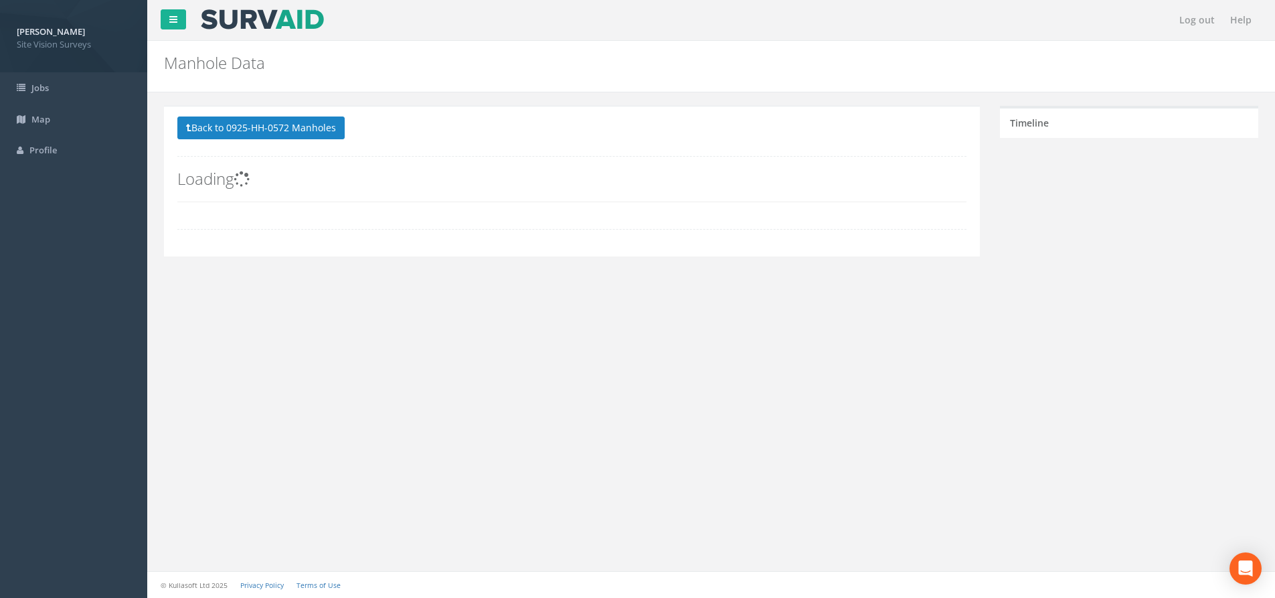
scroll to position [0, 0]
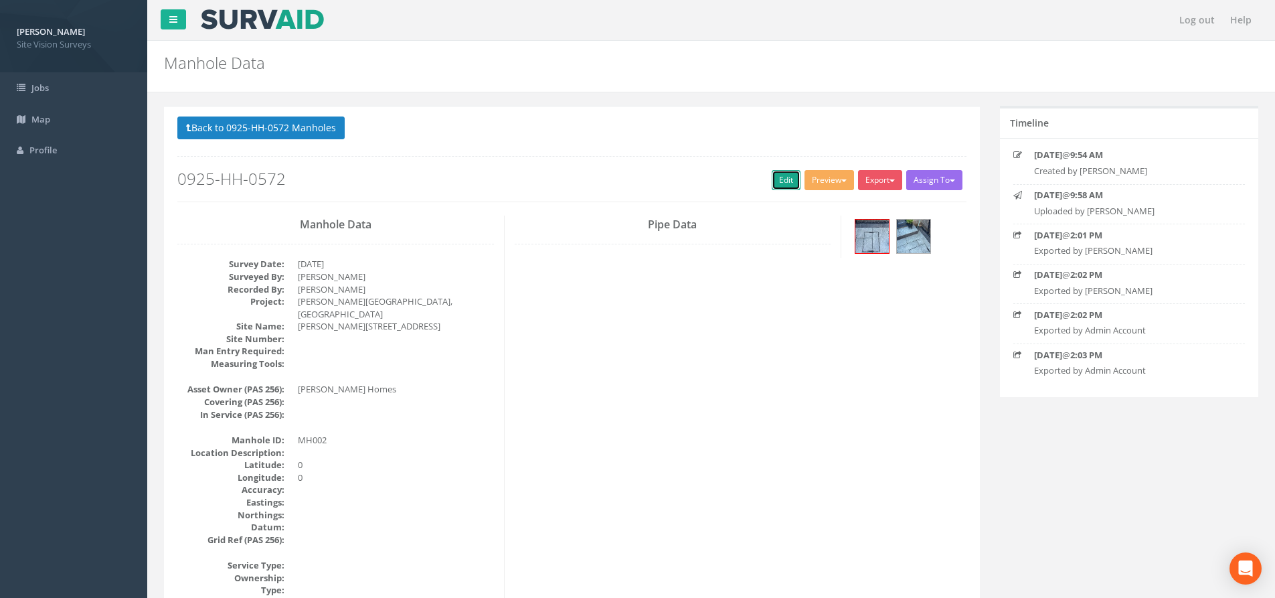
click at [785, 175] on link "Edit" at bounding box center [786, 180] width 29 height 20
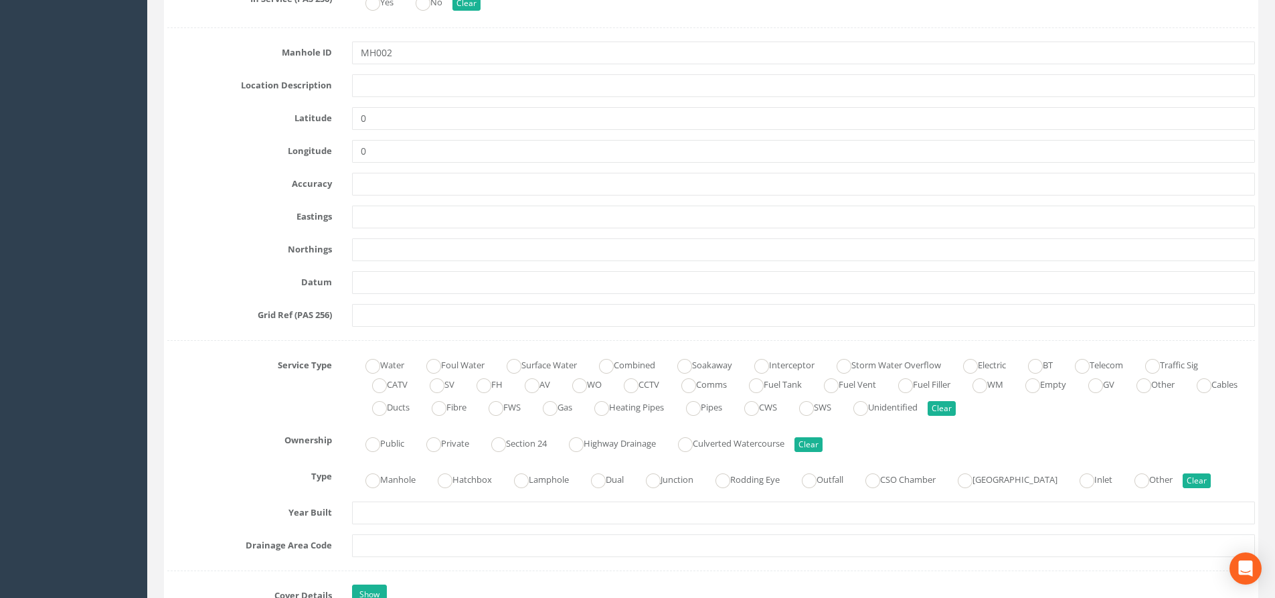
scroll to position [669, 0]
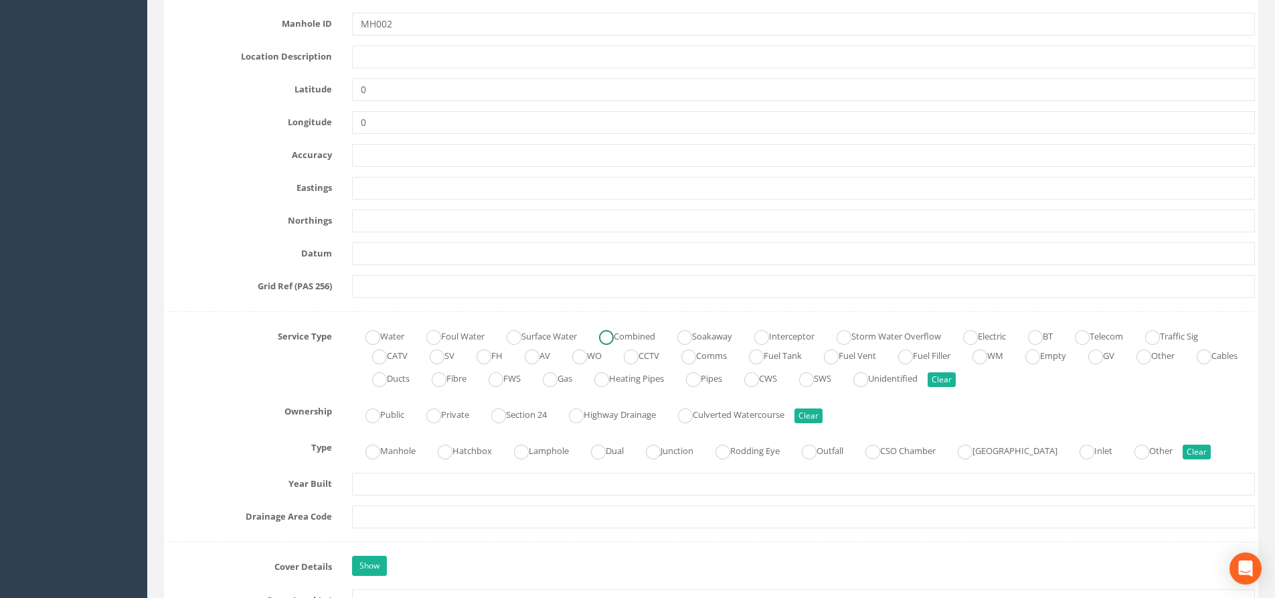
click at [633, 334] on label "Combined" at bounding box center [621, 334] width 70 height 19
radio input "true"
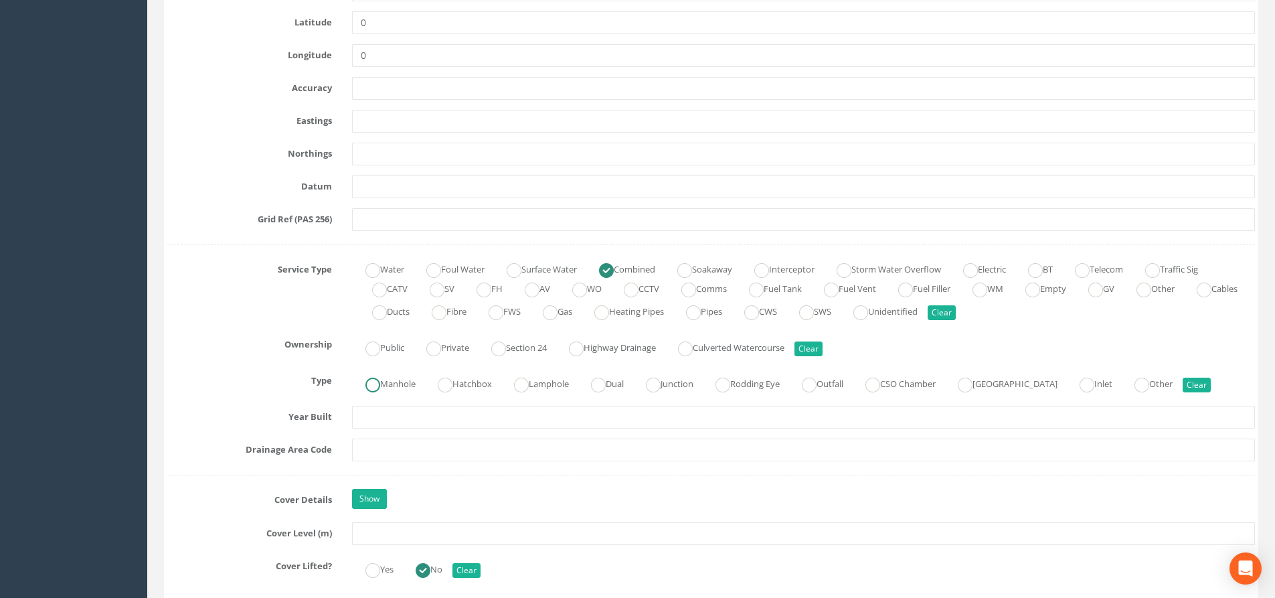
click at [374, 384] on ins at bounding box center [373, 385] width 15 height 15
radio input "true"
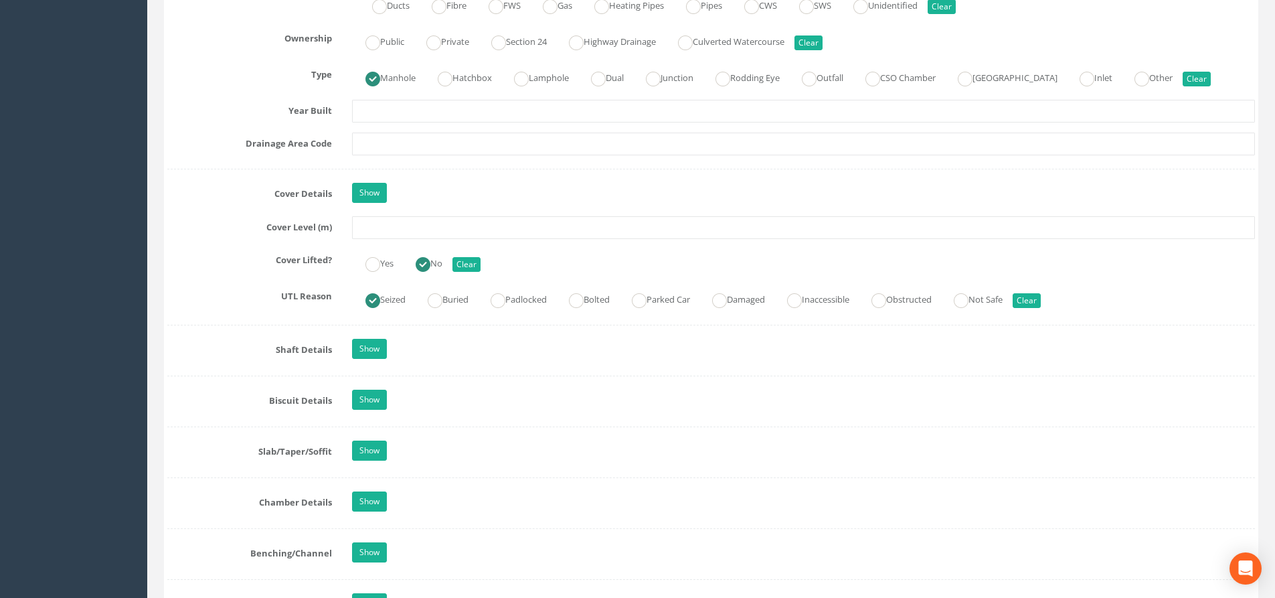
scroll to position [1071, 0]
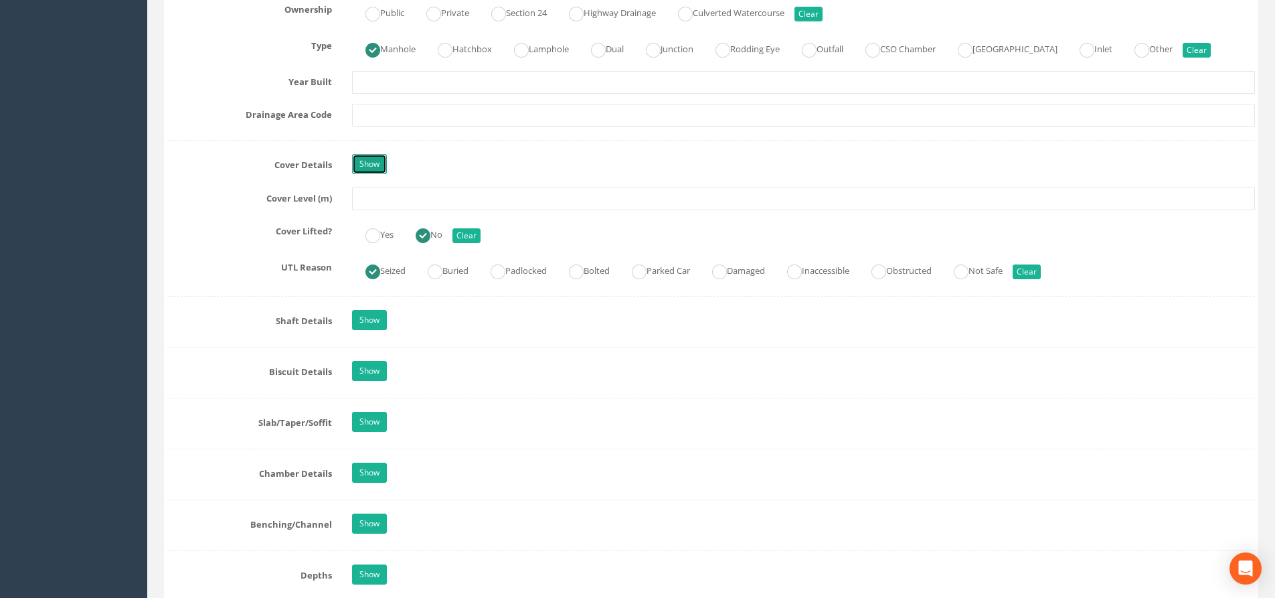
click at [375, 167] on link "Show" at bounding box center [369, 164] width 35 height 20
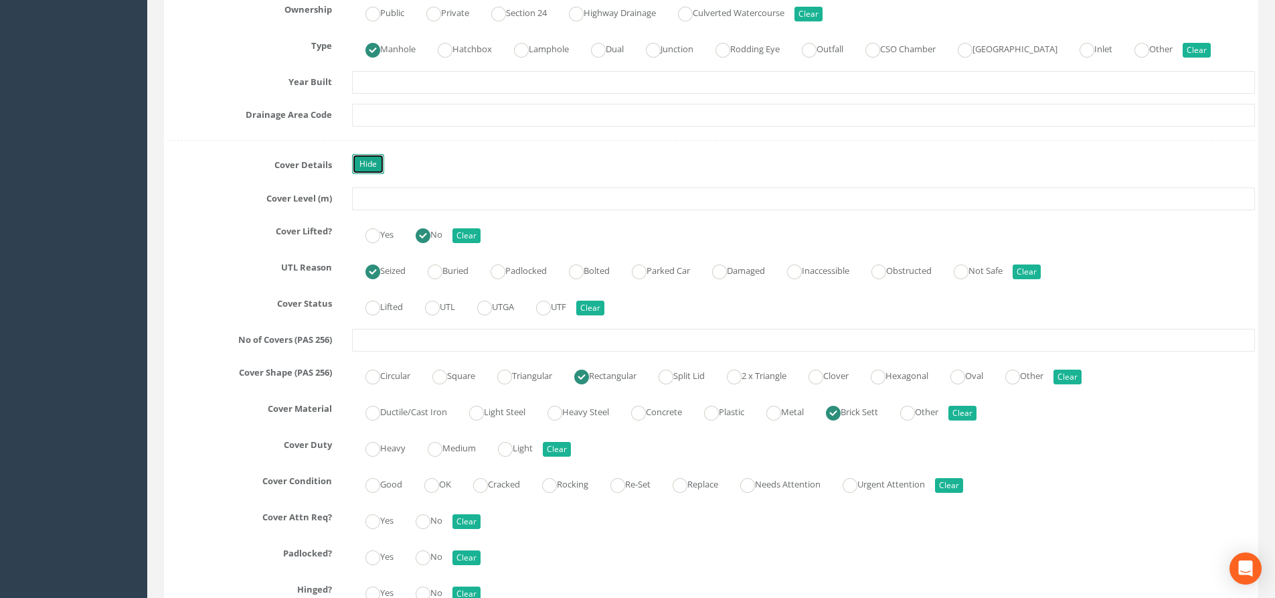
click at [375, 167] on link "Hide" at bounding box center [368, 164] width 32 height 20
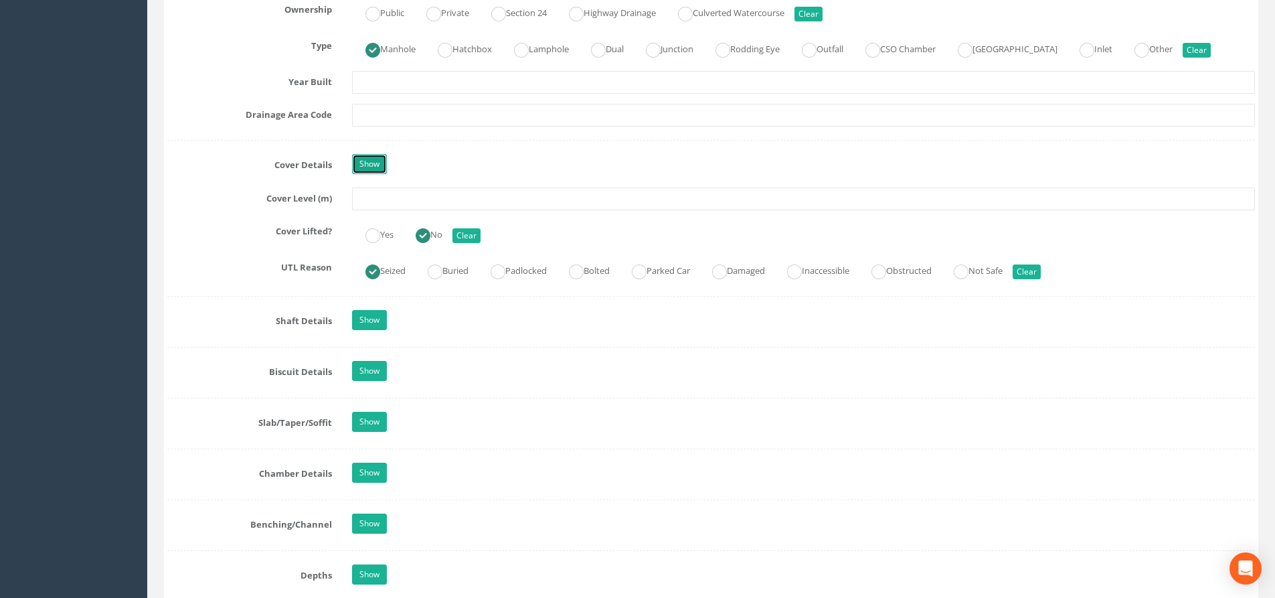
click at [375, 167] on link "Show" at bounding box center [369, 164] width 35 height 20
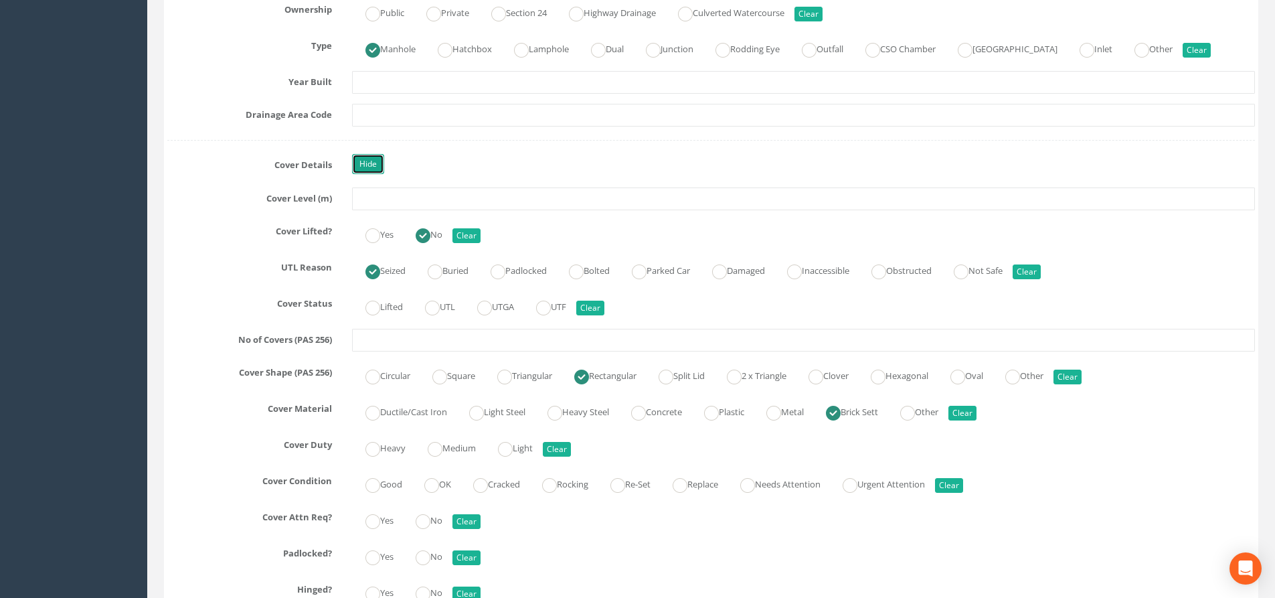
click at [375, 167] on link "Hide" at bounding box center [368, 164] width 32 height 20
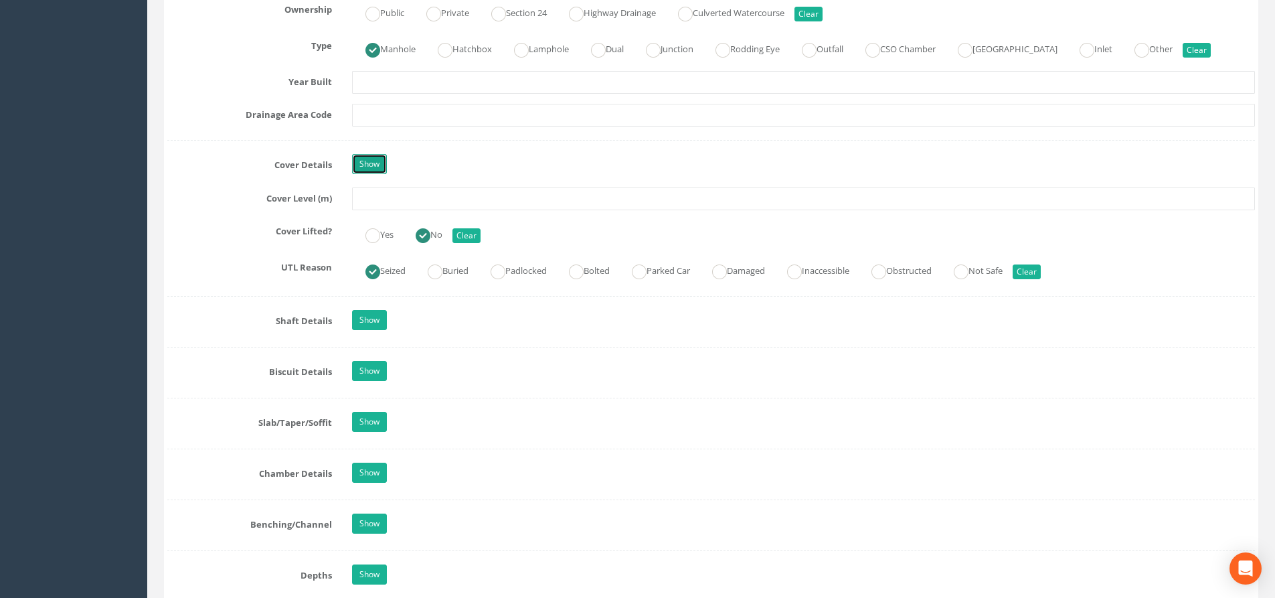
click at [375, 167] on link "Show" at bounding box center [369, 164] width 35 height 20
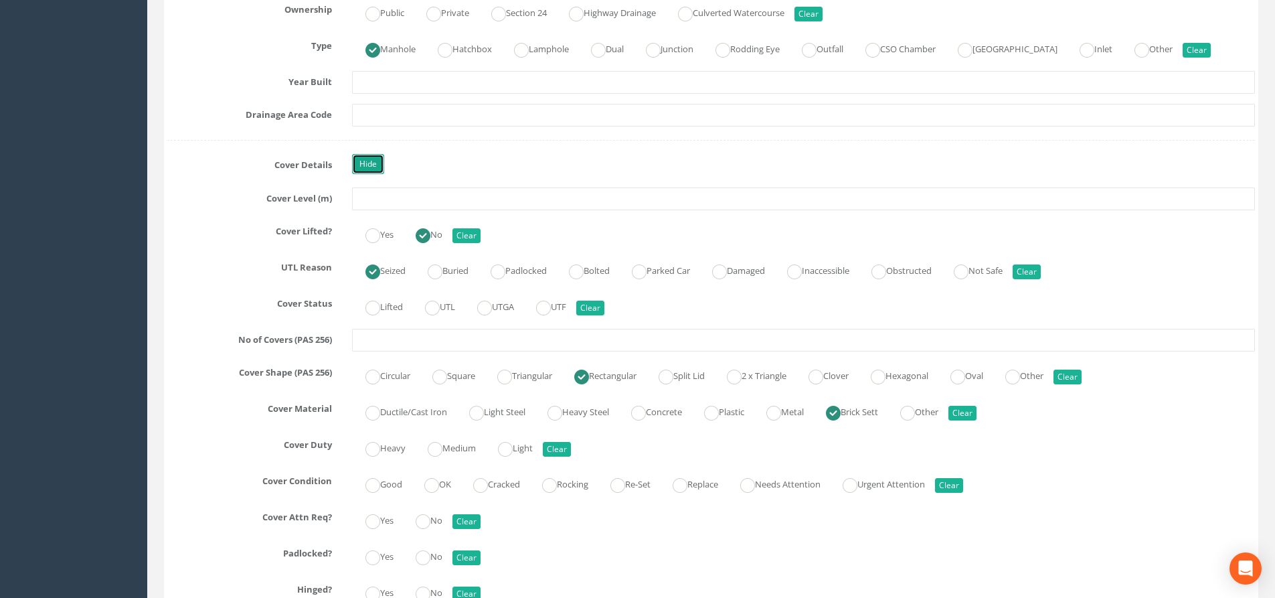
click at [375, 167] on link "Hide" at bounding box center [368, 164] width 32 height 20
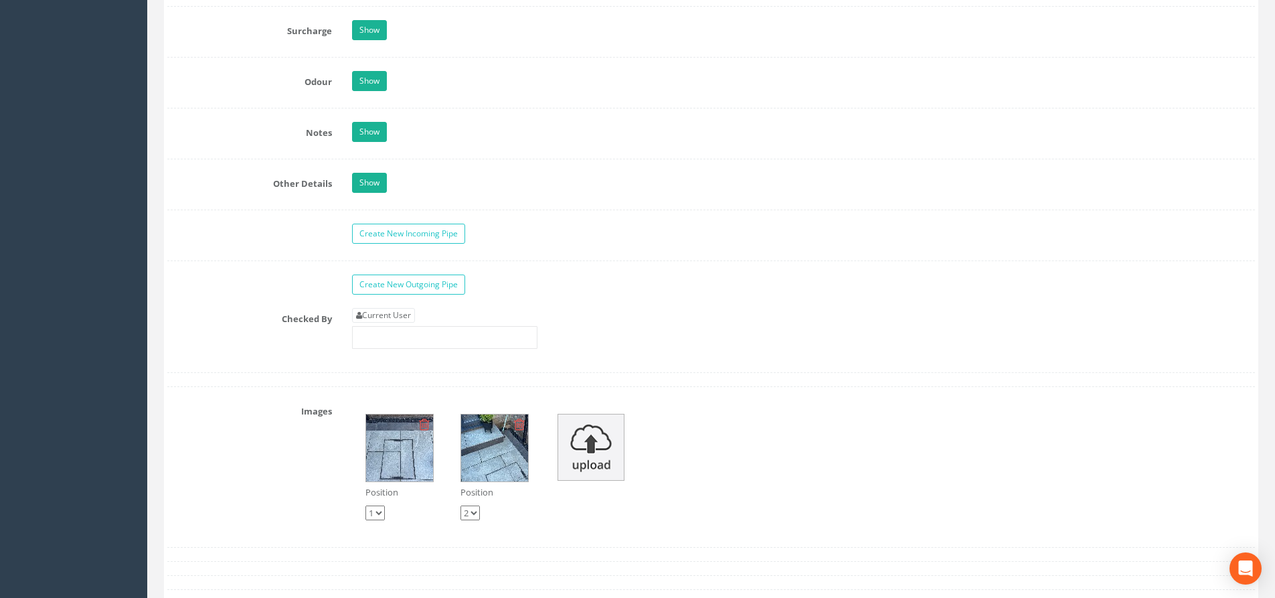
scroll to position [1936, 0]
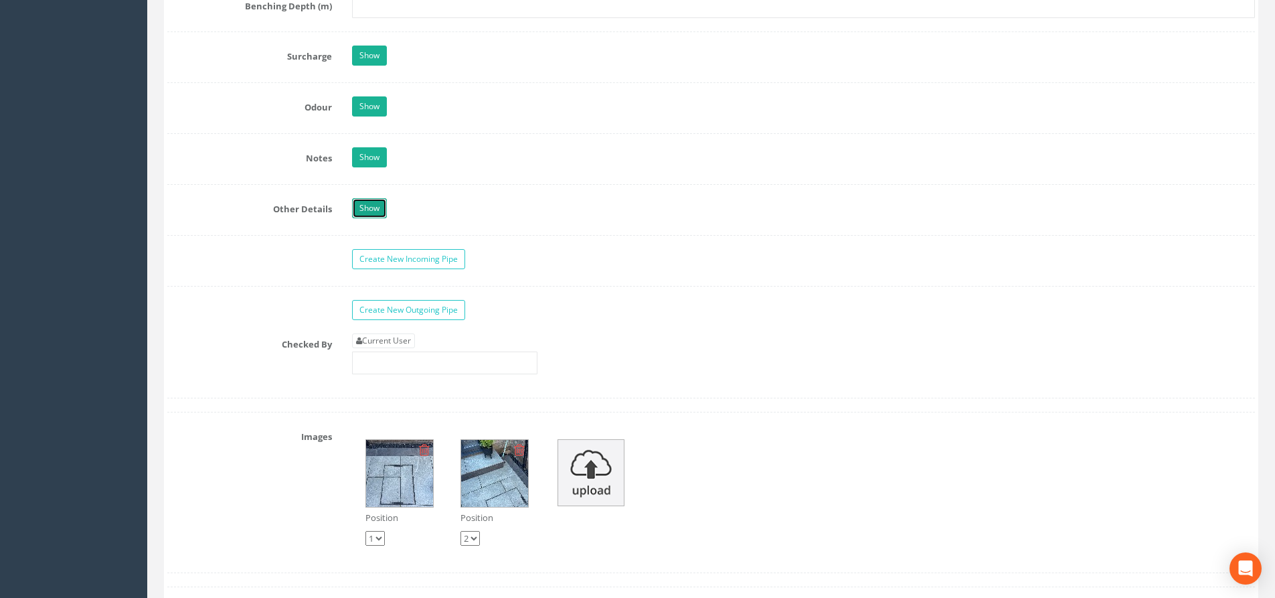
click at [365, 212] on link "Show" at bounding box center [369, 208] width 35 height 20
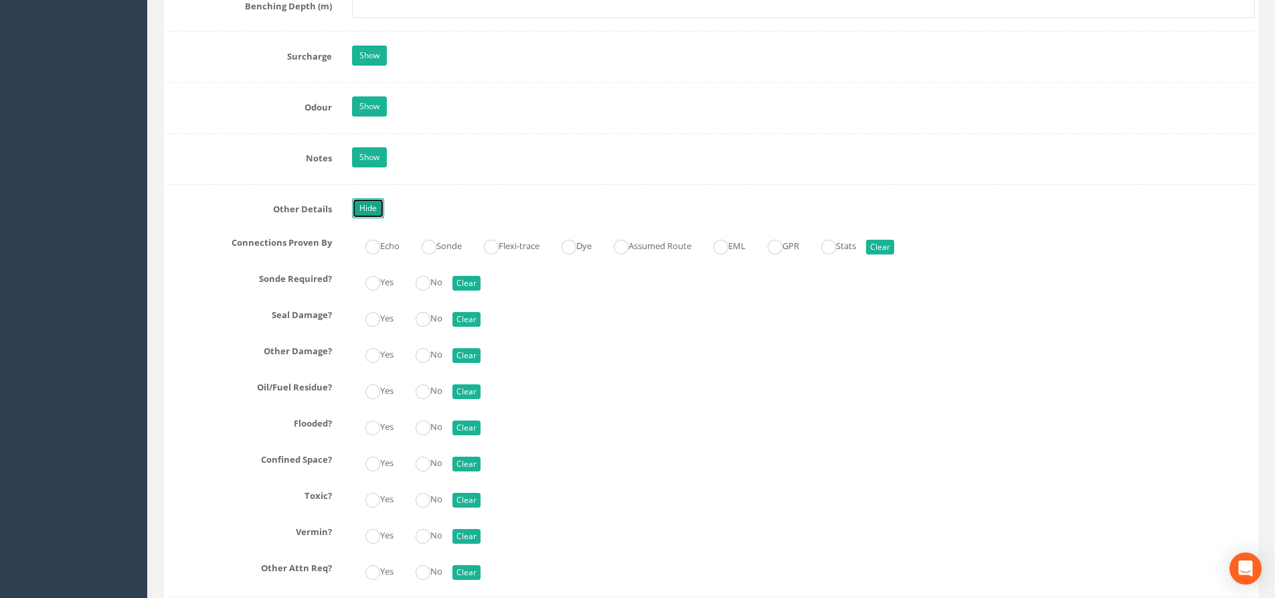
click at [365, 211] on link "Hide" at bounding box center [368, 208] width 32 height 20
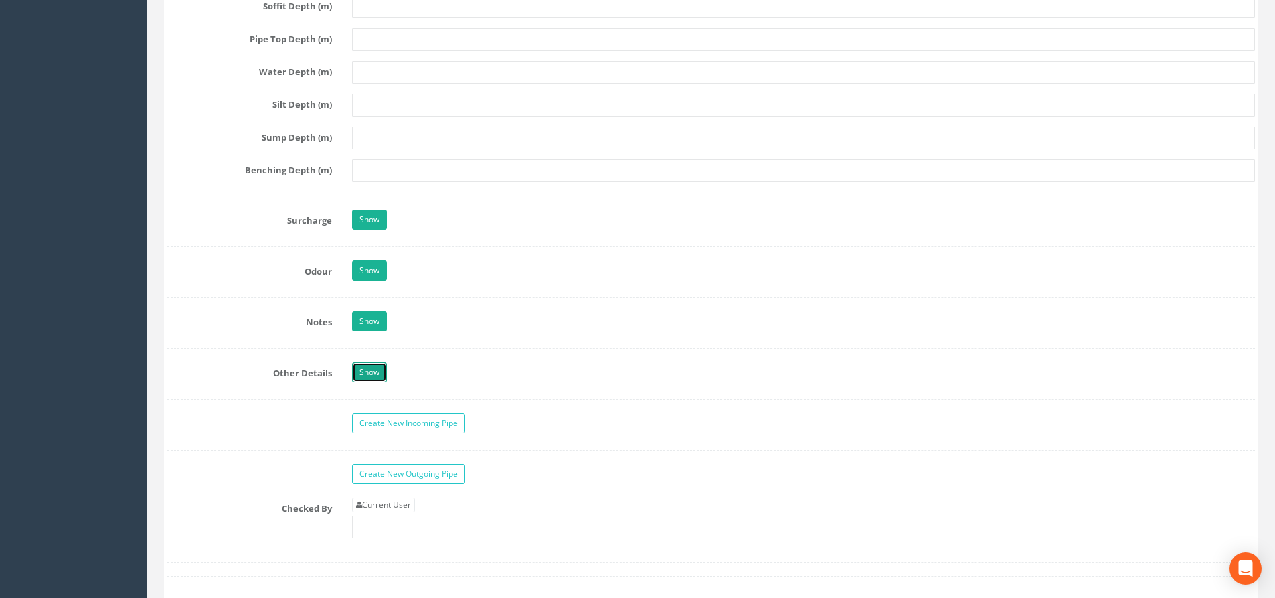
scroll to position [1808, 0]
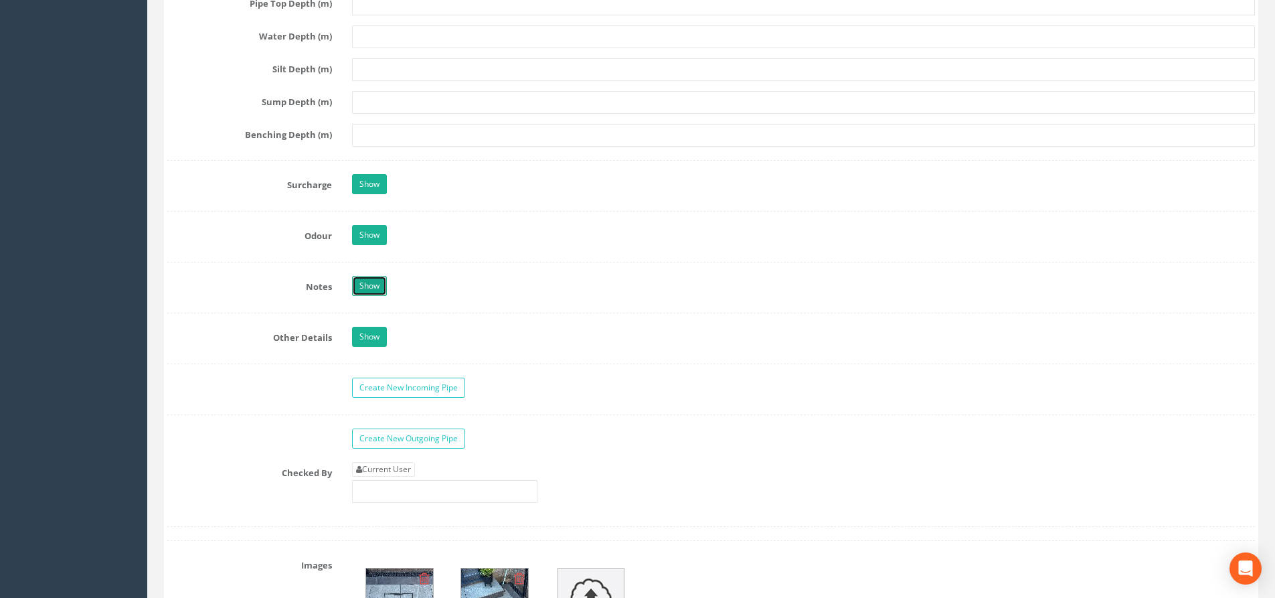
click at [379, 283] on link "Show" at bounding box center [369, 286] width 35 height 20
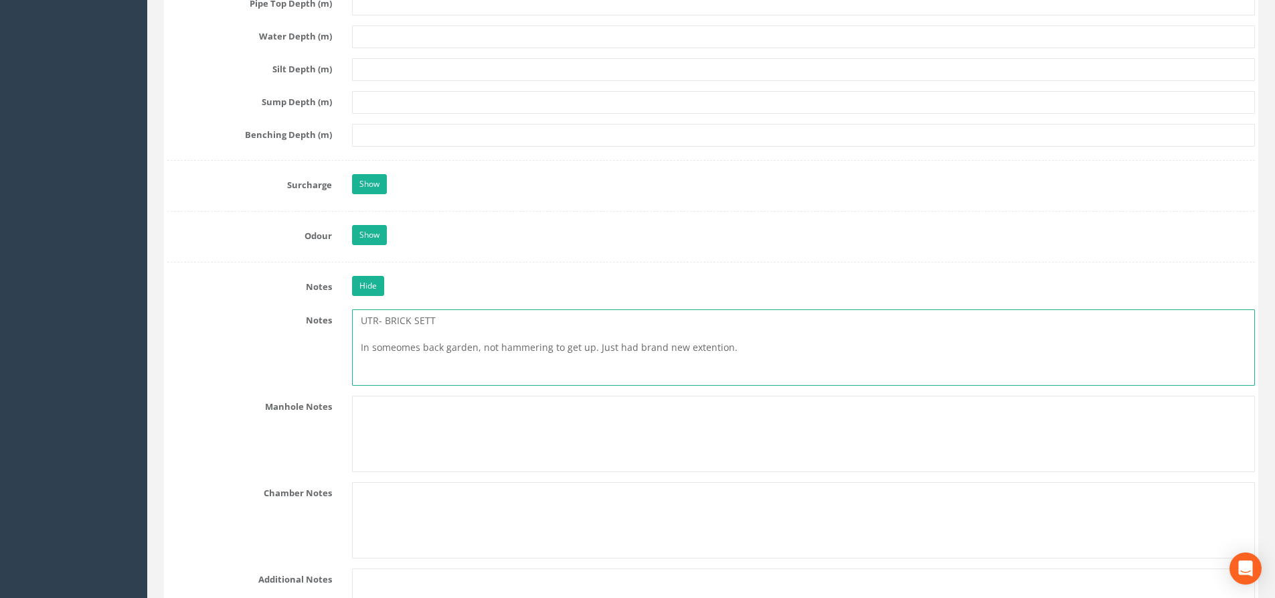
click at [730, 349] on textarea "UTR- BRICK SETT In someomes back garden, not hammering to get up. Just had bran…" at bounding box center [803, 347] width 903 height 76
click at [659, 347] on textarea "UTR- Brick sett Brick sett on property seized, unable to lift without damage to…" at bounding box center [803, 347] width 903 height 76
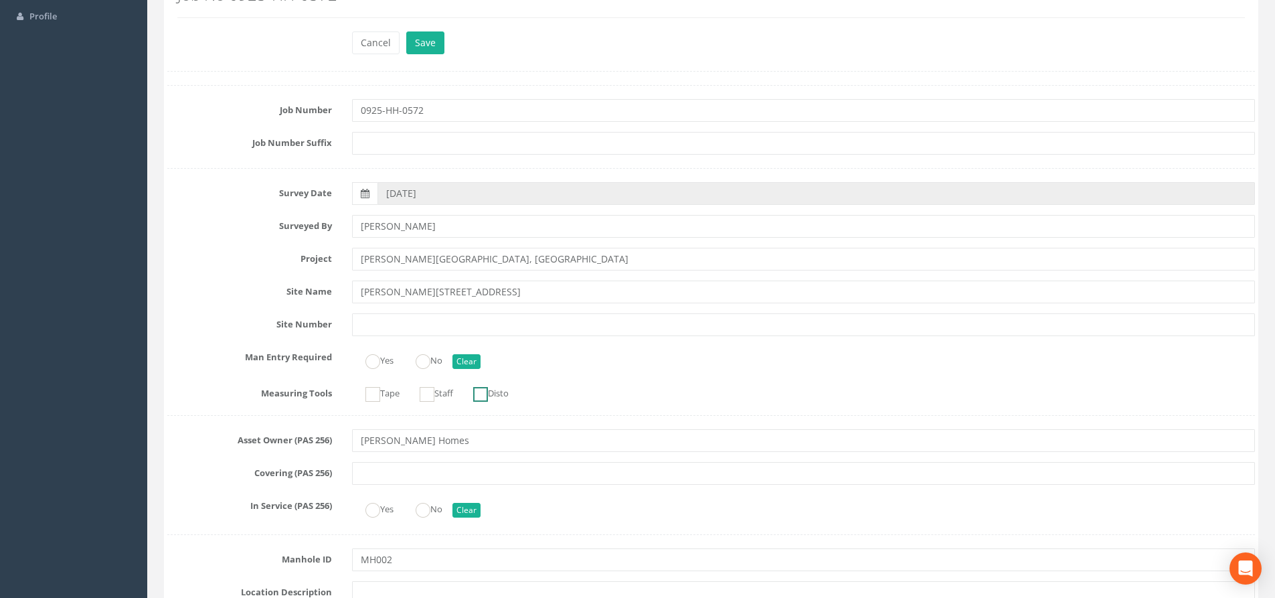
scroll to position [0, 0]
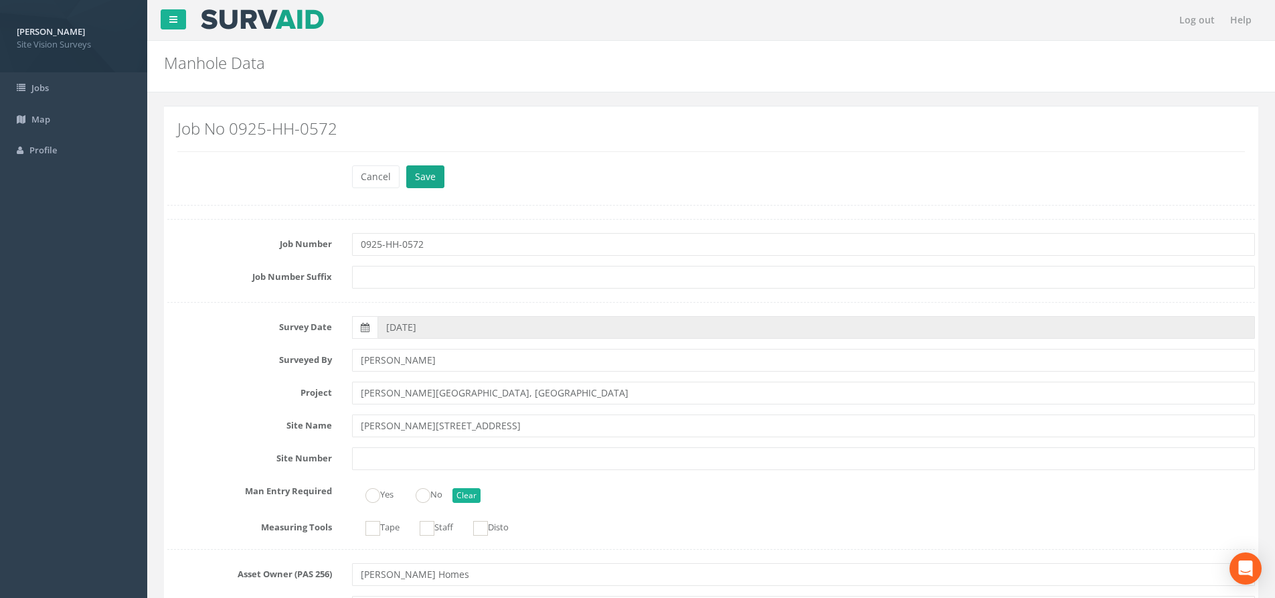
type textarea "UTR- Brick sett Brick sett on property seized, unable to lift without damage to…"
click at [416, 181] on button "Save" at bounding box center [425, 176] width 38 height 23
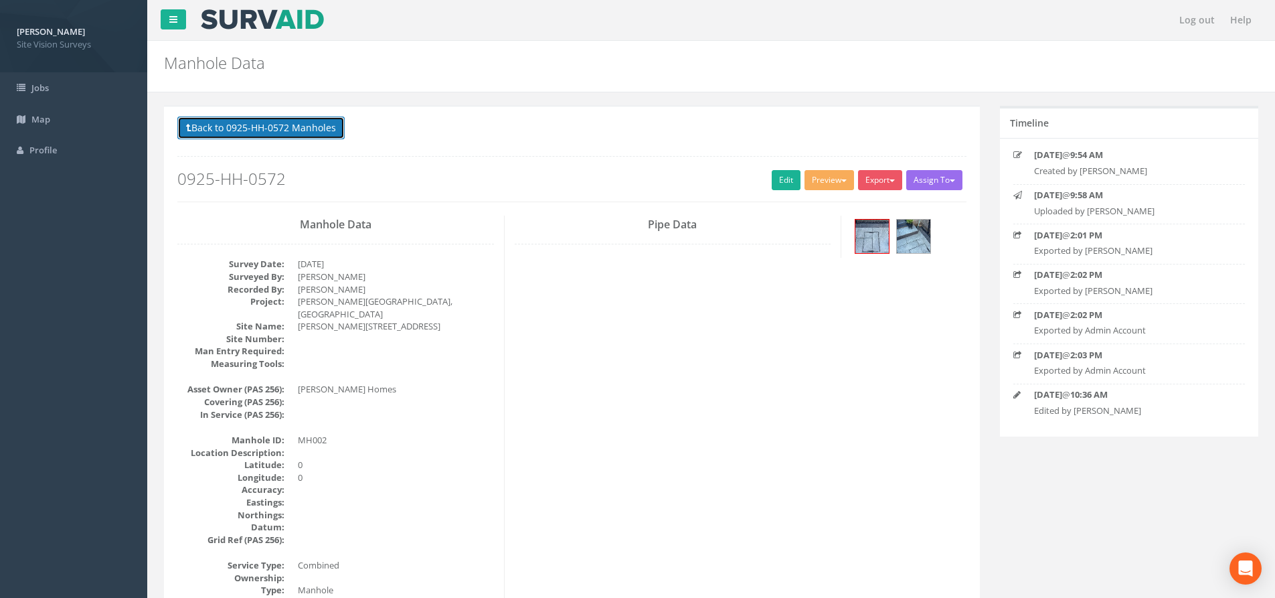
click at [301, 125] on button "Back to 0925-HH-0572 Manholes" at bounding box center [260, 127] width 167 height 23
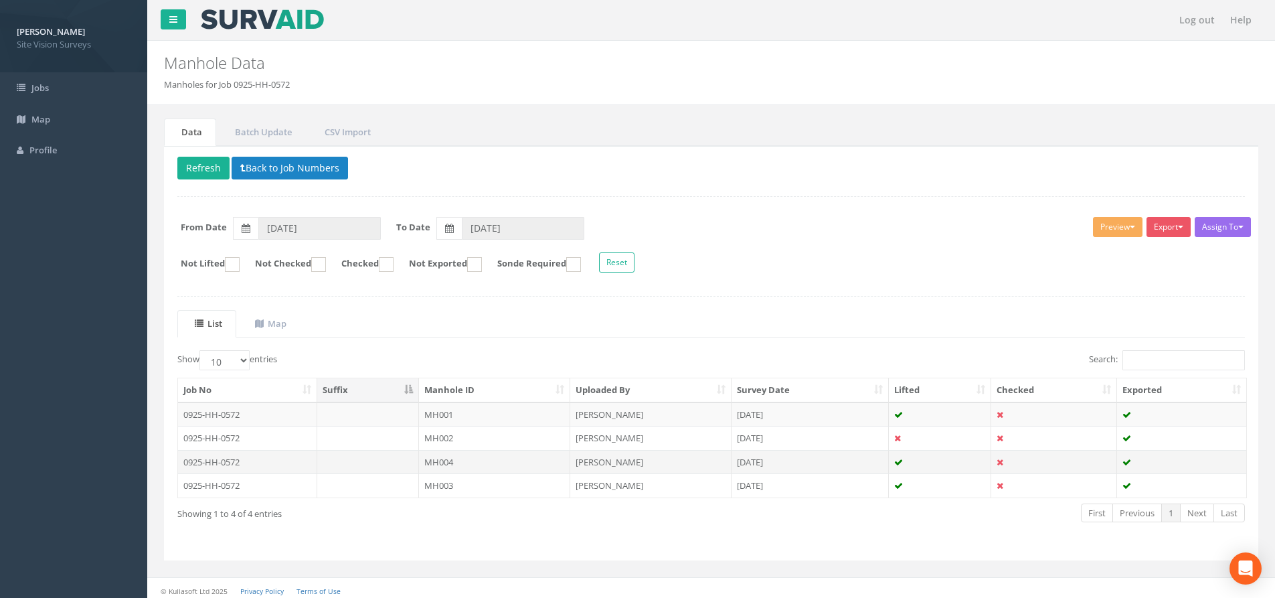
click at [435, 464] on td "MH004" at bounding box center [494, 462] width 151 height 24
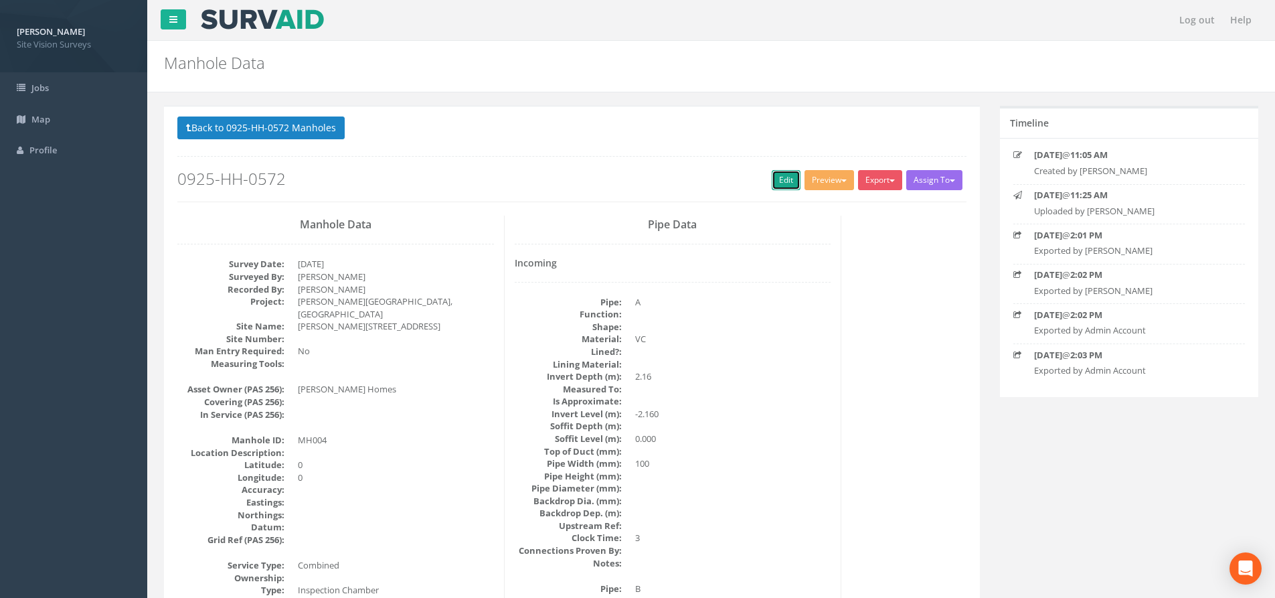
click at [780, 180] on link "Edit" at bounding box center [786, 180] width 29 height 20
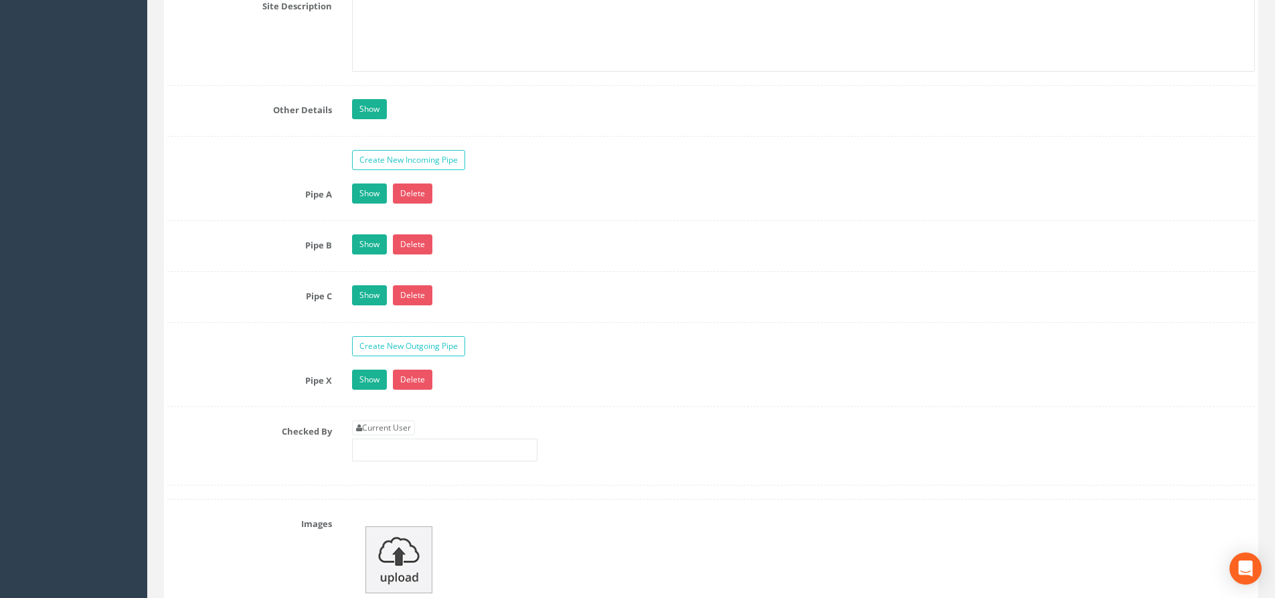
scroll to position [2477, 0]
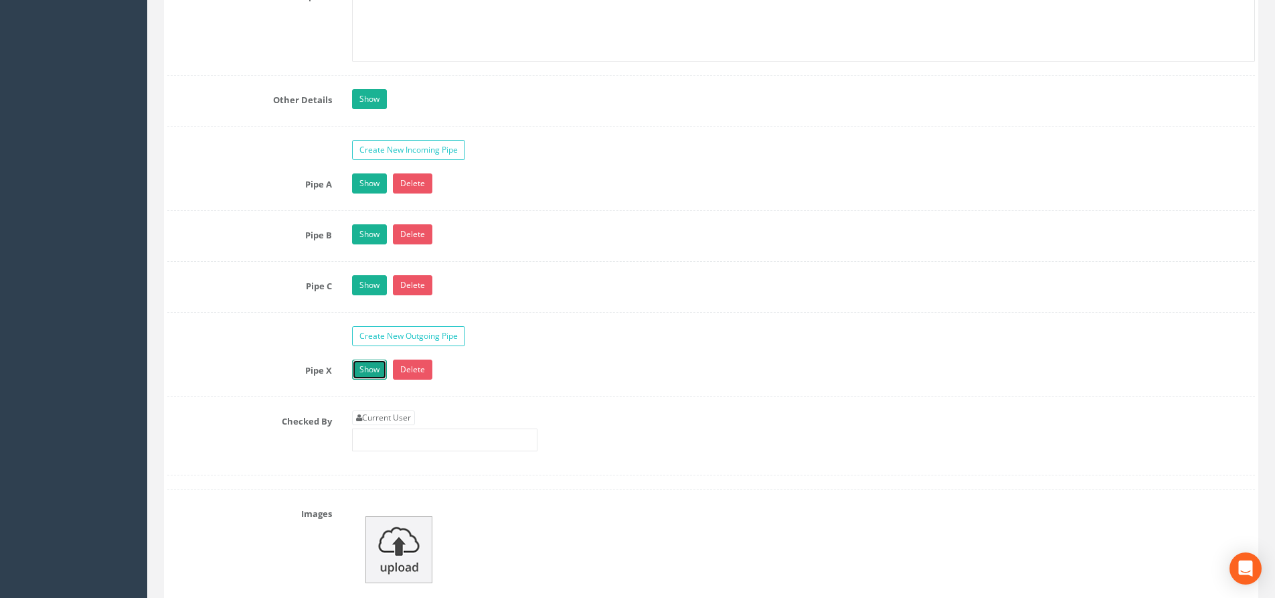
click at [376, 375] on link "Show" at bounding box center [369, 370] width 35 height 20
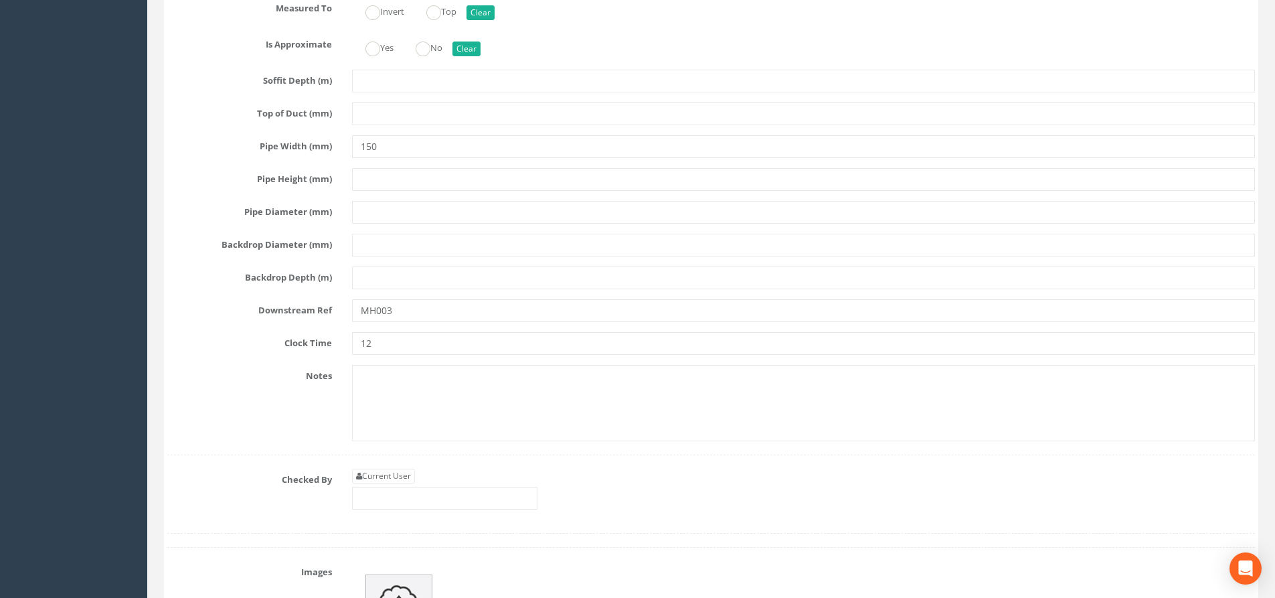
scroll to position [3213, 0]
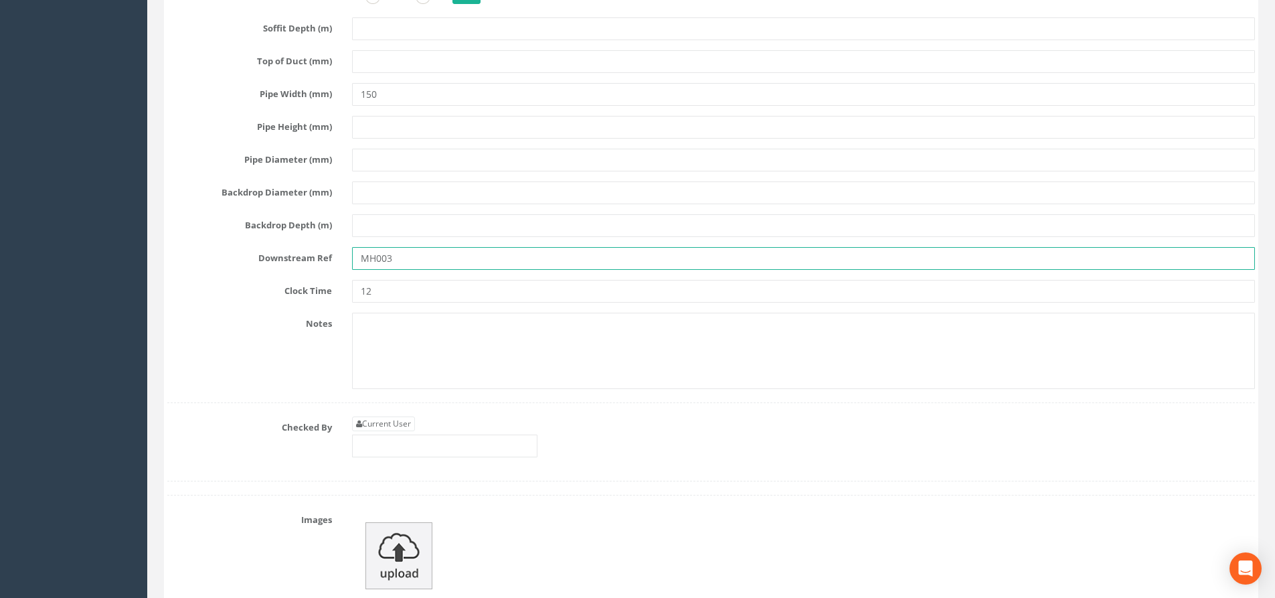
click at [410, 260] on input "MH003" at bounding box center [803, 258] width 903 height 23
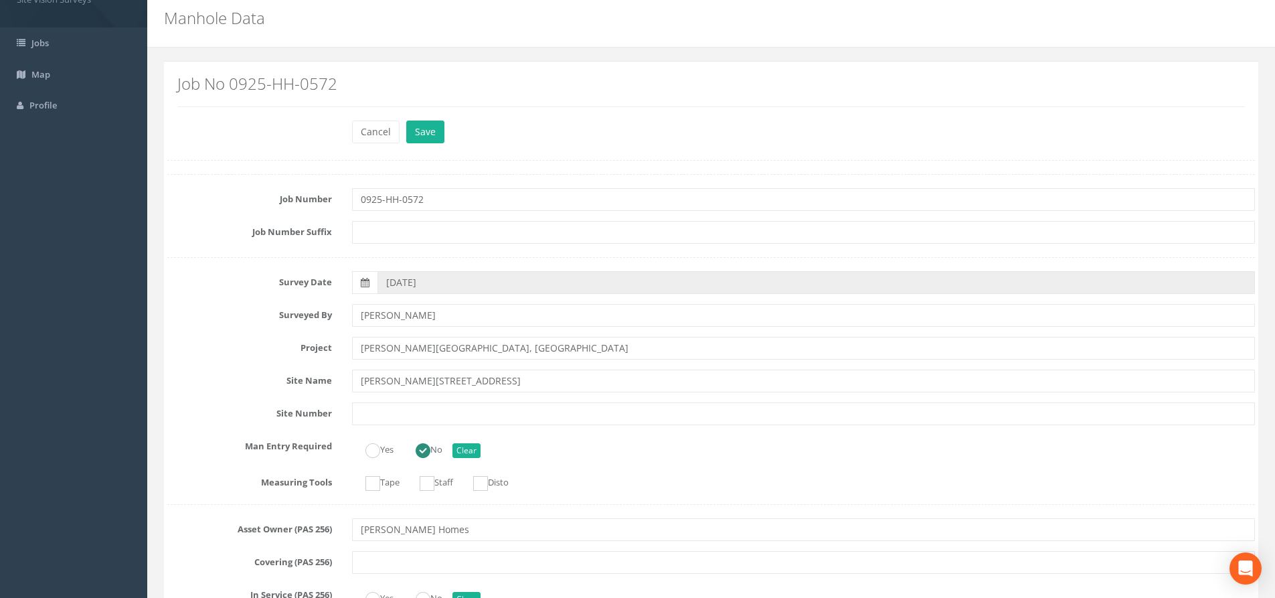
scroll to position [0, 0]
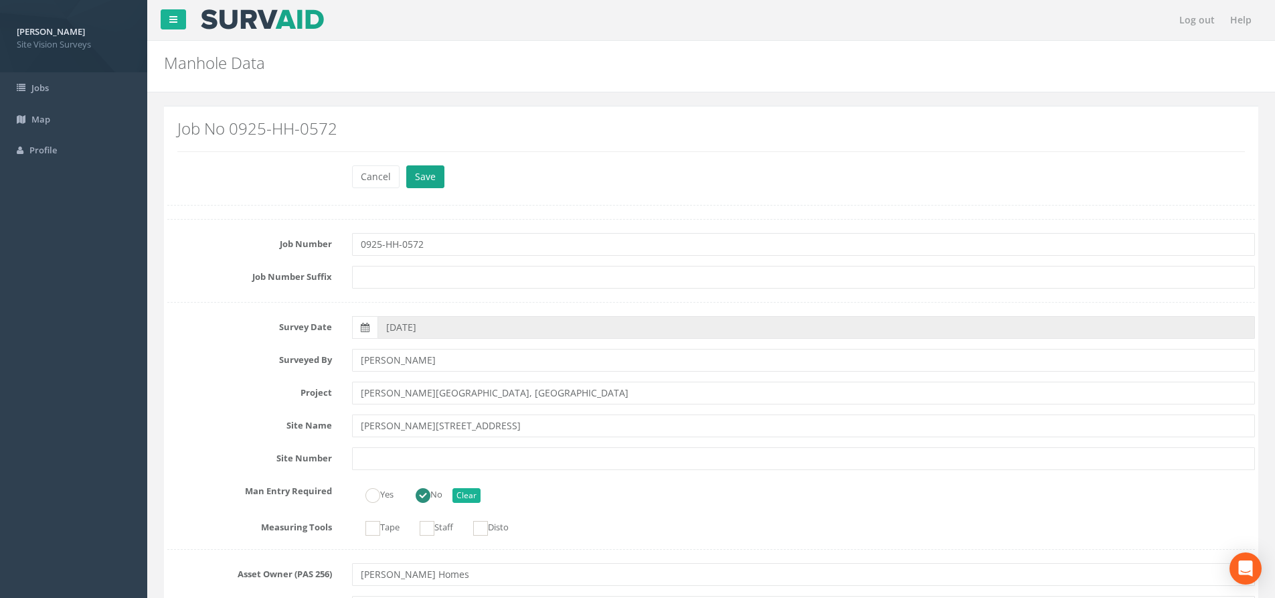
type input "MH005"
click at [422, 171] on button "Save" at bounding box center [425, 176] width 38 height 23
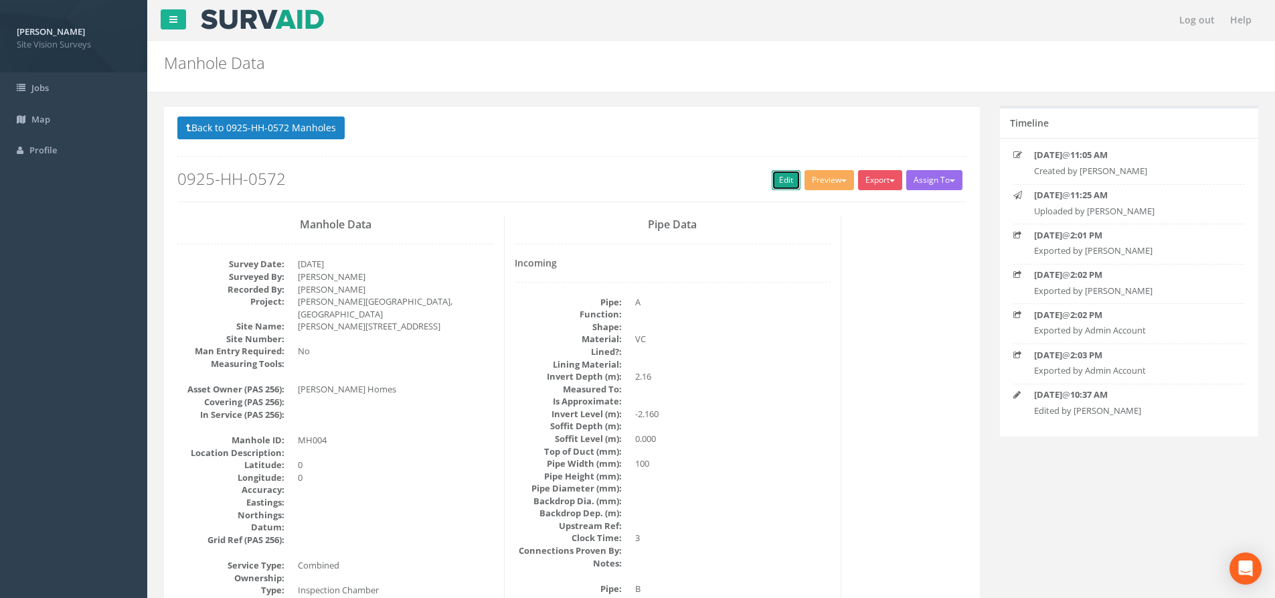
click at [785, 185] on link "Edit" at bounding box center [786, 180] width 29 height 20
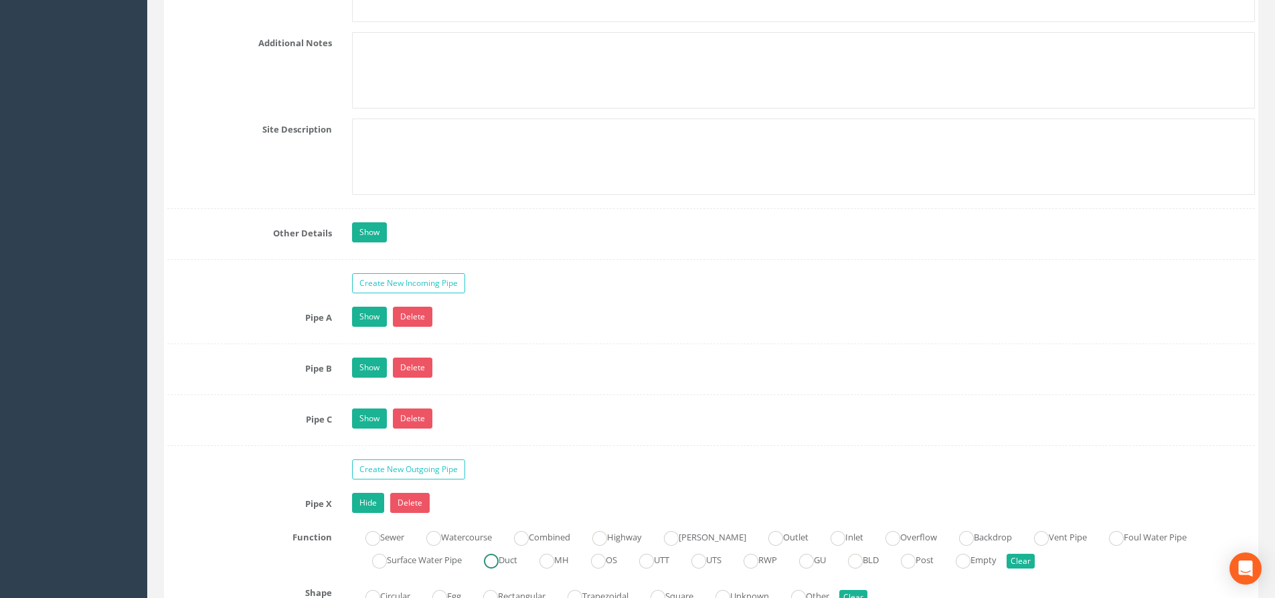
scroll to position [2343, 0]
click at [356, 321] on link "Show" at bounding box center [369, 317] width 35 height 20
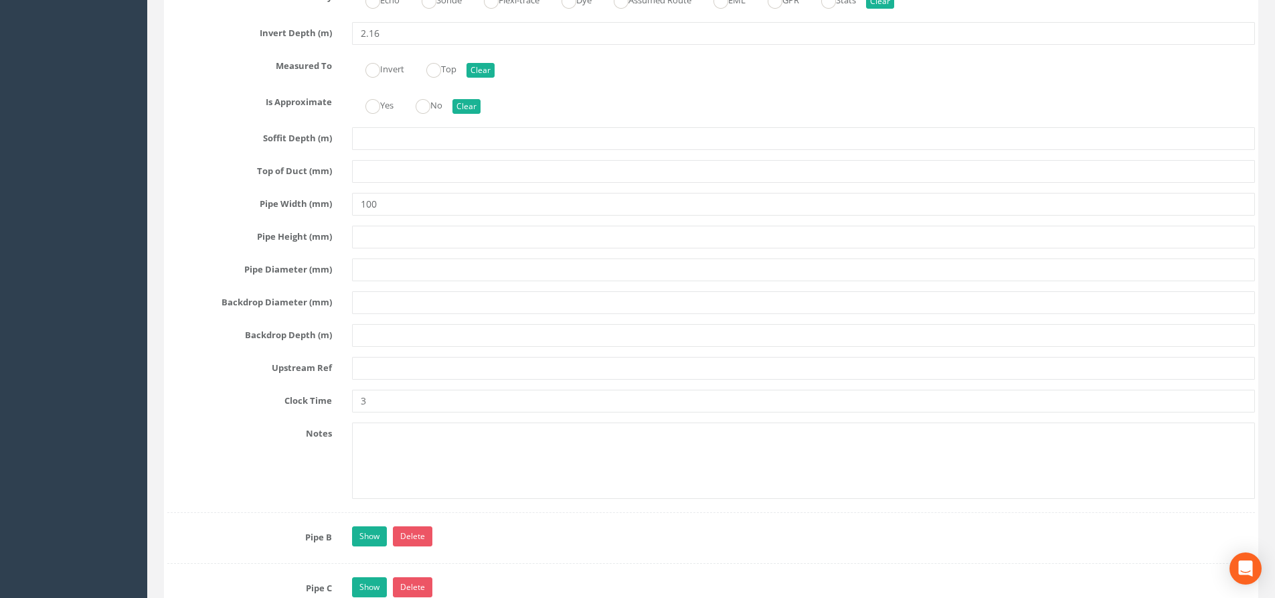
scroll to position [2879, 0]
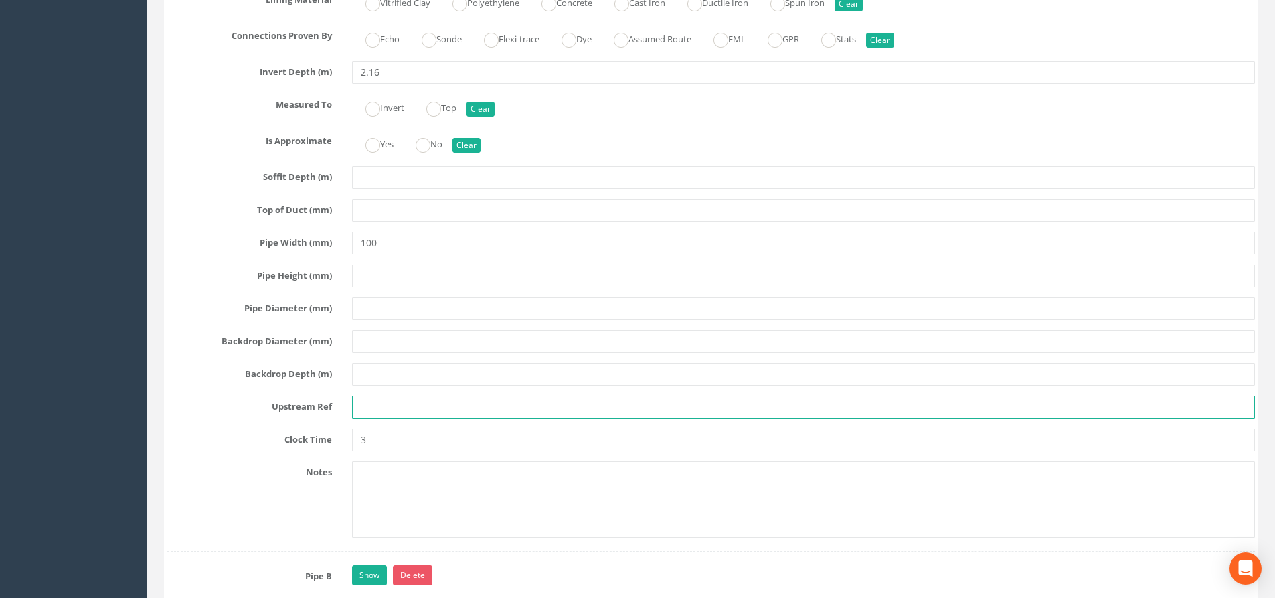
click at [362, 412] on input "text" at bounding box center [803, 407] width 903 height 23
type input "s"
type input "Soil pipe"
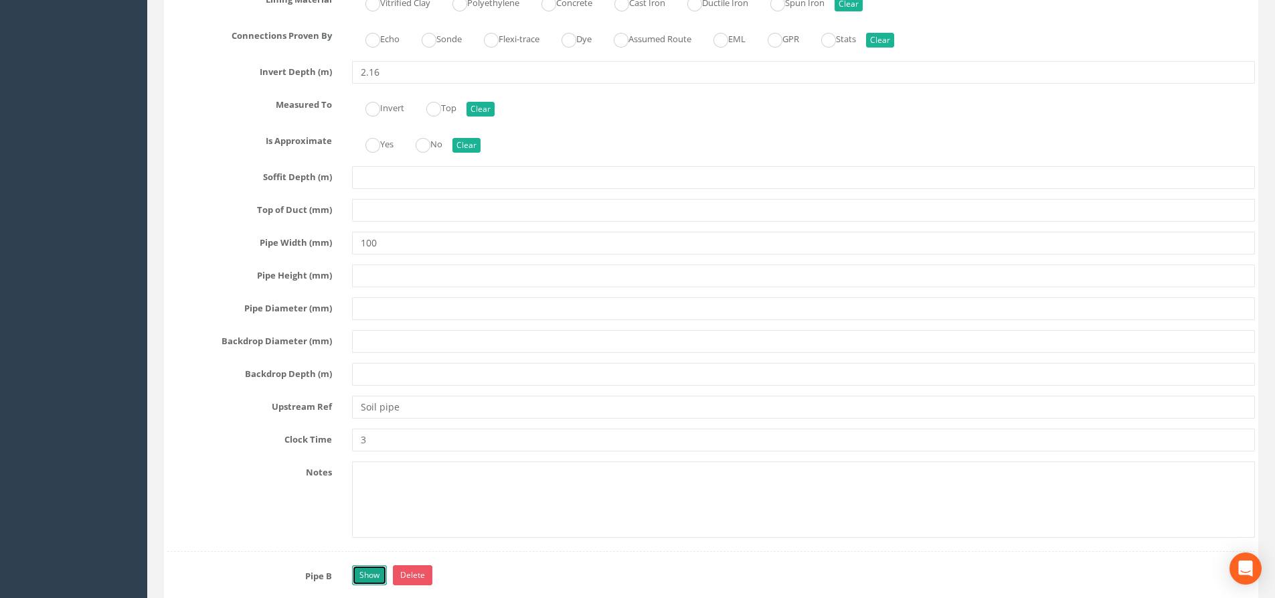
click at [359, 571] on link "Show" at bounding box center [369, 575] width 35 height 20
click at [359, 571] on link "Hide" at bounding box center [368, 575] width 32 height 20
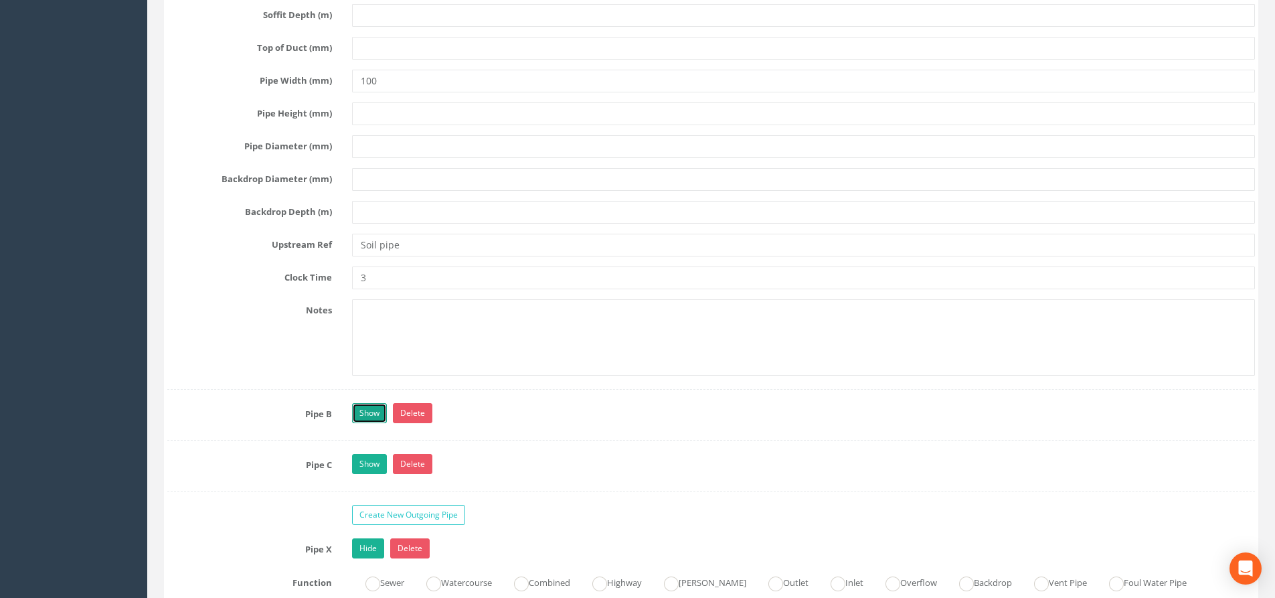
scroll to position [3080, 0]
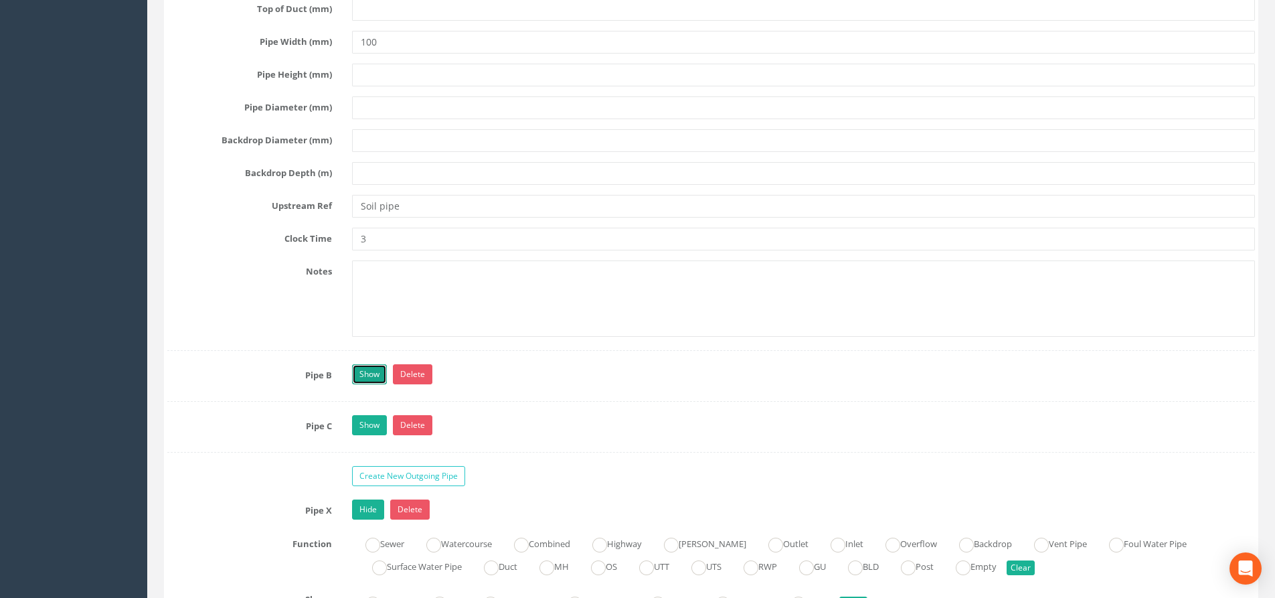
click at [379, 372] on link "Show" at bounding box center [369, 374] width 35 height 20
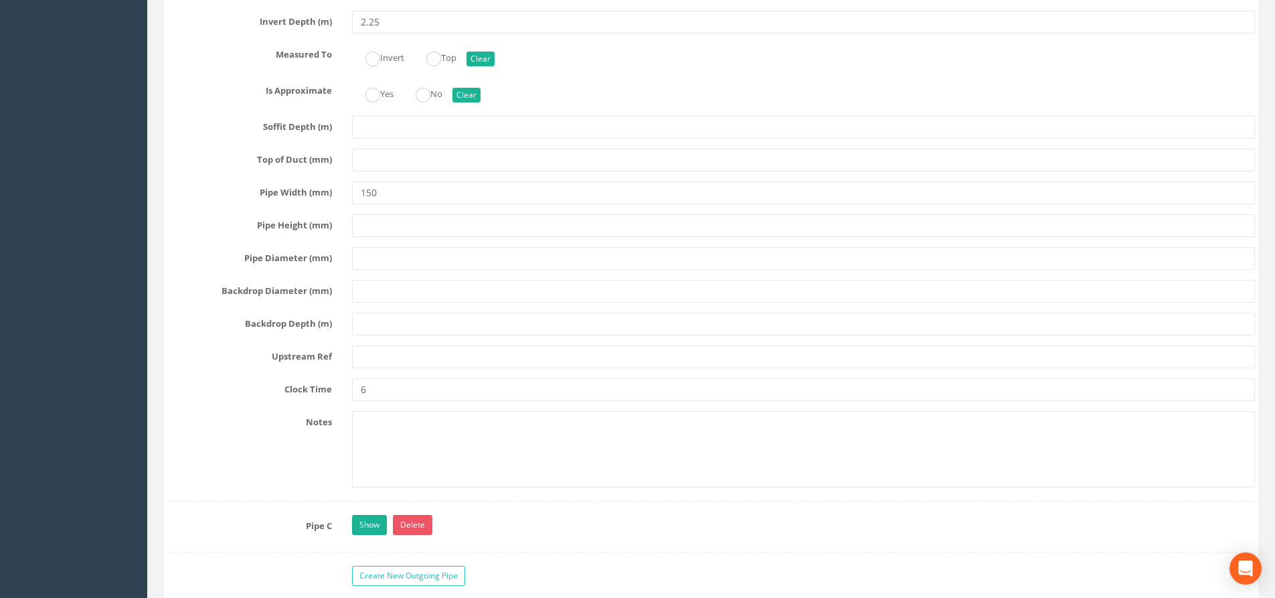
scroll to position [3749, 0]
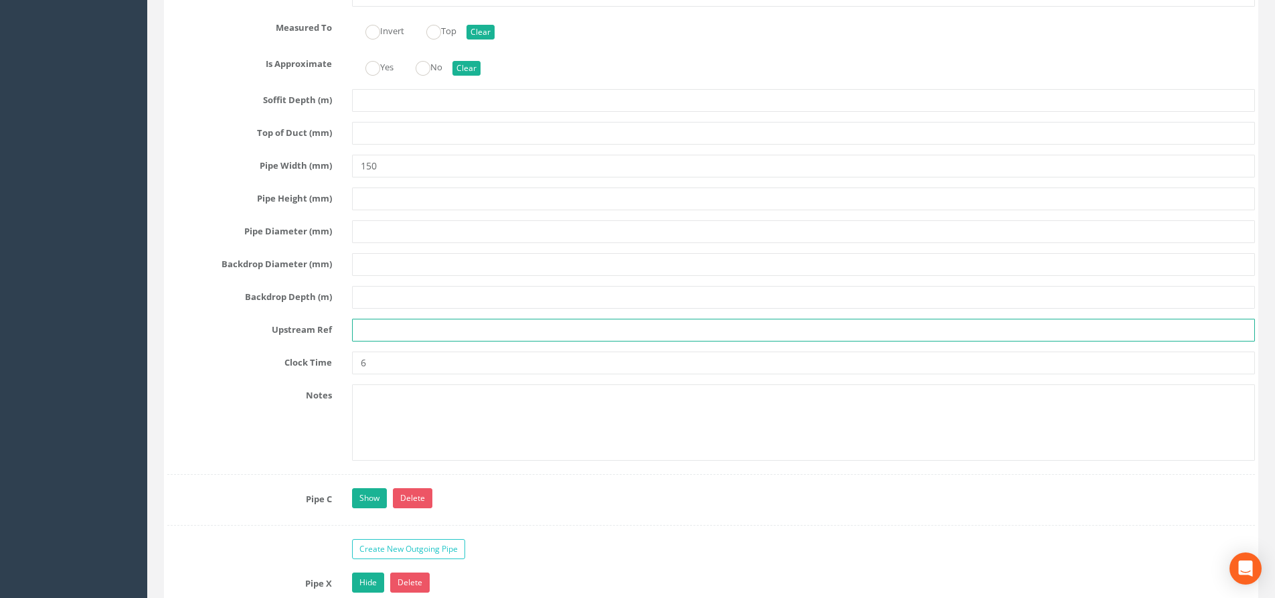
click at [366, 331] on input "text" at bounding box center [803, 330] width 903 height 23
type input "m"
type input "MH-OSA"
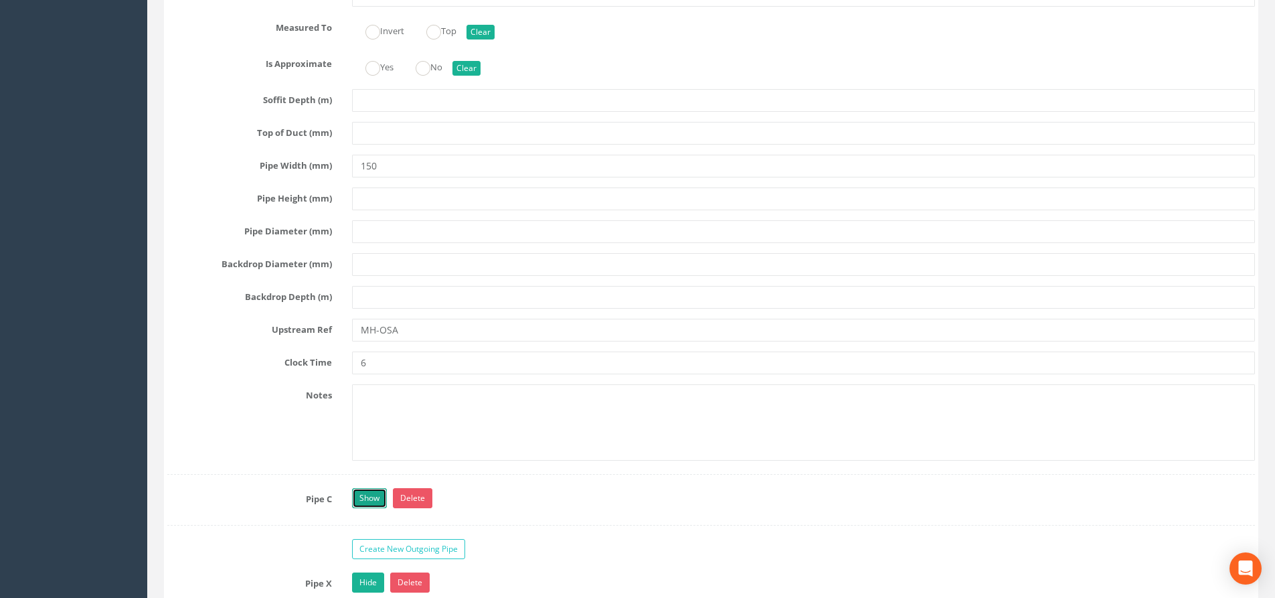
click at [378, 495] on link "Show" at bounding box center [369, 498] width 35 height 20
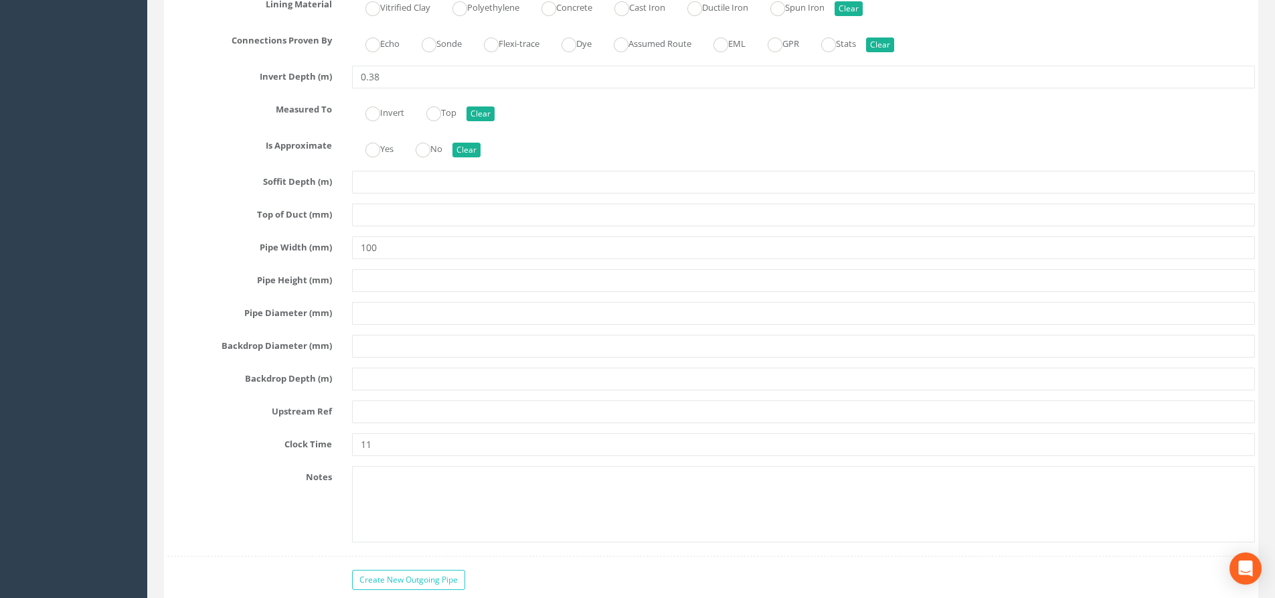
scroll to position [4485, 0]
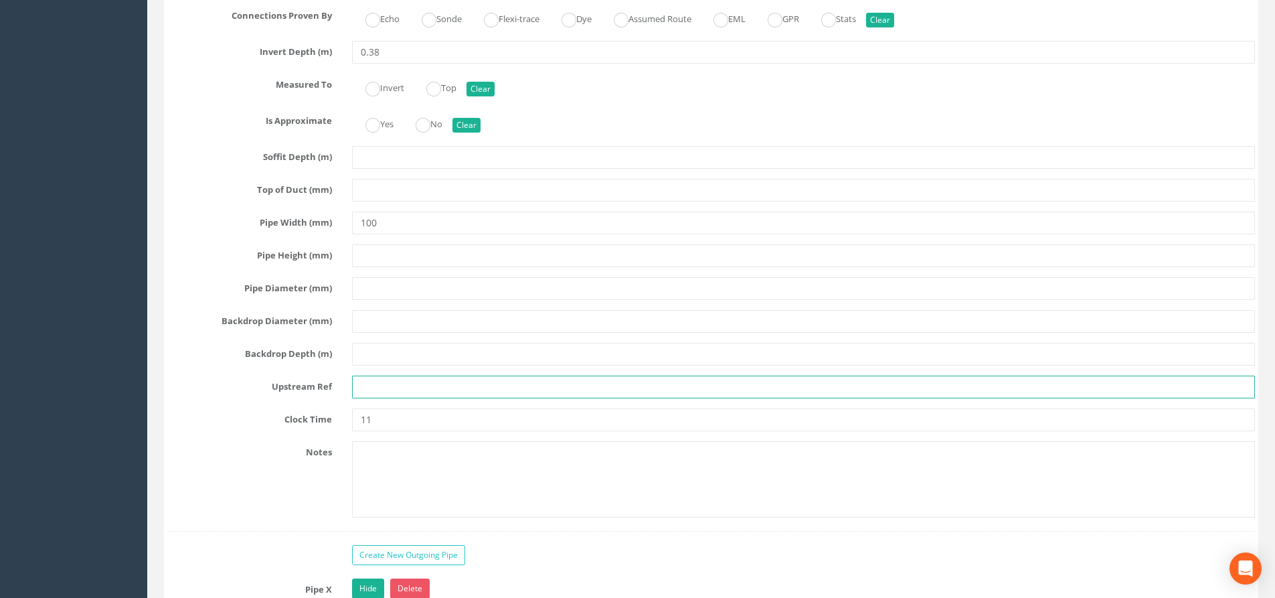
click at [374, 382] on input "text" at bounding box center [803, 387] width 903 height 23
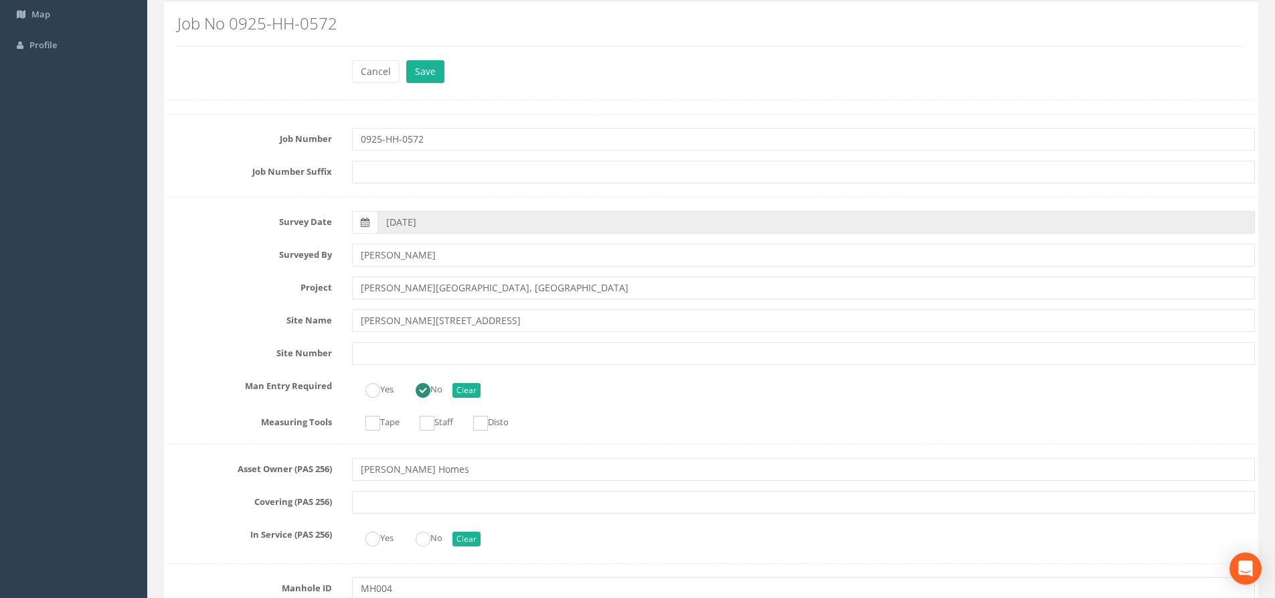
scroll to position [0, 0]
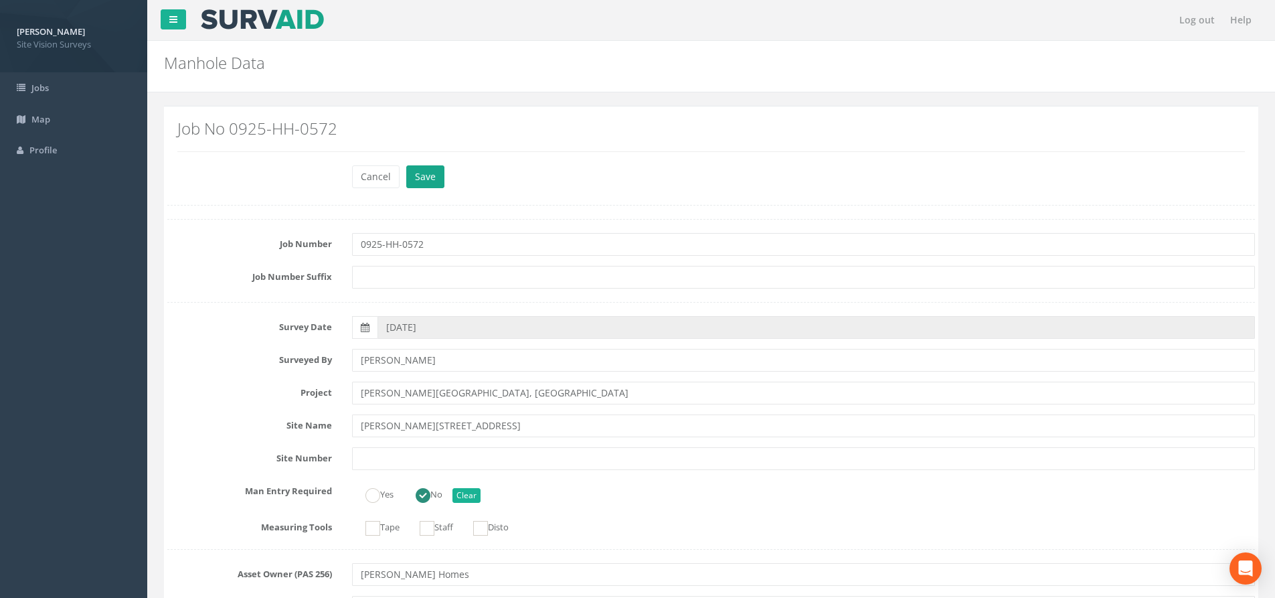
type input "Rain water pipe"
click at [424, 172] on button "Save" at bounding box center [425, 176] width 38 height 23
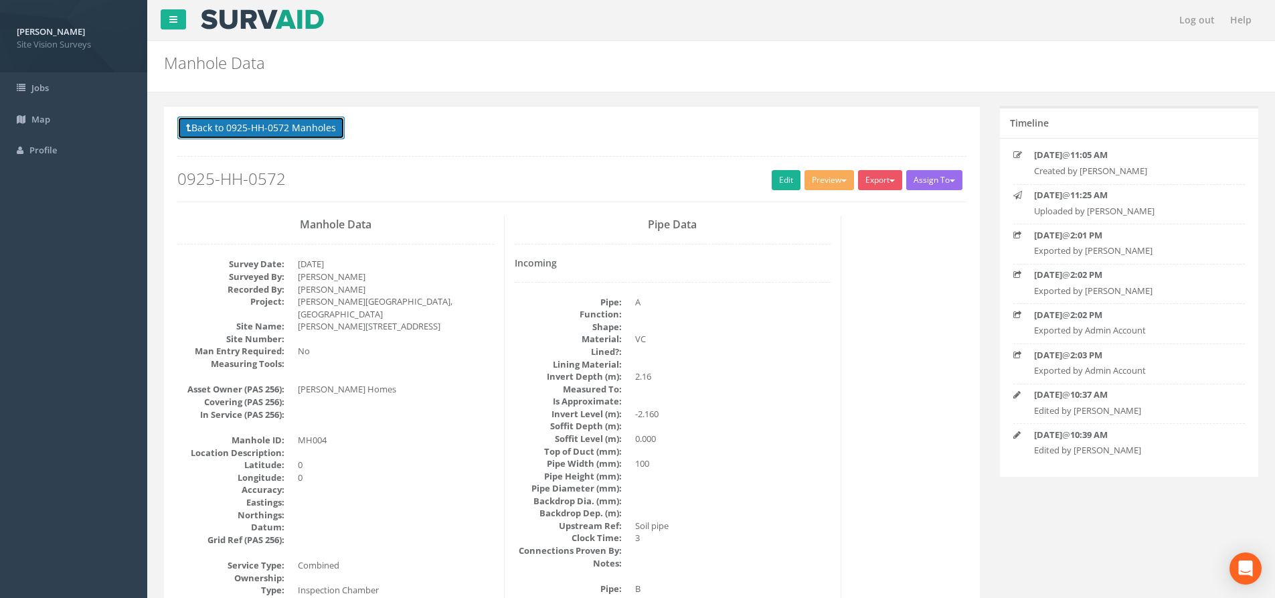
click at [246, 120] on button "Back to 0925-HH-0572 Manholes" at bounding box center [260, 127] width 167 height 23
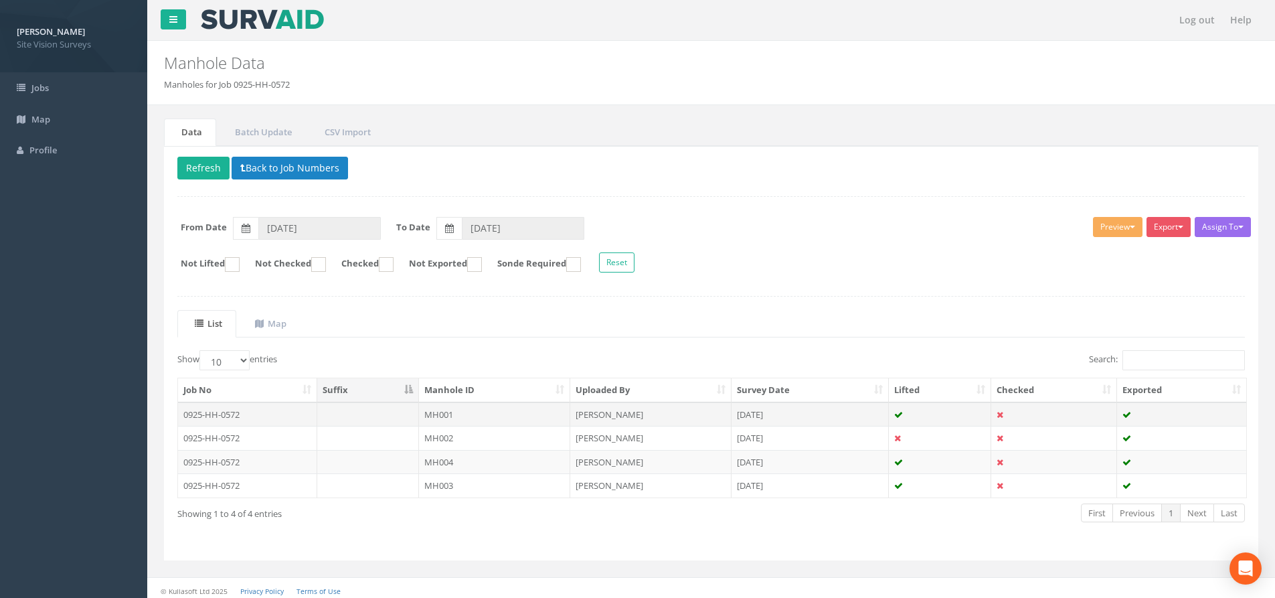
click at [248, 412] on td "0925-HH-0572" at bounding box center [247, 414] width 139 height 24
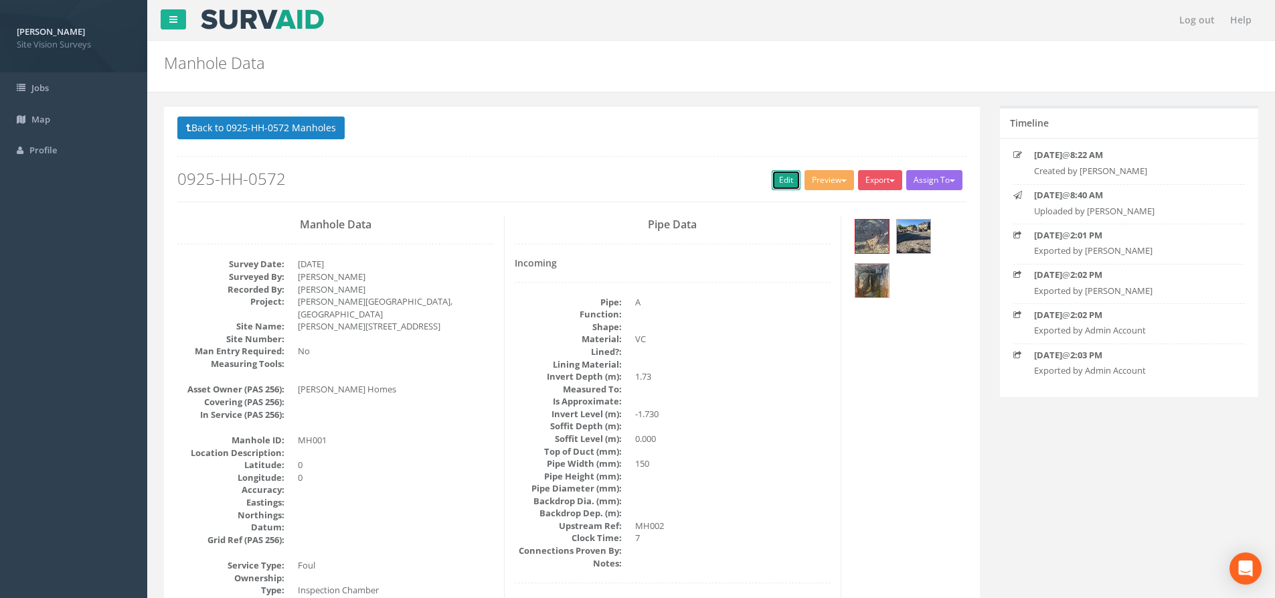
click at [772, 183] on link "Edit" at bounding box center [786, 180] width 29 height 20
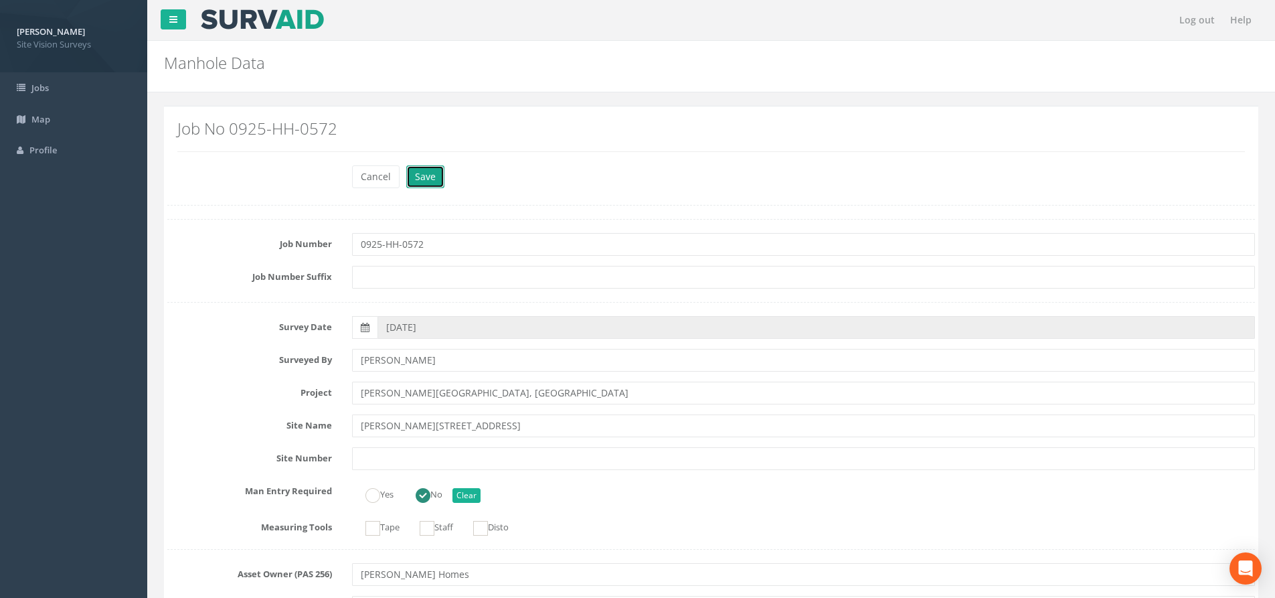
click at [417, 179] on button "Save" at bounding box center [425, 176] width 38 height 23
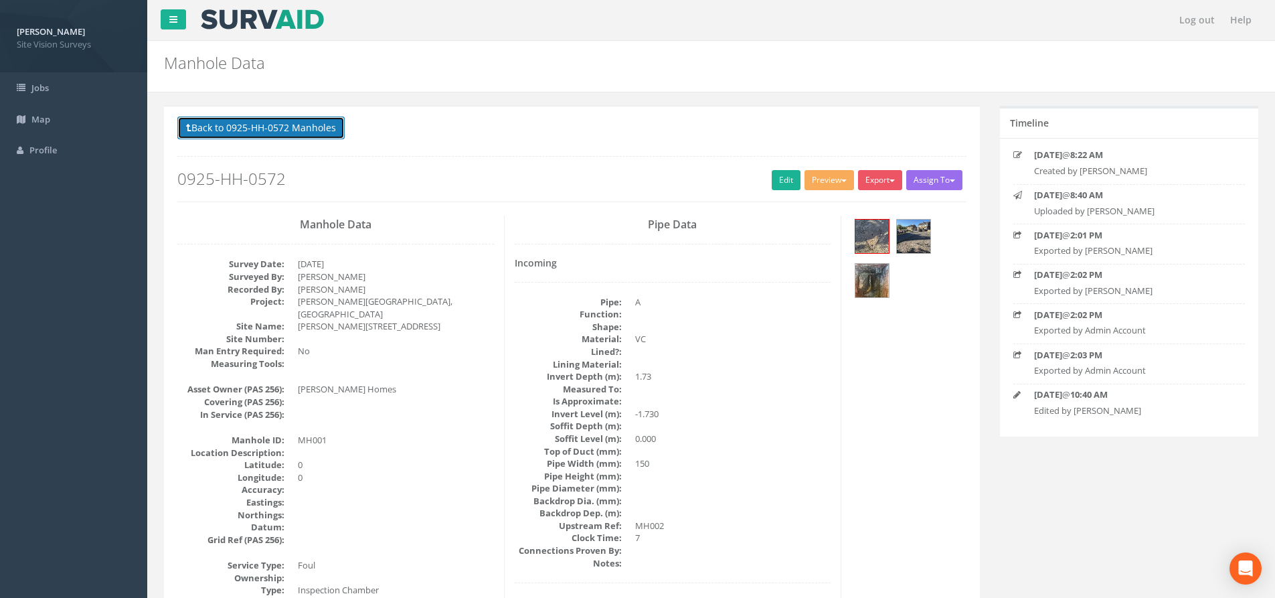
click at [293, 121] on button "Back to 0925-HH-0572 Manholes" at bounding box center [260, 127] width 167 height 23
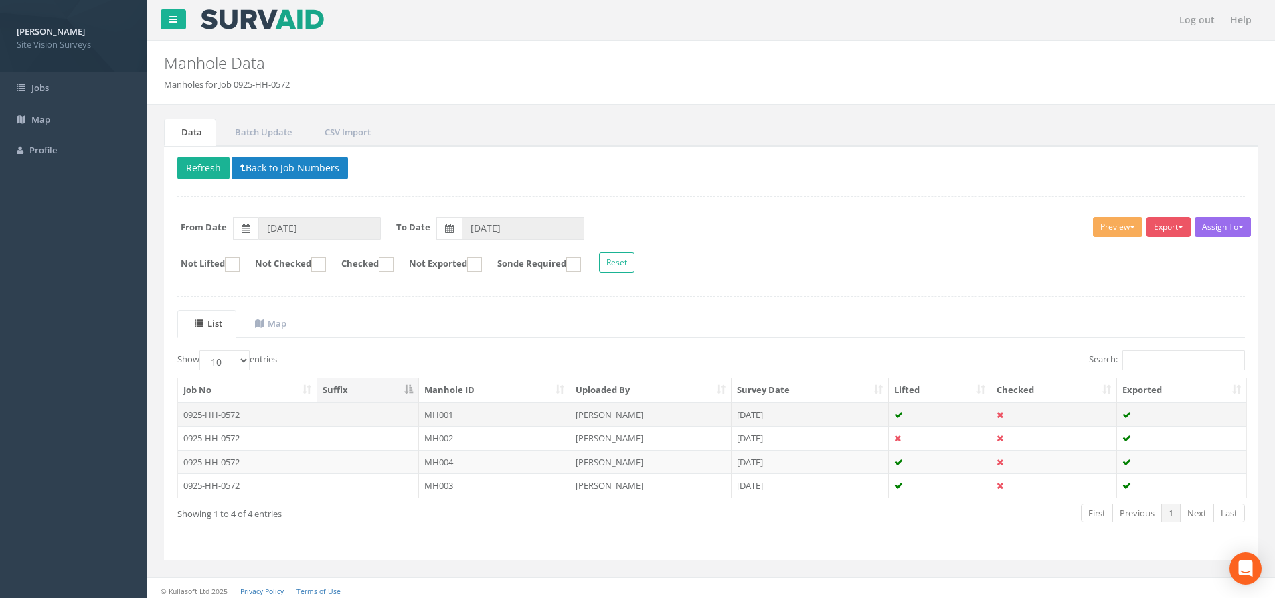
click at [442, 412] on td "MH001" at bounding box center [494, 414] width 151 height 24
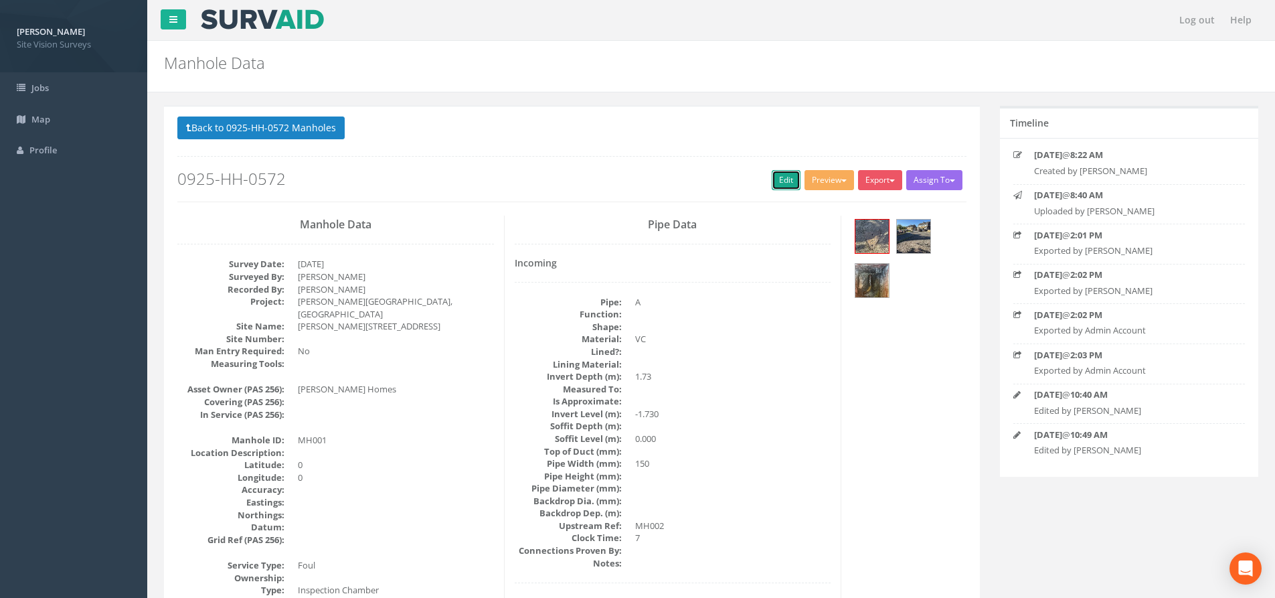
click at [780, 181] on link "Edit" at bounding box center [786, 180] width 29 height 20
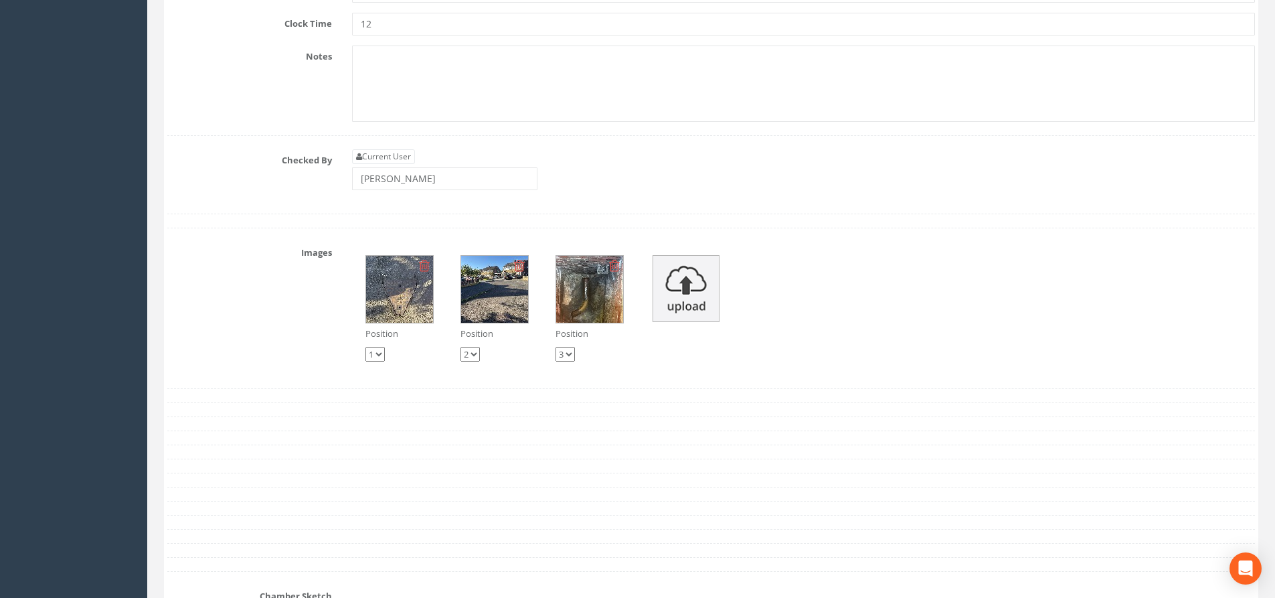
scroll to position [4072, 0]
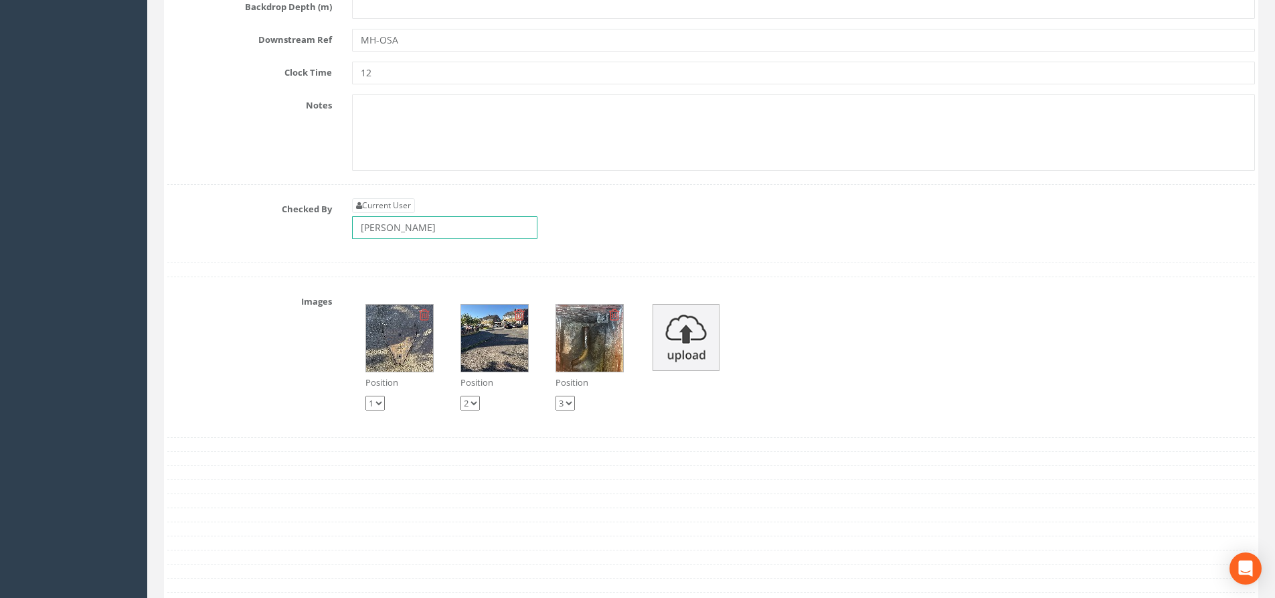
click at [414, 230] on input "[PERSON_NAME]" at bounding box center [444, 227] width 185 height 23
click at [423, 227] on input "[PERSON_NAME]" at bounding box center [444, 227] width 185 height 23
click at [394, 203] on link "Current User" at bounding box center [383, 205] width 63 height 15
type input "[PERSON_NAME]"
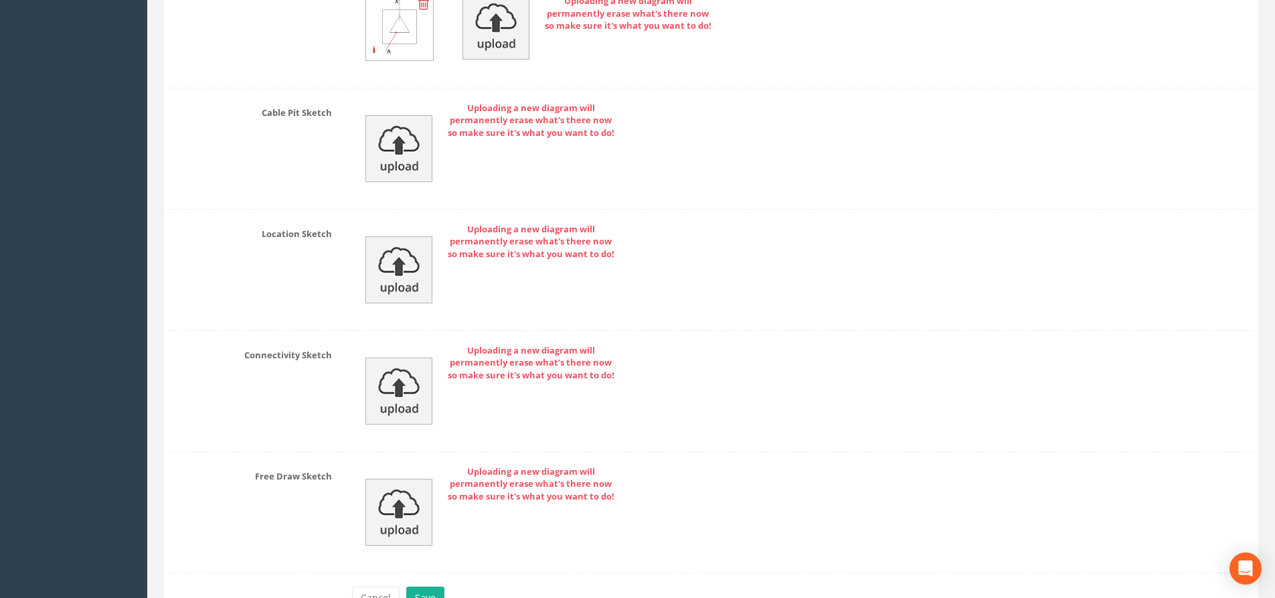
scroll to position [4809, 0]
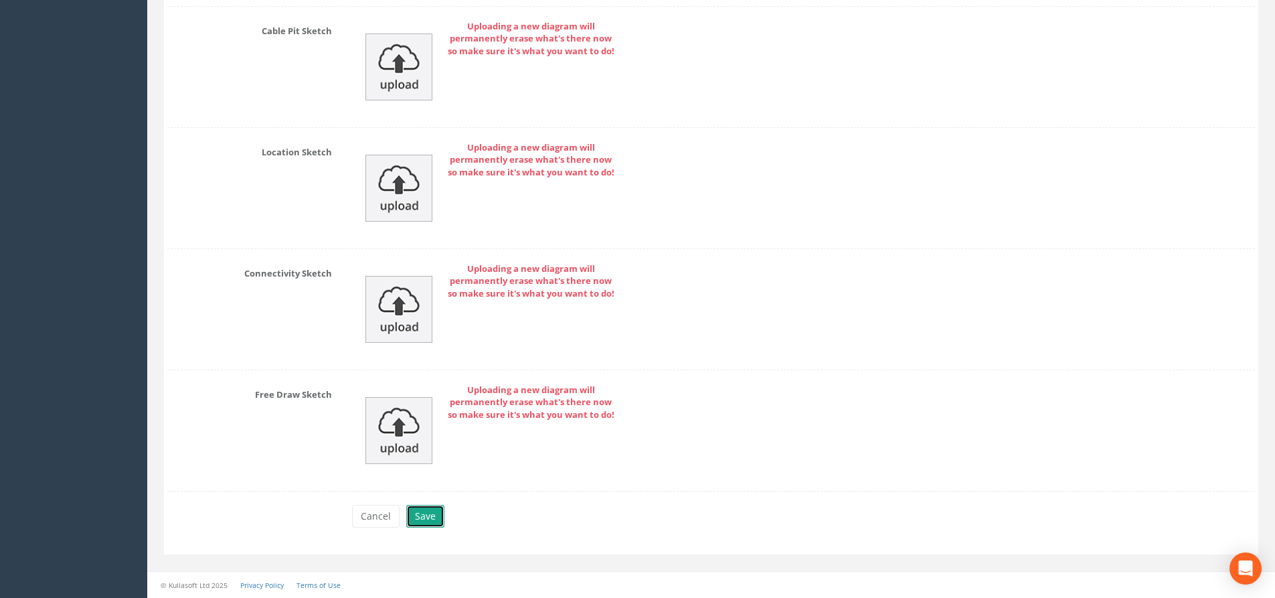
click at [432, 520] on button "Save" at bounding box center [425, 516] width 38 height 23
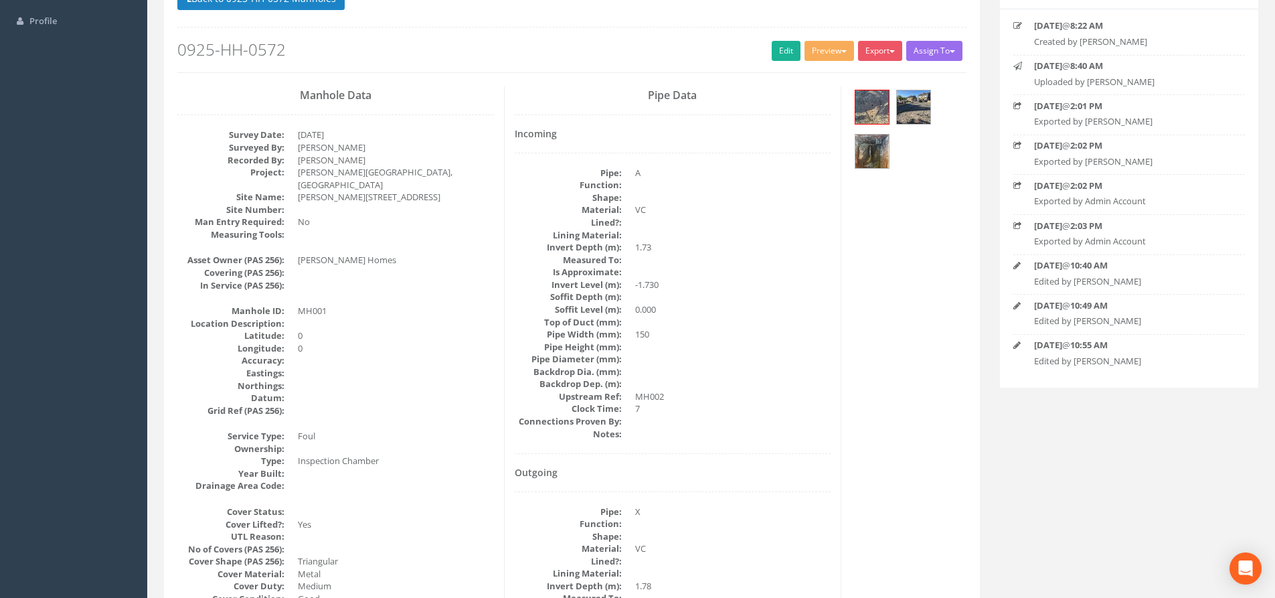
scroll to position [0, 0]
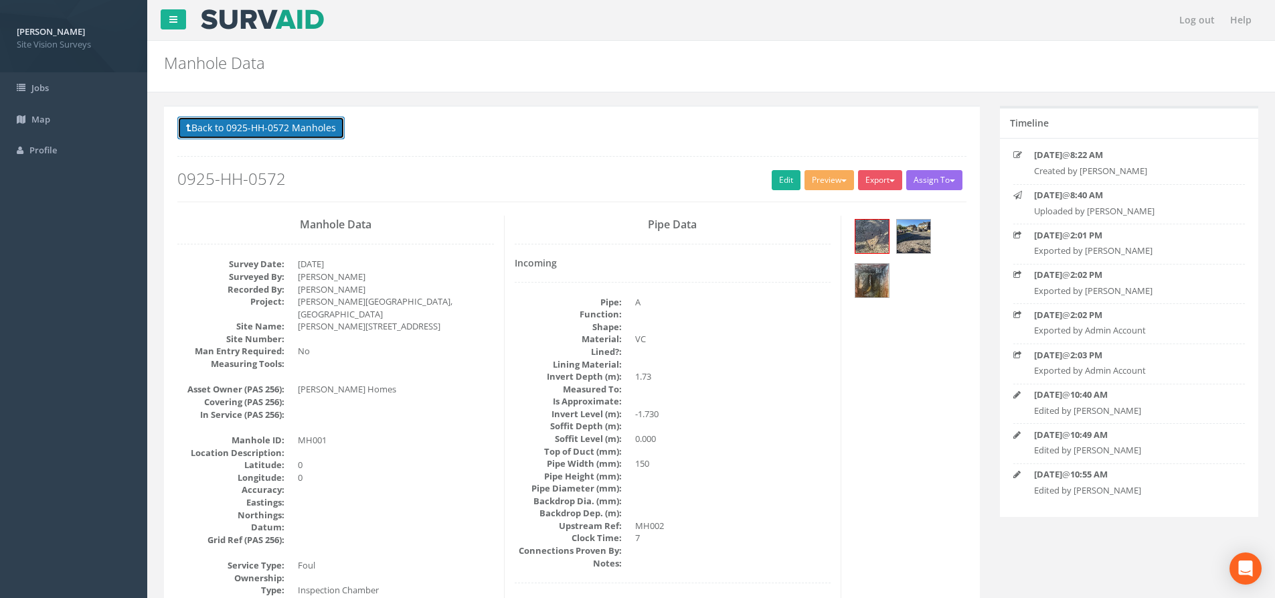
click at [329, 128] on button "Back to 0925-HH-0572 Manholes" at bounding box center [260, 127] width 167 height 23
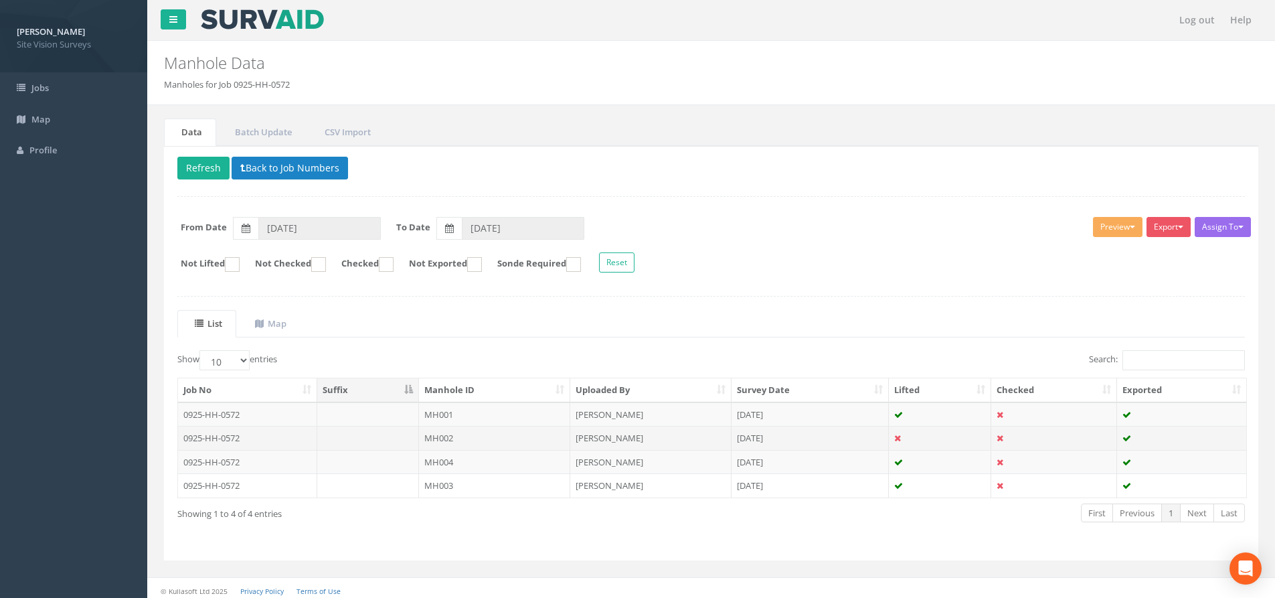
click at [598, 437] on td "[PERSON_NAME]" at bounding box center [650, 438] width 161 height 24
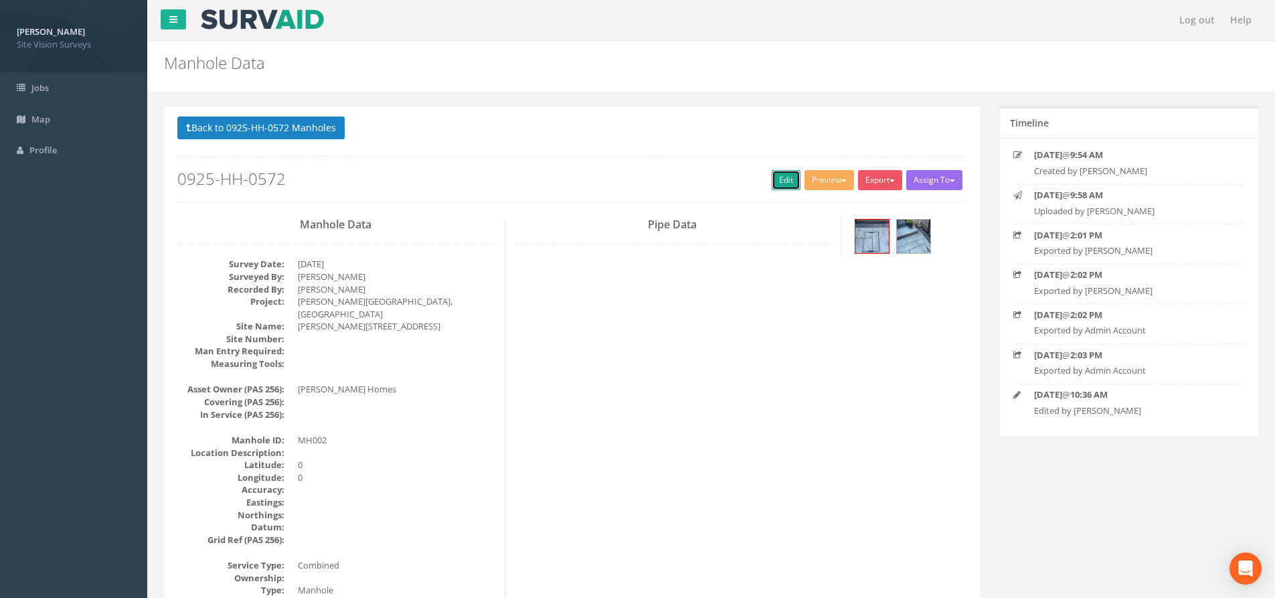
click at [790, 181] on link "Edit" at bounding box center [786, 180] width 29 height 20
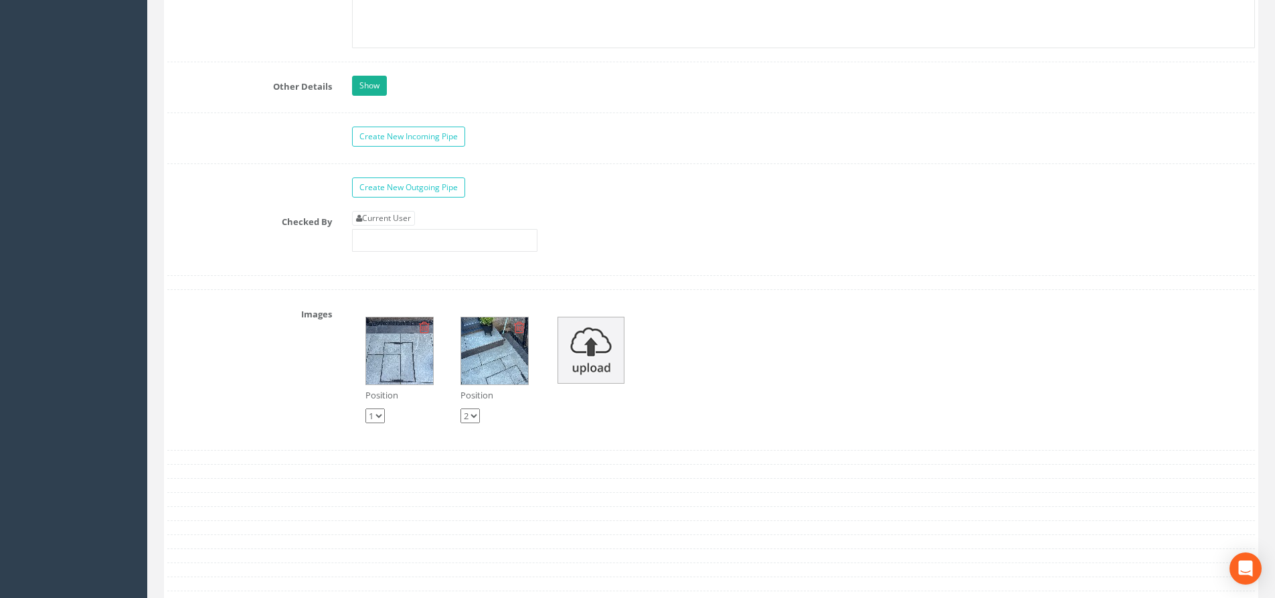
scroll to position [2494, 0]
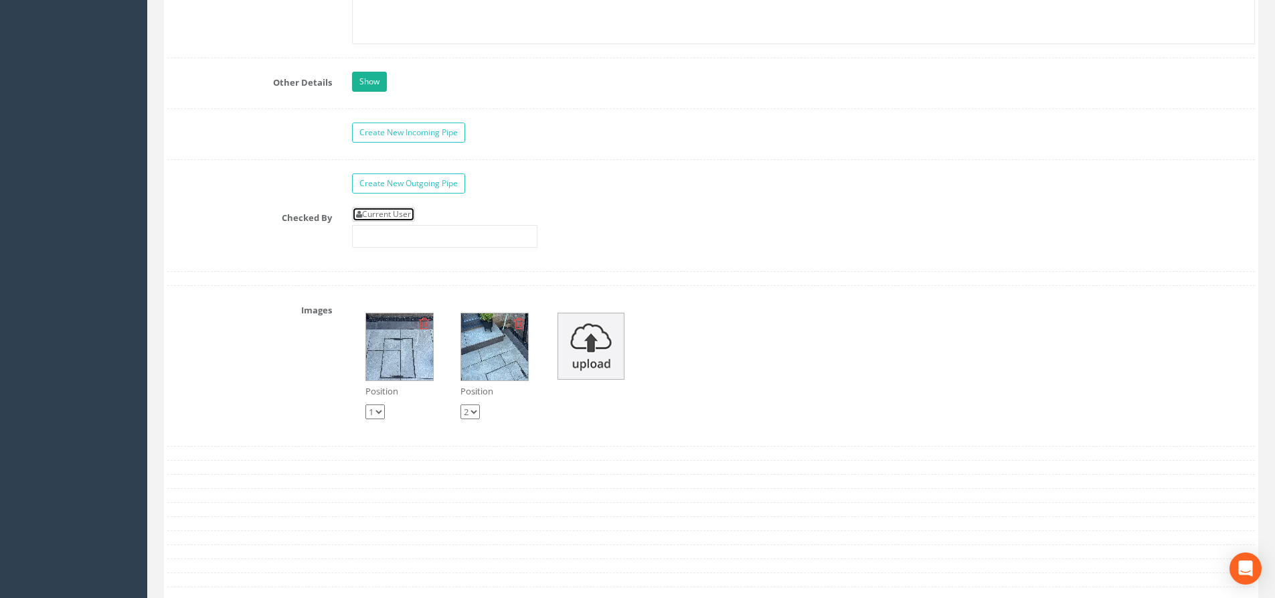
click at [382, 216] on link "Current User" at bounding box center [383, 214] width 63 height 15
type input "[PERSON_NAME]"
click at [407, 240] on input "[PERSON_NAME]" at bounding box center [444, 236] width 185 height 23
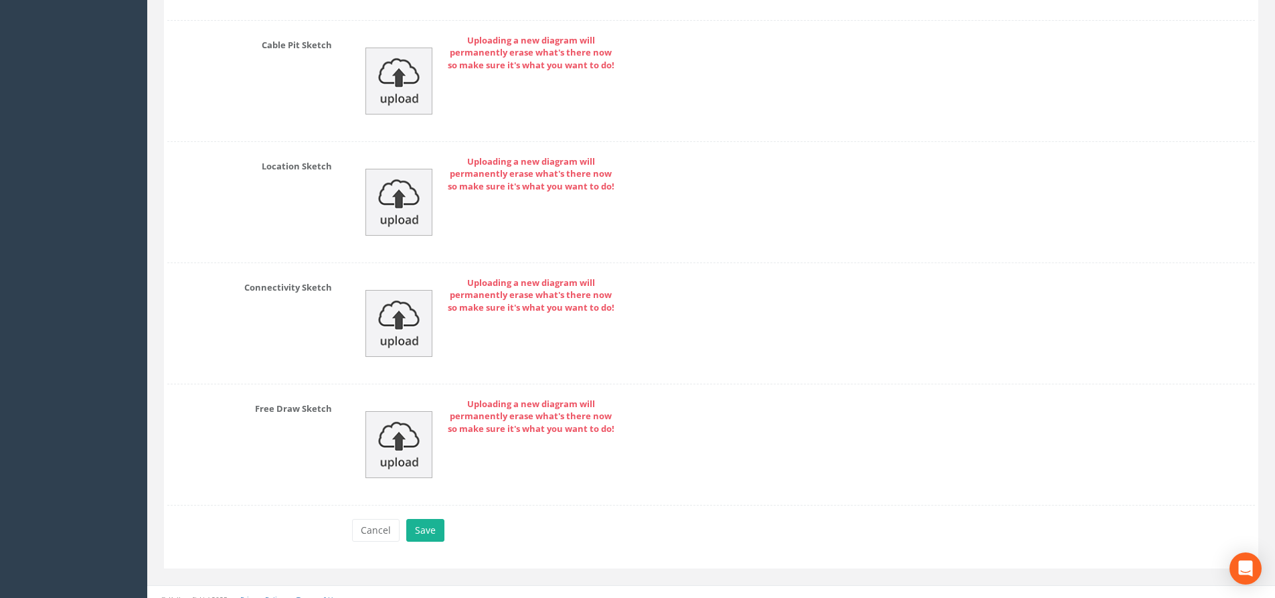
scroll to position [3238, 0]
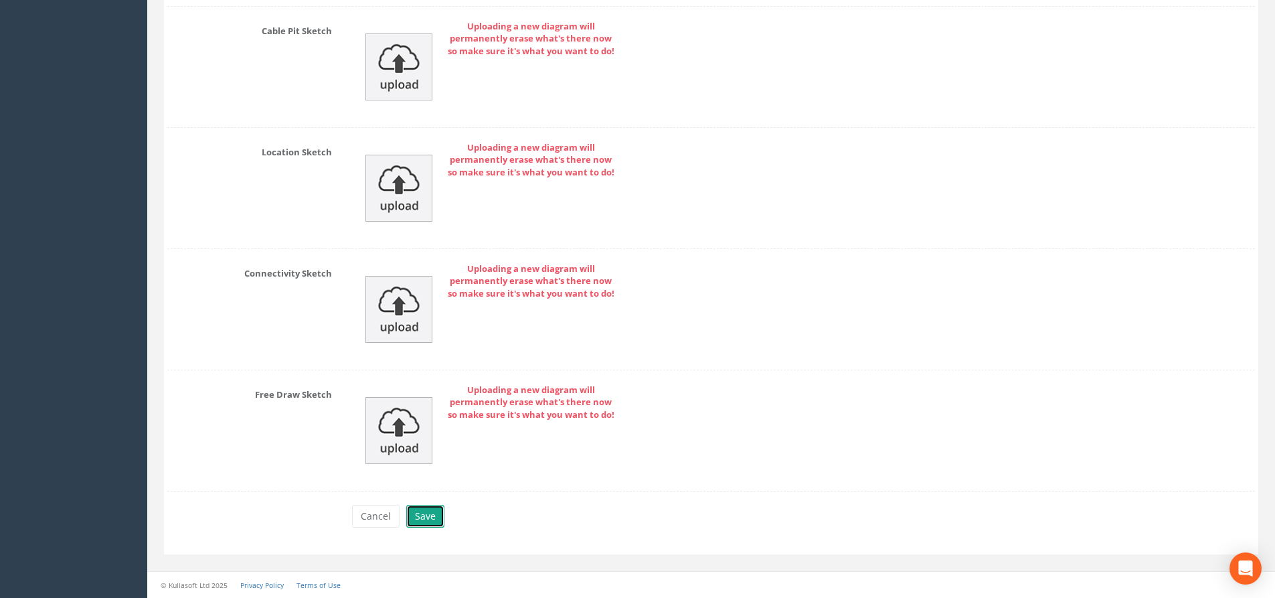
click at [428, 522] on button "Save" at bounding box center [425, 516] width 38 height 23
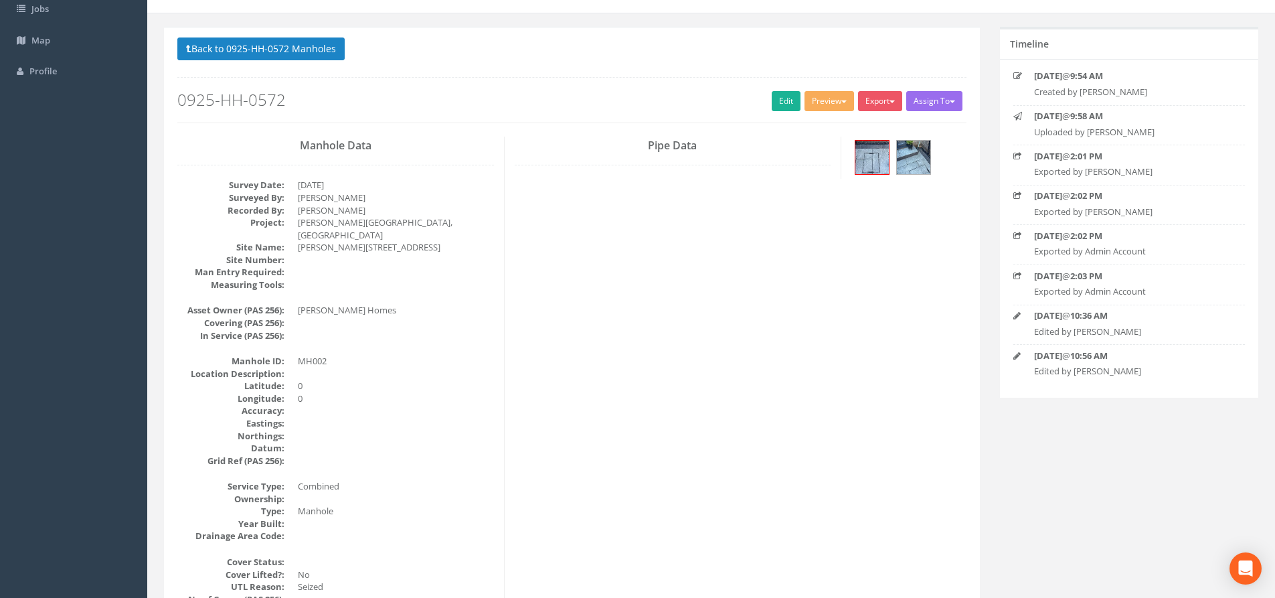
scroll to position [0, 0]
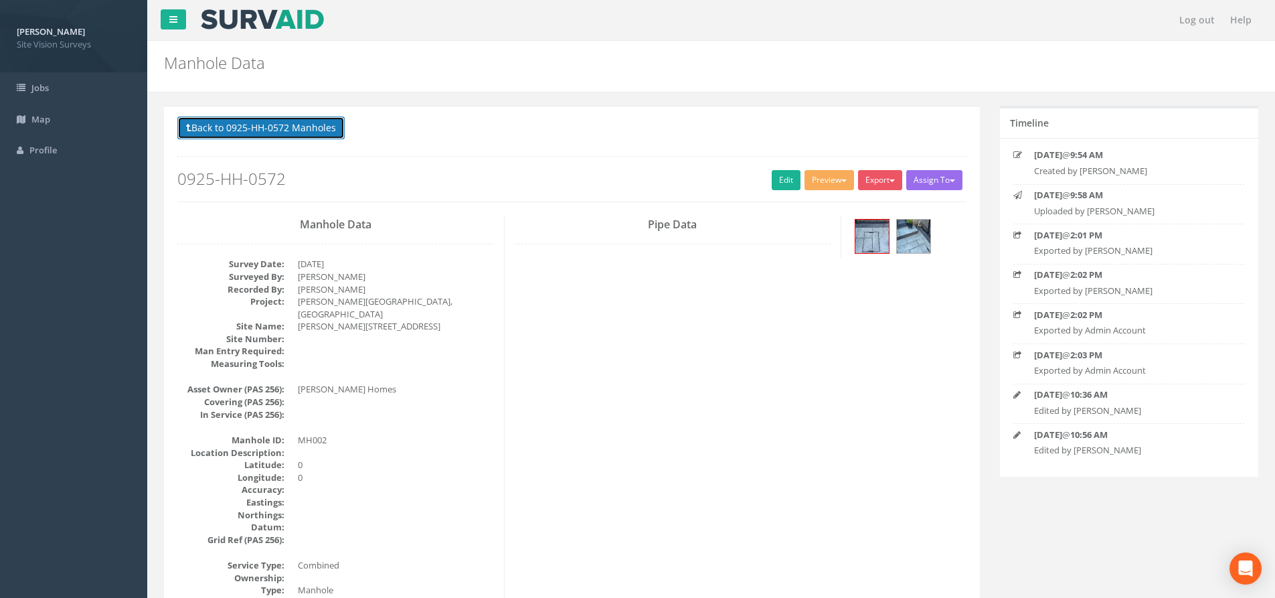
click at [216, 129] on button "Back to 0925-HH-0572 Manholes" at bounding box center [260, 127] width 167 height 23
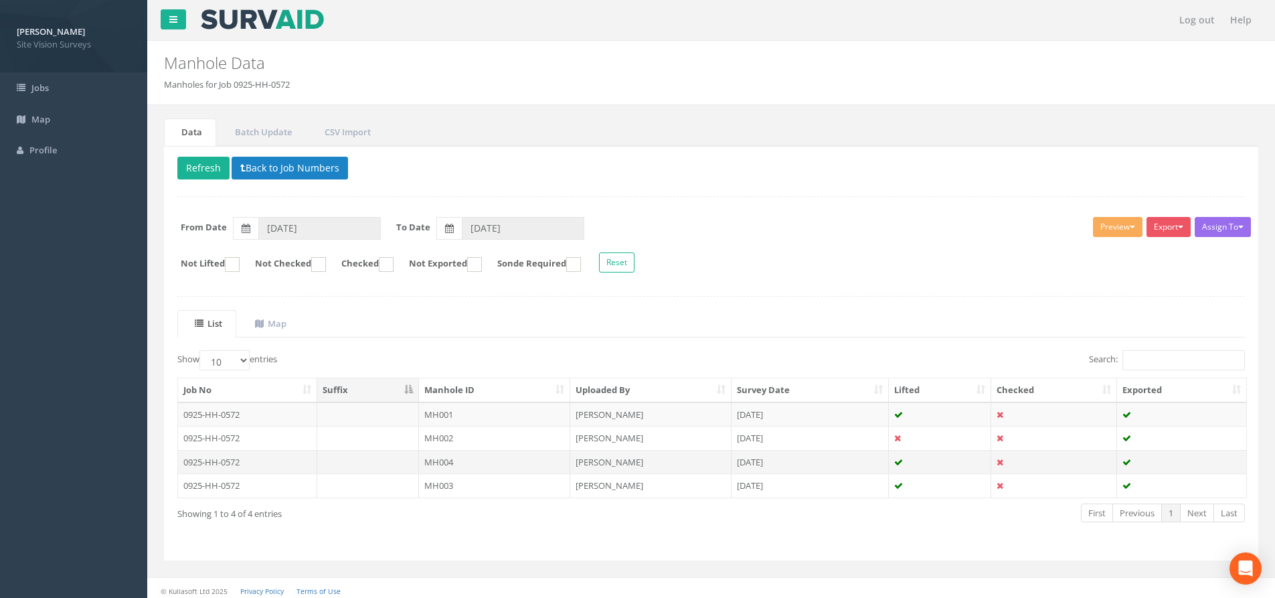
click at [490, 465] on td "MH004" at bounding box center [494, 462] width 151 height 24
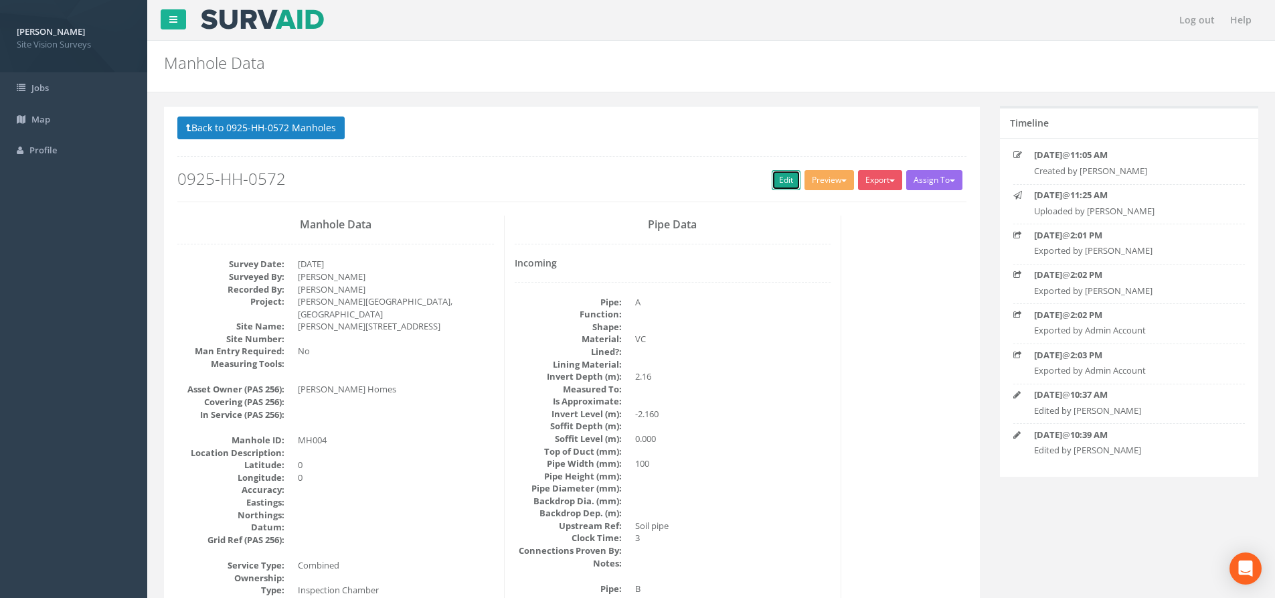
click at [772, 183] on link "Edit" at bounding box center [786, 180] width 29 height 20
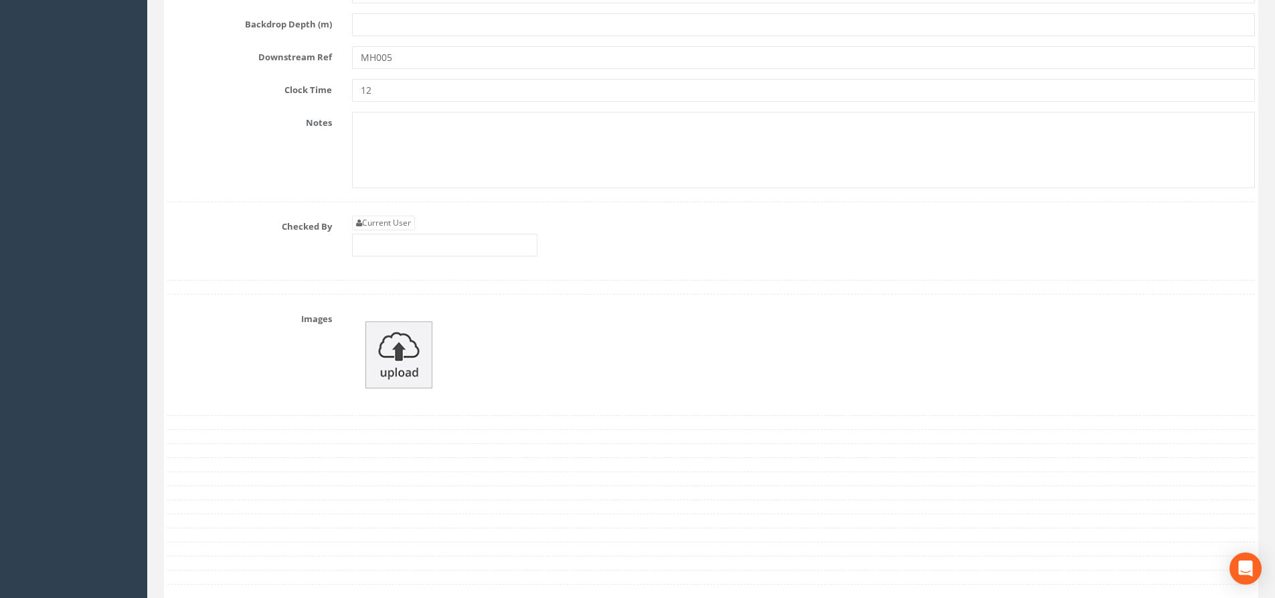
scroll to position [5658, 0]
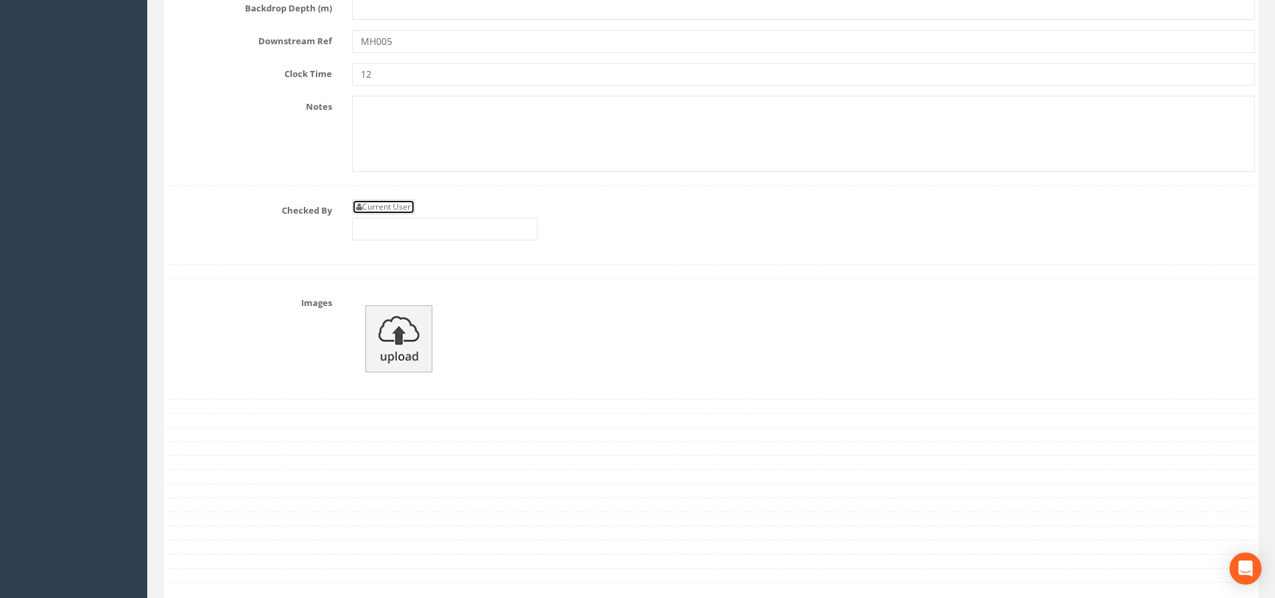
click at [388, 208] on link "Current User" at bounding box center [383, 207] width 63 height 15
type input "[PERSON_NAME]"
click at [422, 232] on input "[PERSON_NAME]" at bounding box center [444, 229] width 185 height 23
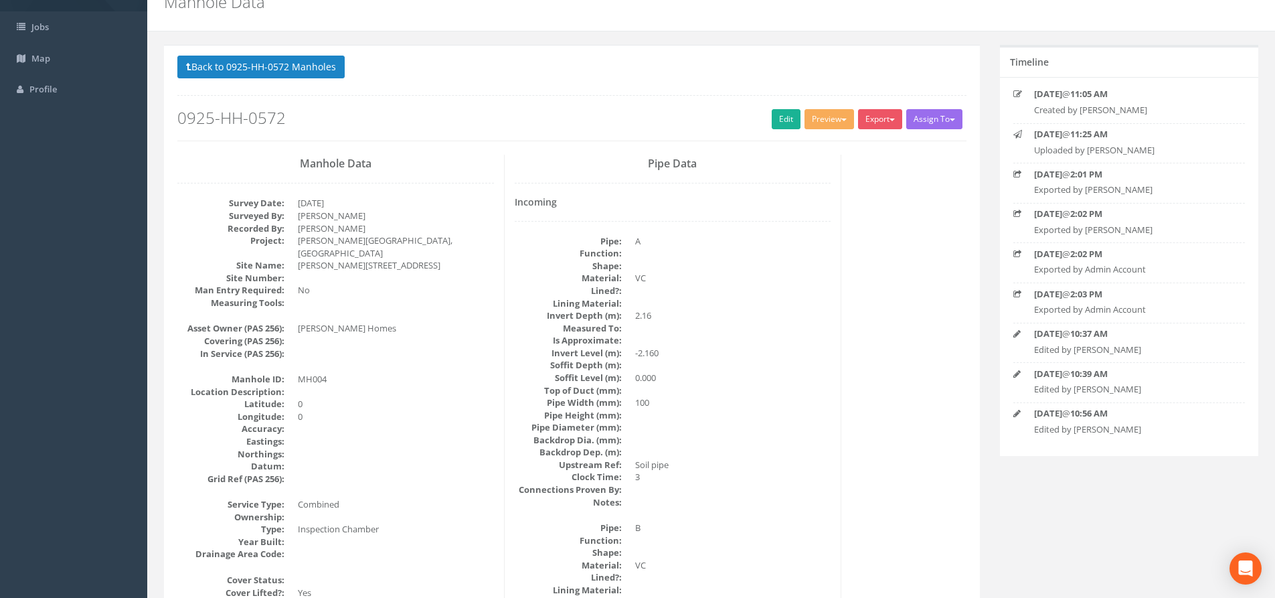
scroll to position [0, 0]
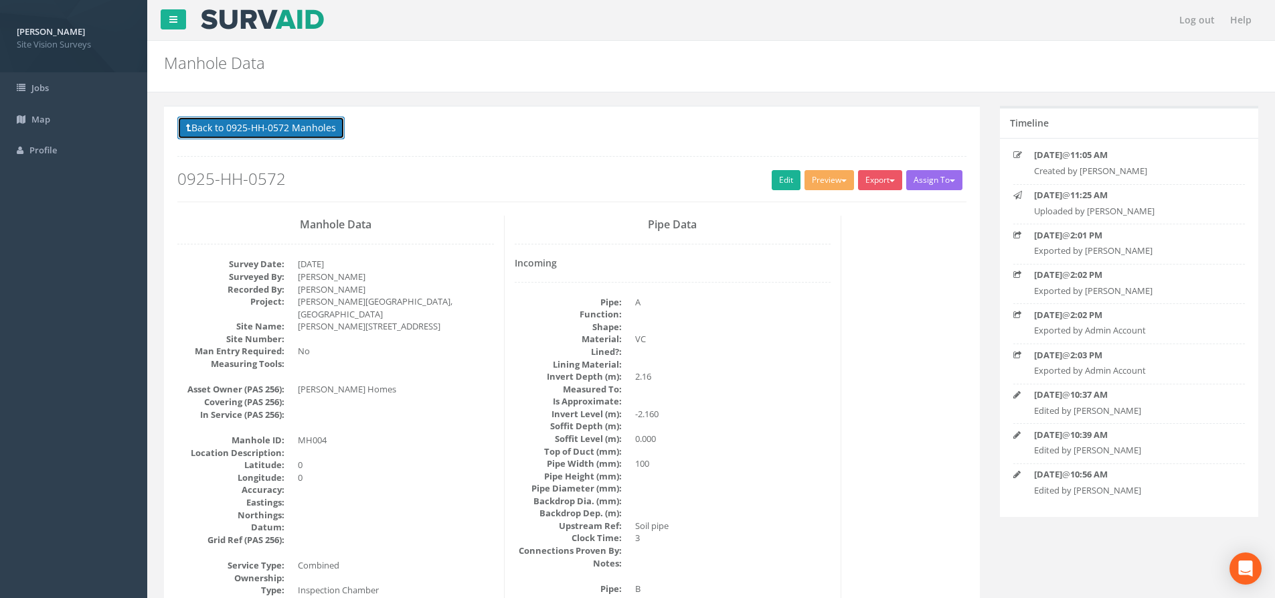
click at [291, 136] on button "Back to 0925-HH-0572 Manholes" at bounding box center [260, 127] width 167 height 23
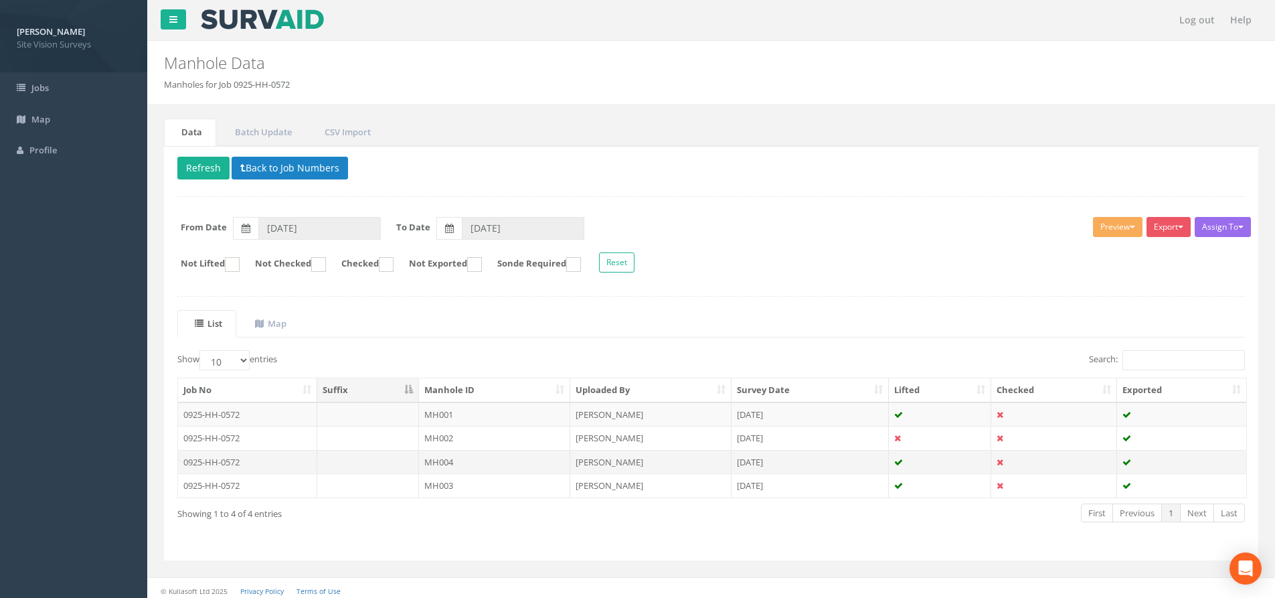
click at [1004, 465] on icon at bounding box center [1000, 462] width 7 height 9
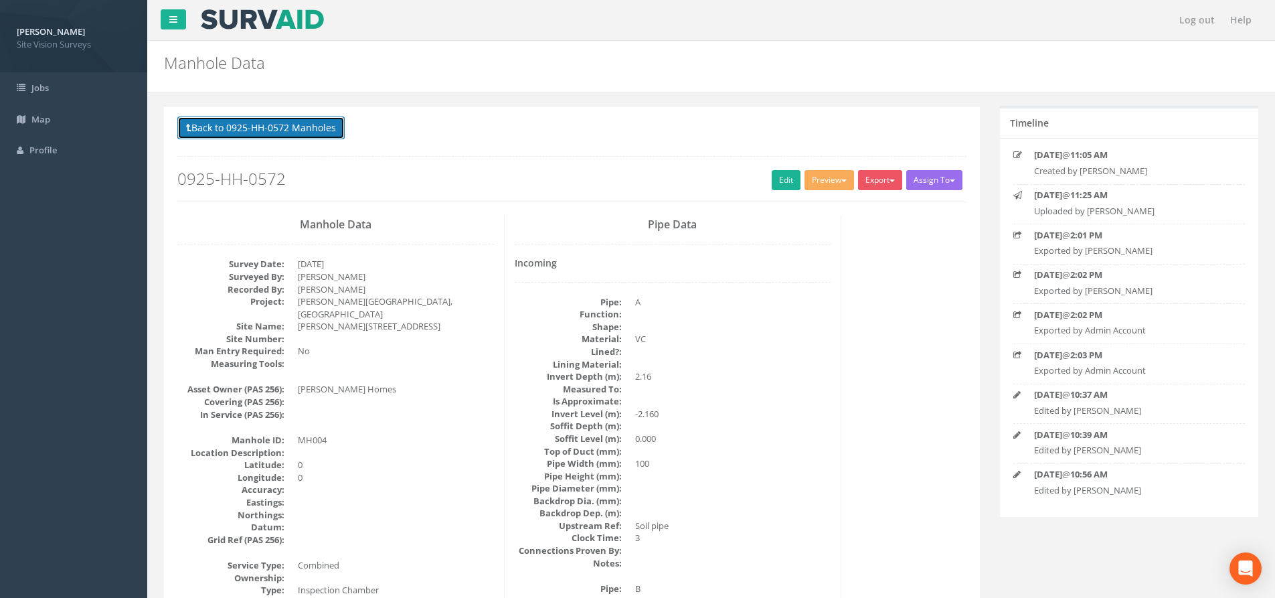
click at [236, 121] on button "Back to 0925-HH-0572 Manholes" at bounding box center [260, 127] width 167 height 23
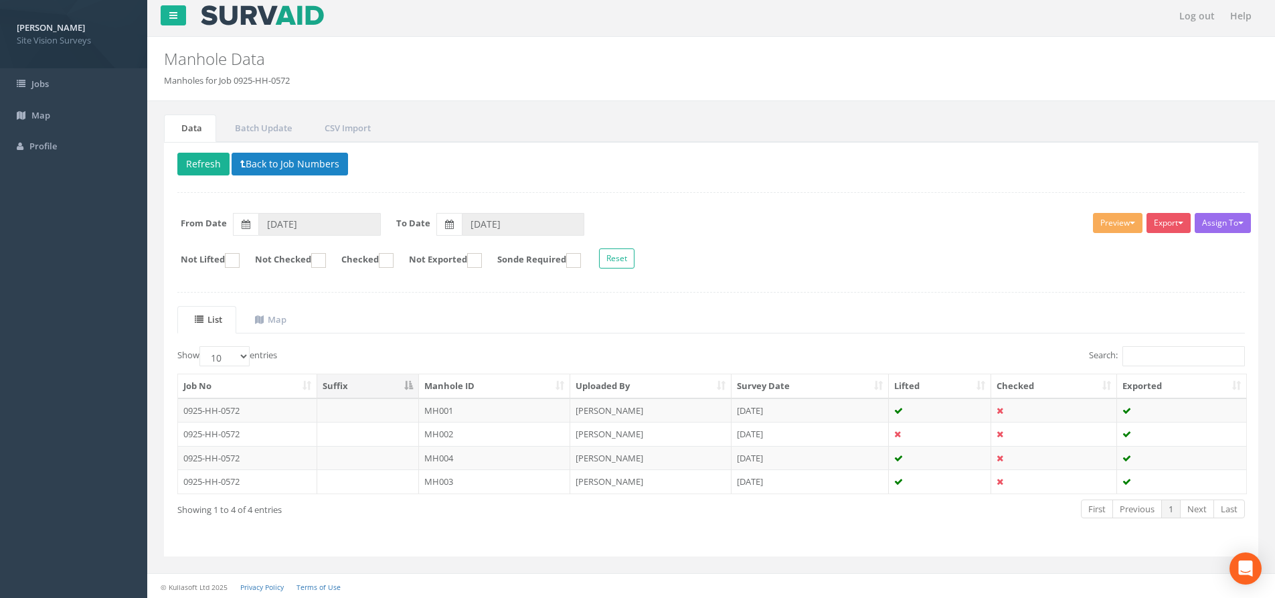
scroll to position [6, 0]
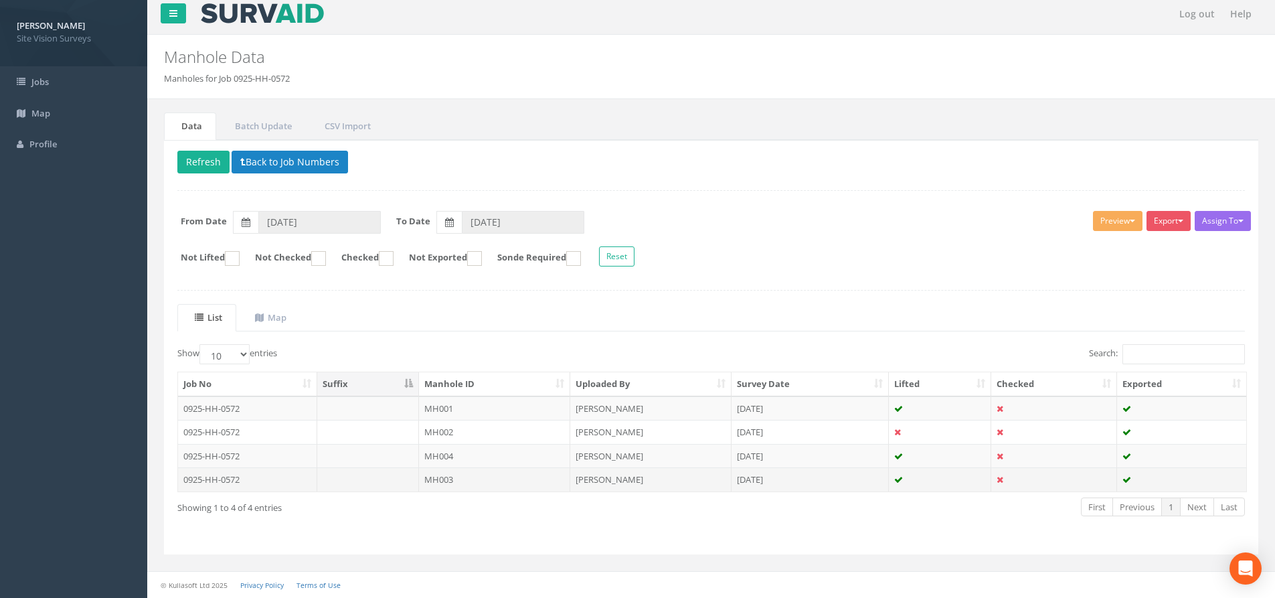
click at [997, 483] on icon at bounding box center [1000, 479] width 7 height 9
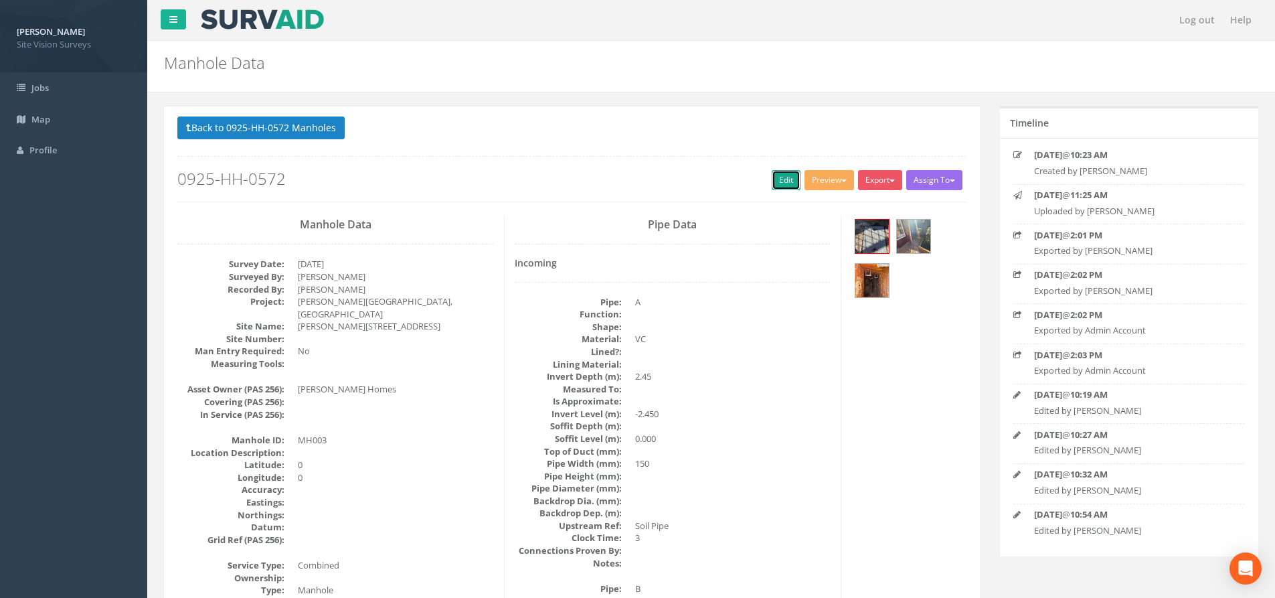
click at [772, 178] on link "Edit" at bounding box center [786, 180] width 29 height 20
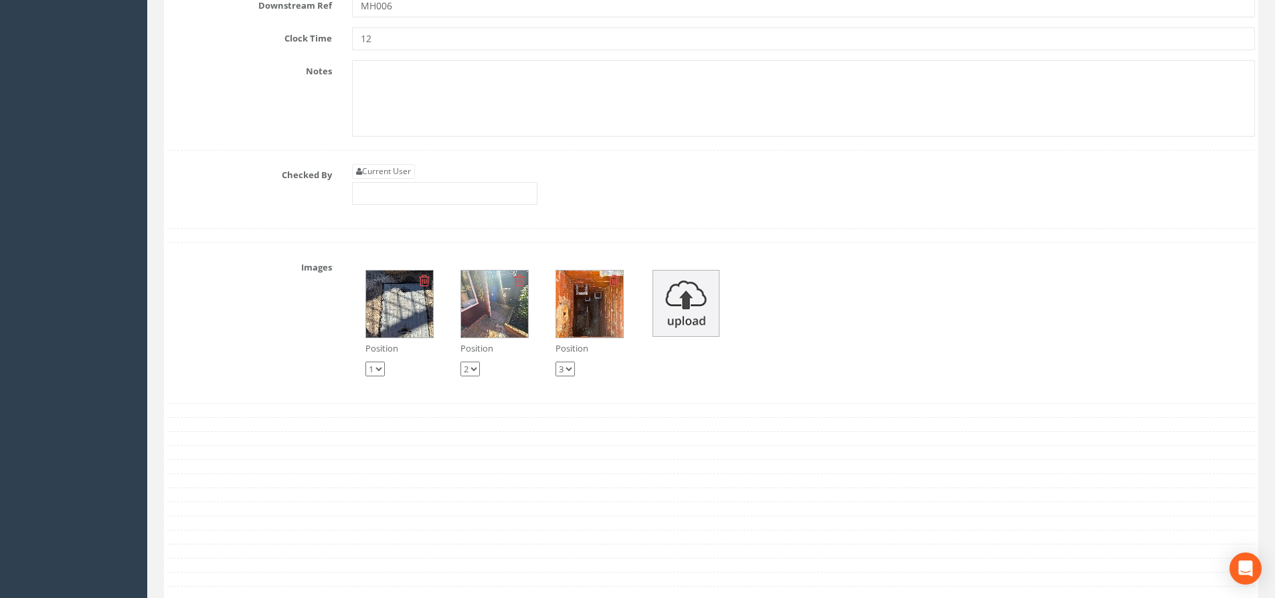
scroll to position [4907, 0]
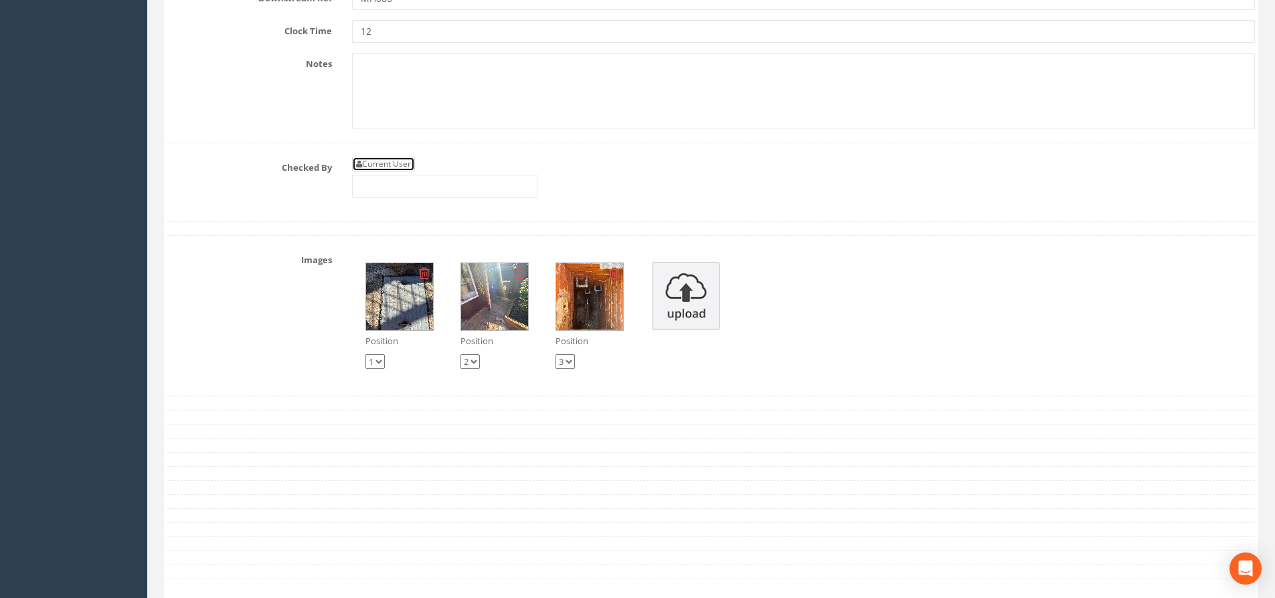
click at [384, 163] on link "Current User" at bounding box center [383, 164] width 63 height 15
type input "[PERSON_NAME]"
click at [384, 163] on link "Current User" at bounding box center [383, 164] width 63 height 15
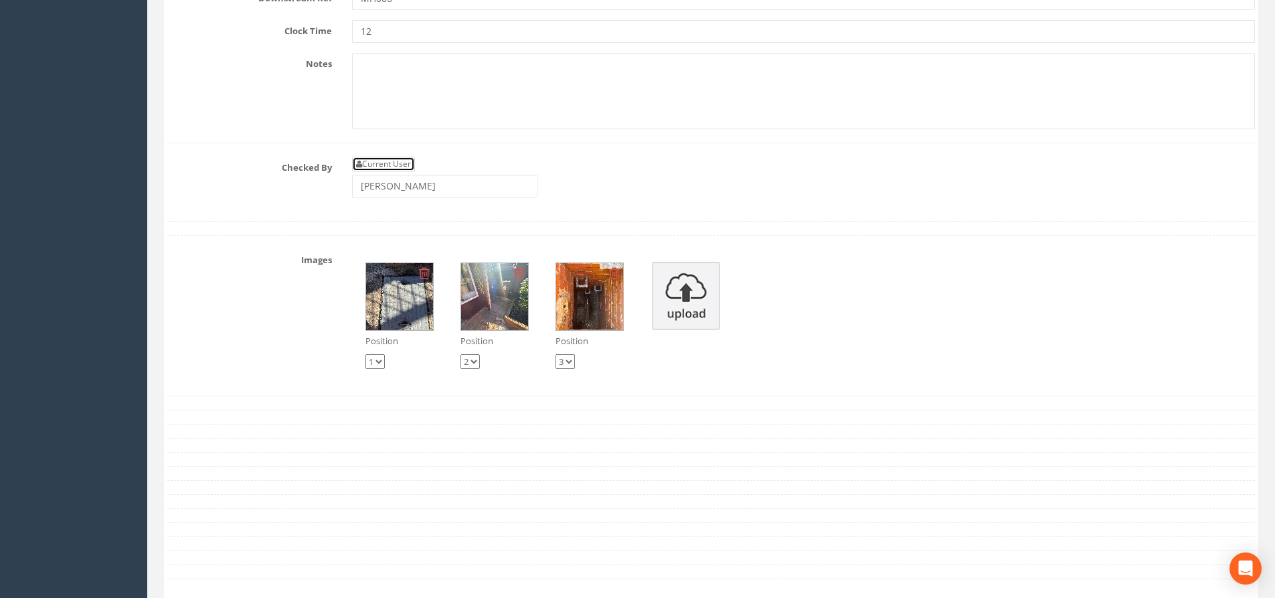
click at [384, 163] on link "Current User" at bounding box center [383, 164] width 63 height 15
click at [409, 181] on input "[PERSON_NAME]" at bounding box center [444, 186] width 185 height 23
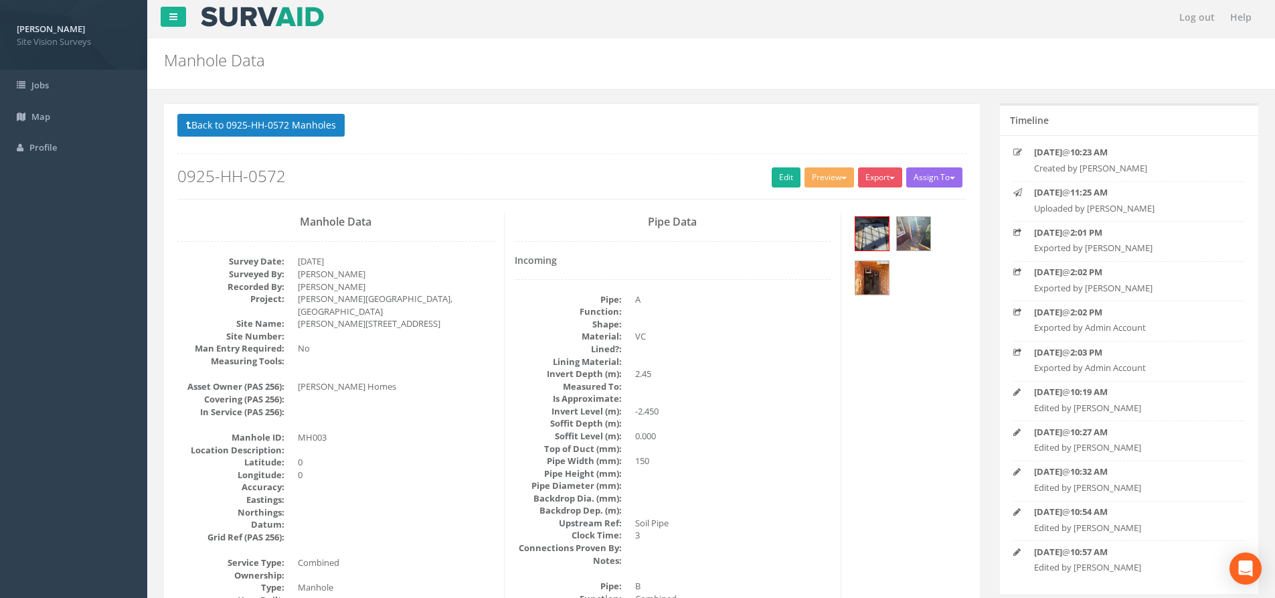
scroll to position [0, 0]
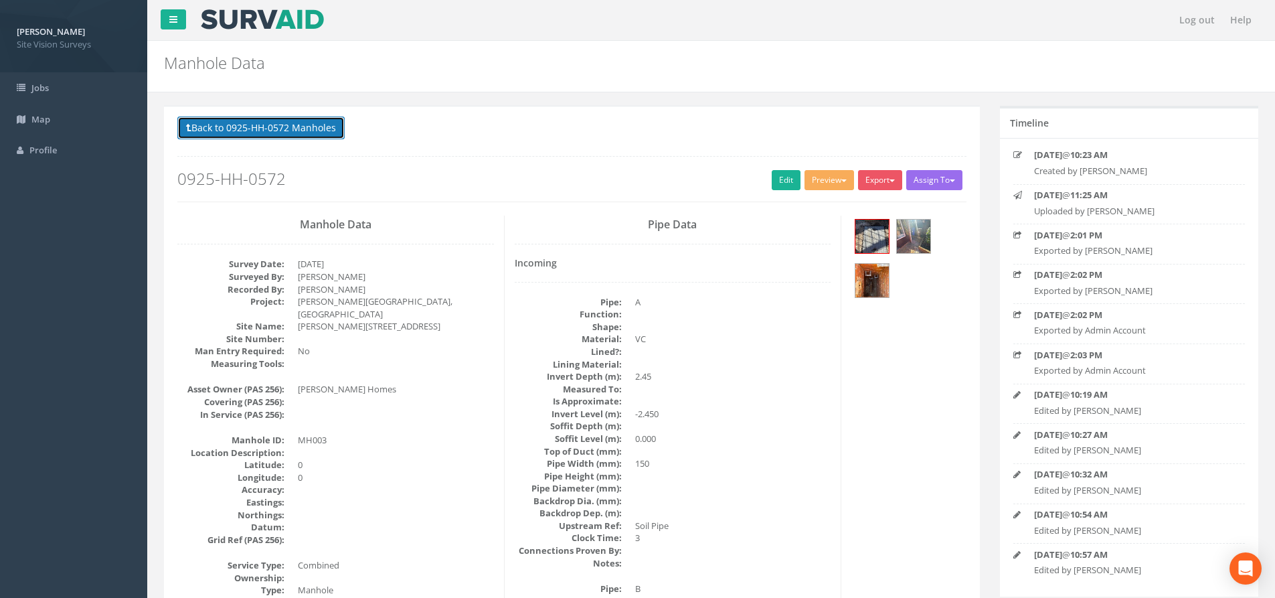
click at [293, 129] on button "Back to 0925-HH-0572 Manholes" at bounding box center [260, 127] width 167 height 23
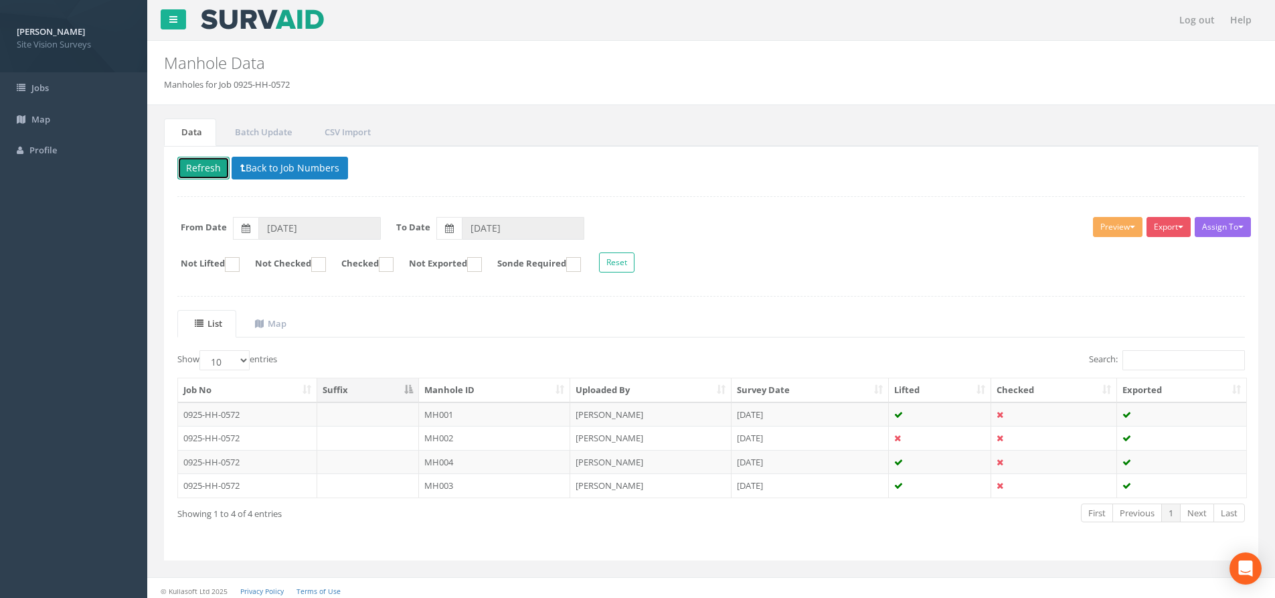
click at [216, 165] on button "Refresh" at bounding box center [203, 168] width 52 height 23
click at [202, 171] on button "Refresh" at bounding box center [203, 168] width 52 height 23
click at [1120, 232] on button "Preview" at bounding box center [1118, 227] width 50 height 20
click at [1093, 282] on link "SVS MH" at bounding box center [1093, 278] width 102 height 21
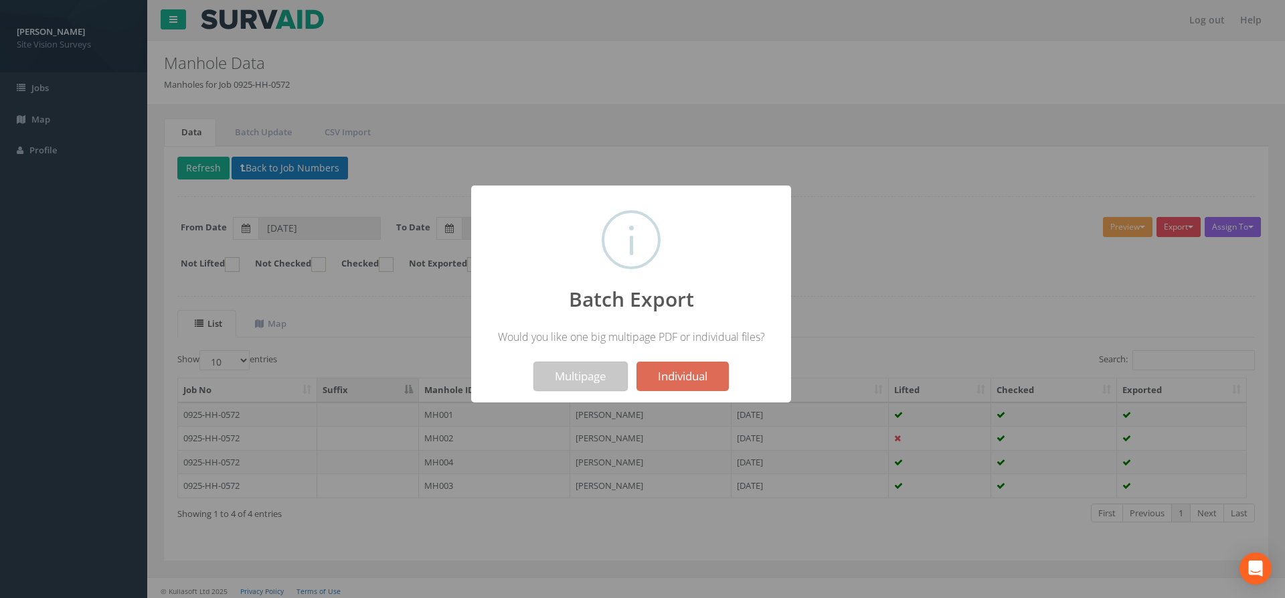
click at [585, 379] on button "Multipage" at bounding box center [581, 376] width 94 height 29
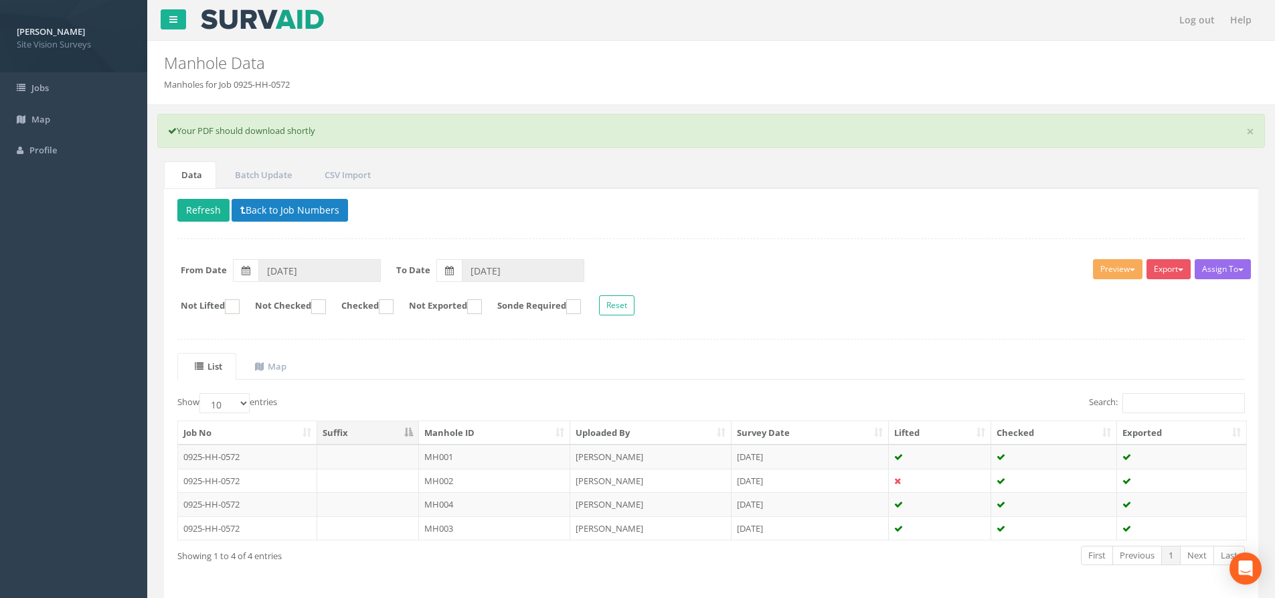
click at [449, 365] on ul "List Map" at bounding box center [711, 366] width 1068 height 27
click at [434, 455] on td "MH001" at bounding box center [494, 457] width 151 height 24
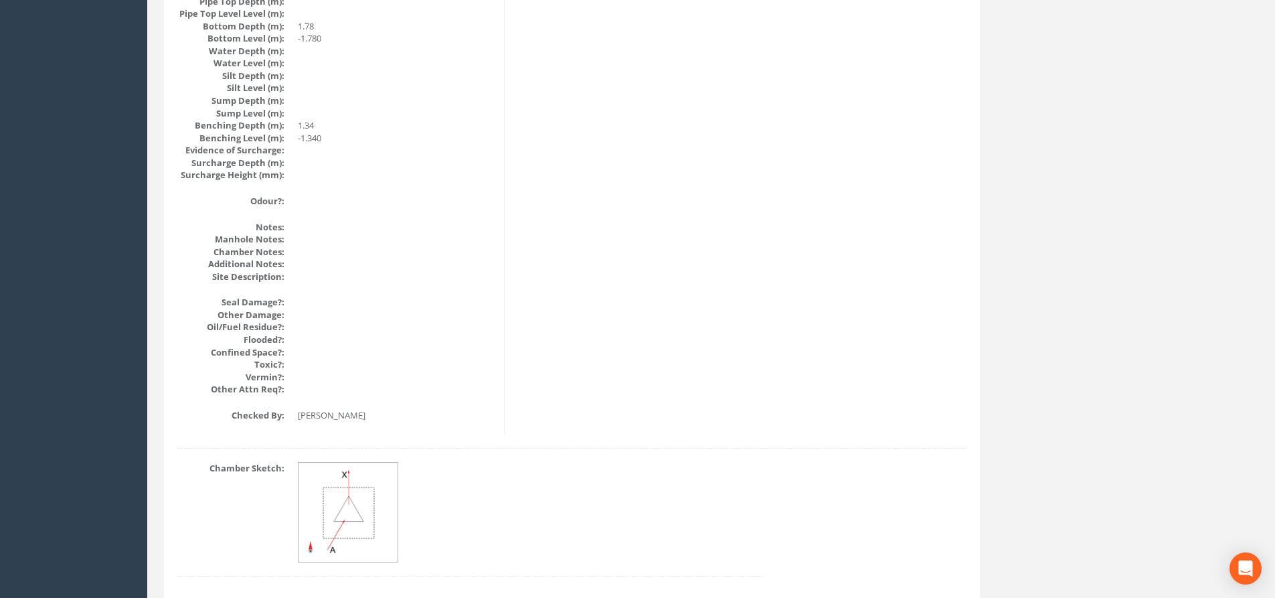
scroll to position [1510, 0]
